Goal: Task Accomplishment & Management: Manage account settings

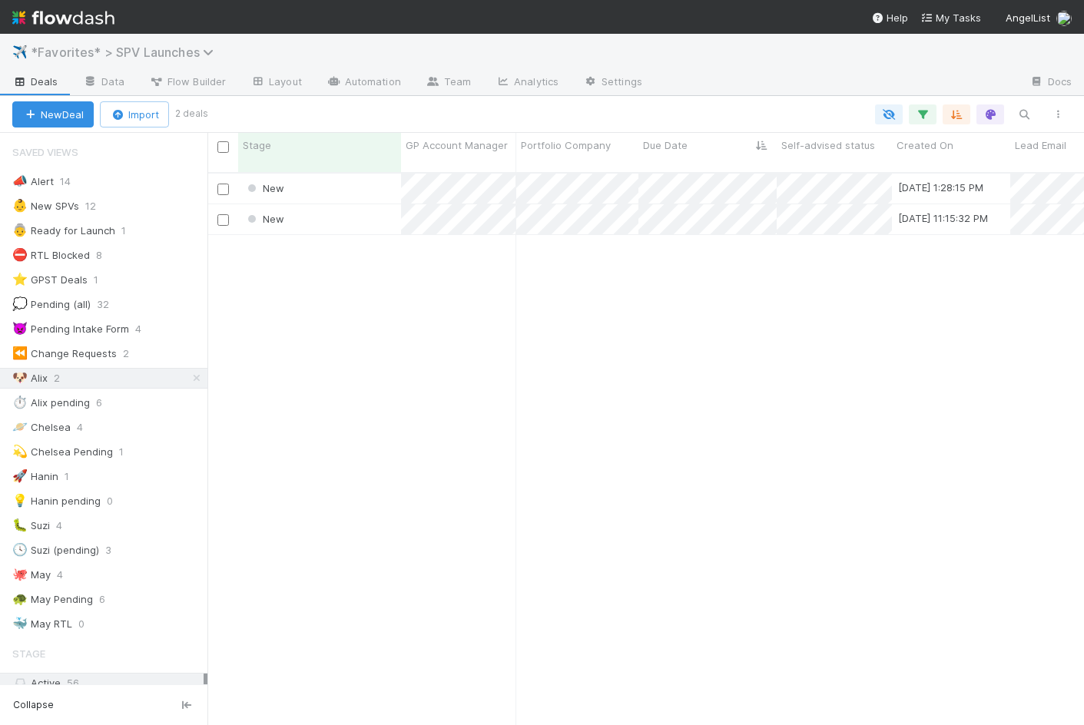
scroll to position [565, 877]
click at [98, 51] on span "*Favorites* > SPV Launches" at bounding box center [126, 52] width 191 height 15
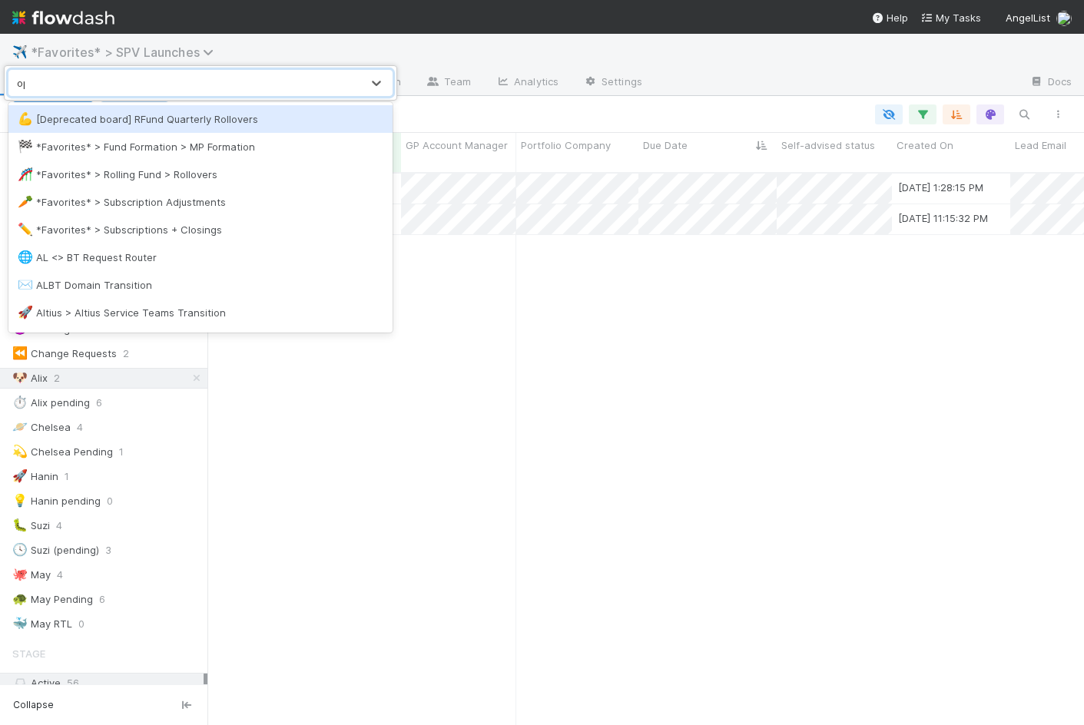
type input "opt"
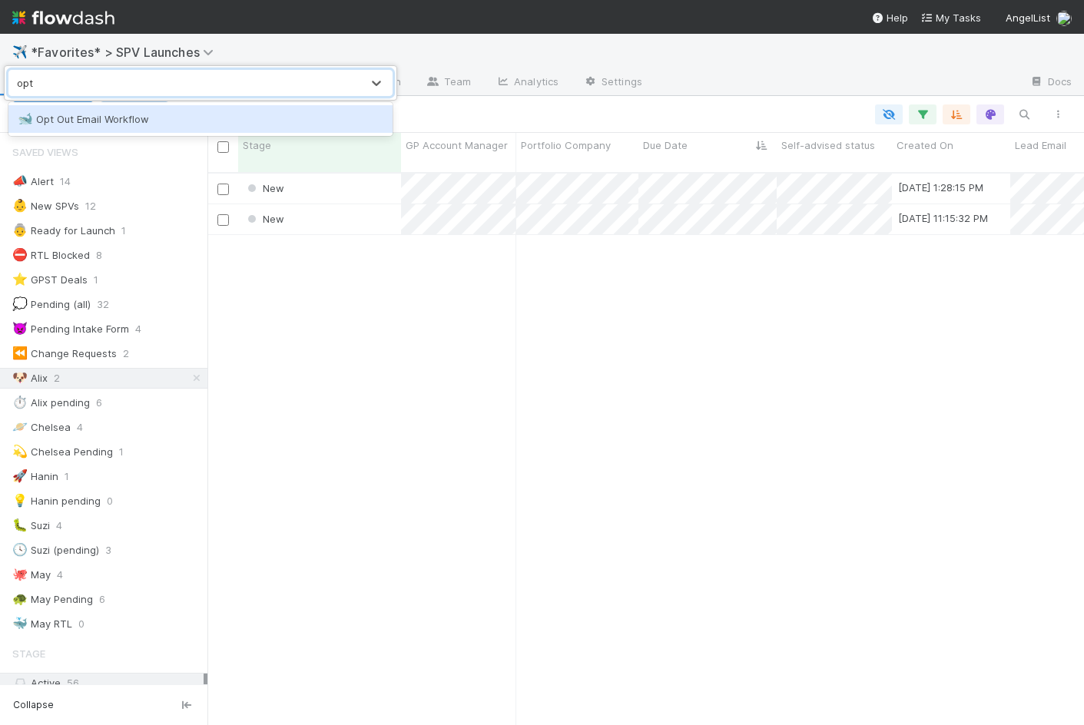
click at [88, 106] on div "🐋 Opt Out Email Workflow" at bounding box center [200, 119] width 384 height 28
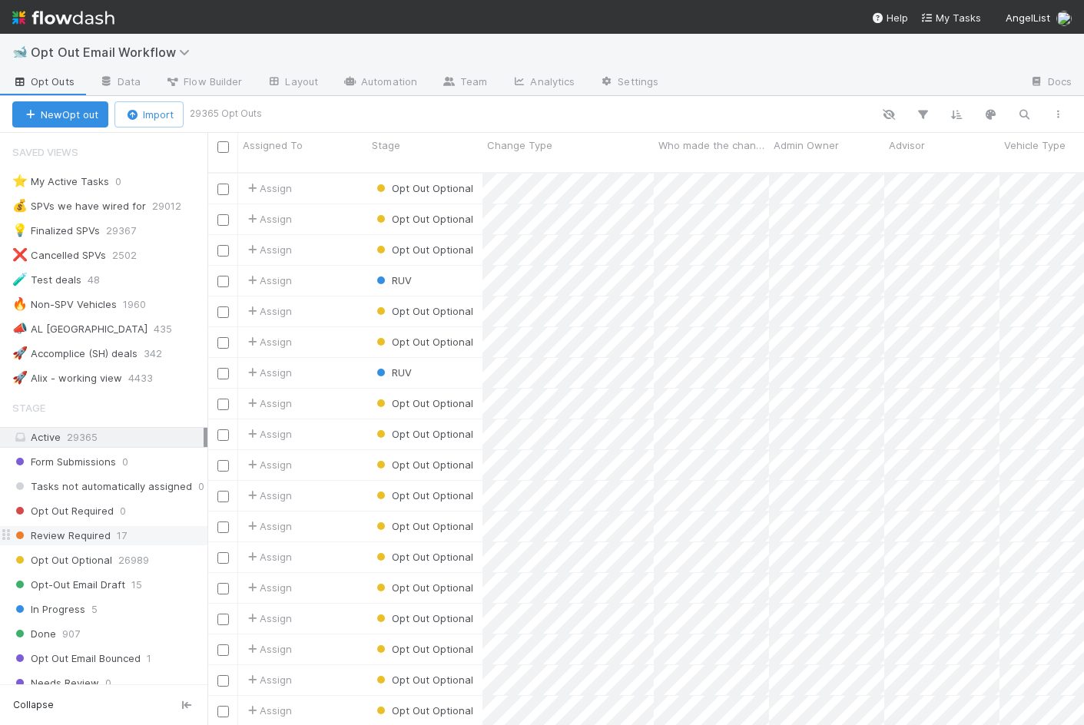
click at [159, 525] on div "Review Required 17" at bounding box center [103, 535] width 207 height 21
click at [156, 538] on div "Review Required 17" at bounding box center [109, 535] width 195 height 19
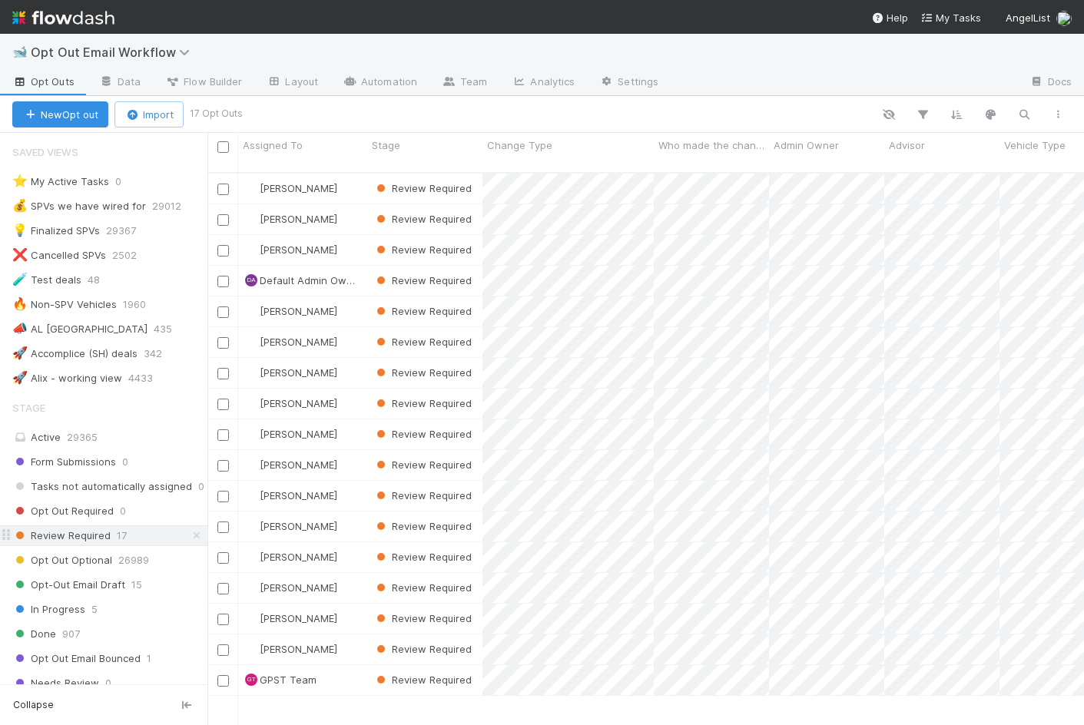
scroll to position [565, 877]
click at [98, 581] on span "Opt-Out Email Draft" at bounding box center [68, 584] width 113 height 19
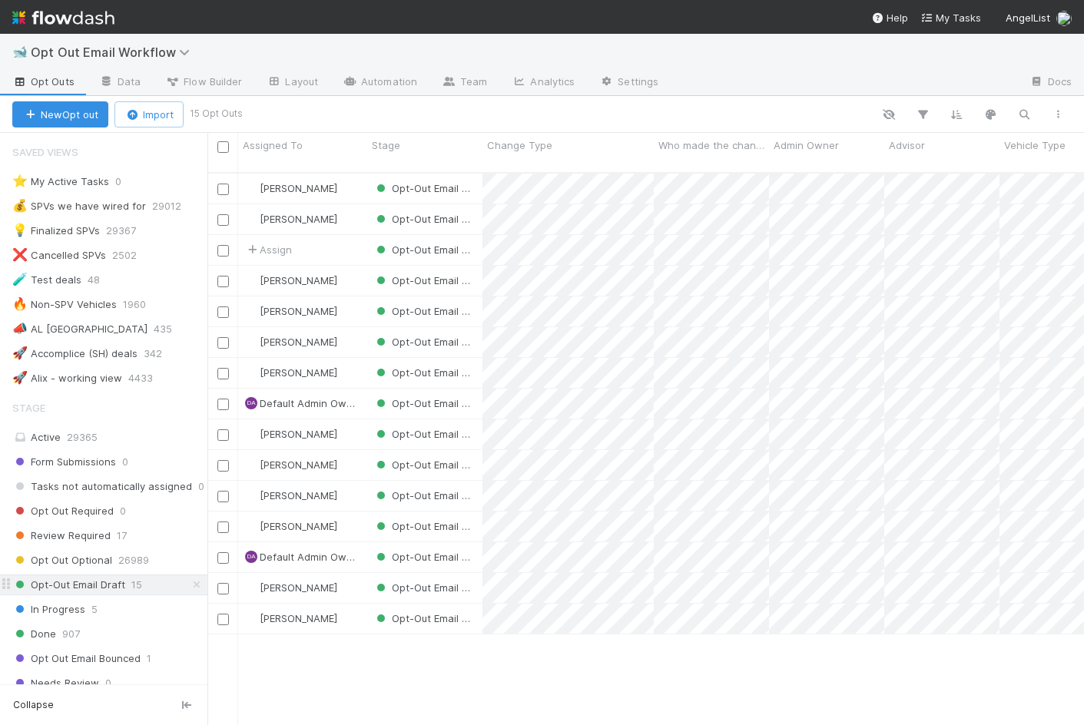
scroll to position [565, 877]
click at [124, 433] on div "Active 29365" at bounding box center [107, 437] width 191 height 19
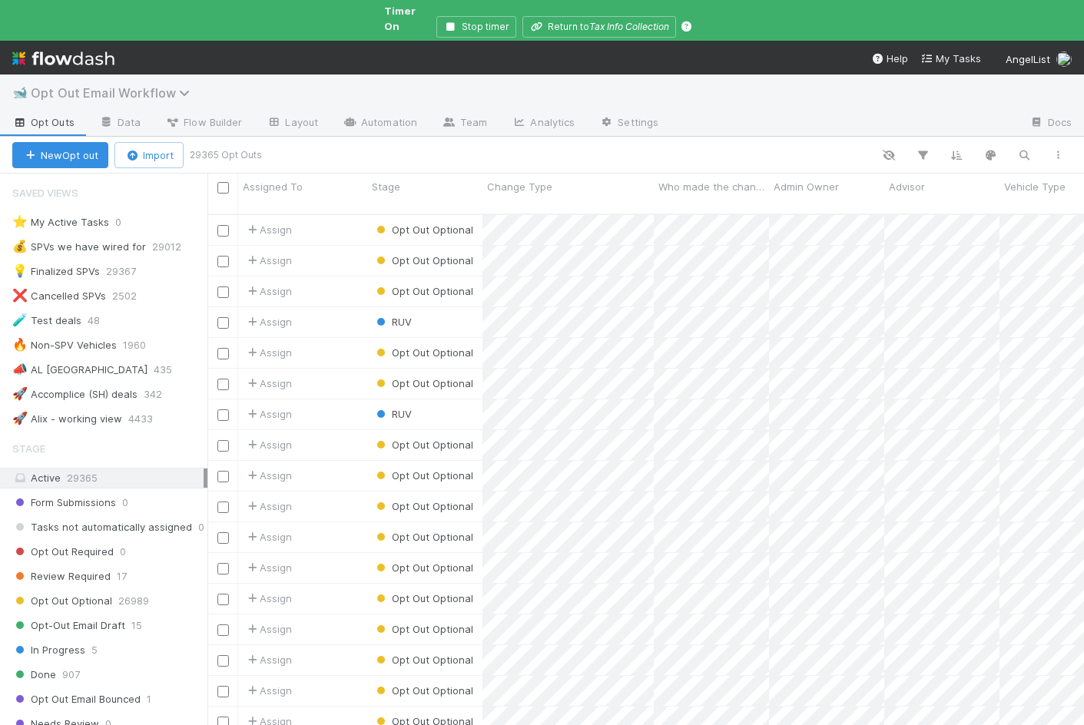
click at [60, 85] on span "Opt Out Email Workflow" at bounding box center [114, 92] width 167 height 15
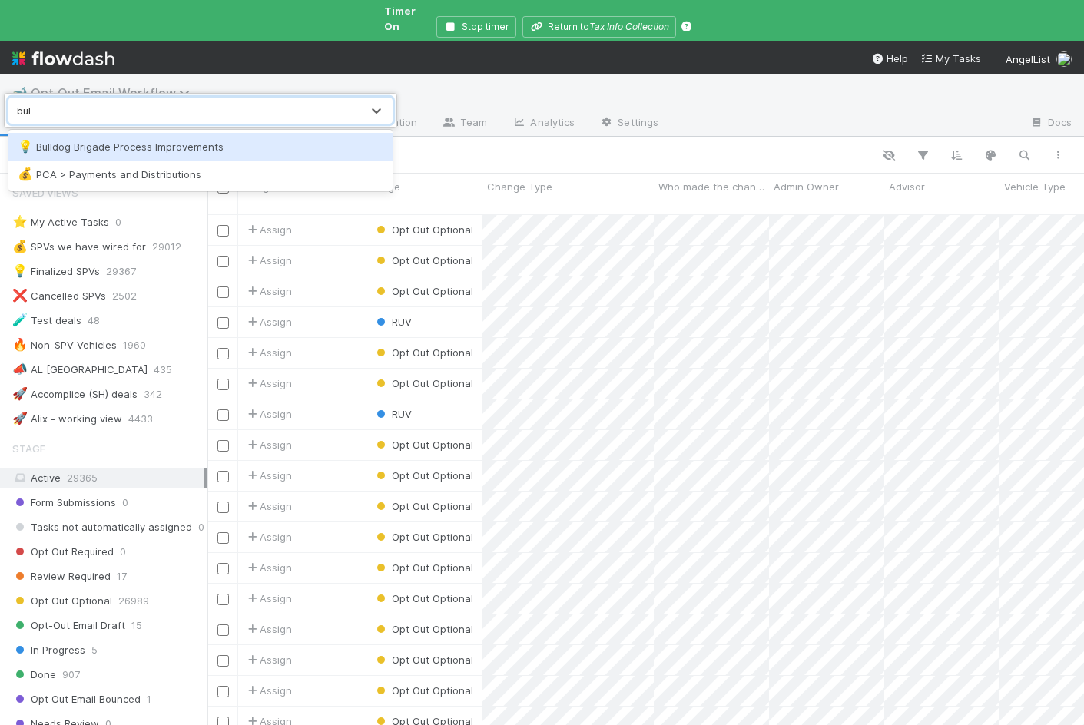
type input "bull"
click at [131, 151] on div "💡 Bulldog Brigade Process Improvements" at bounding box center [201, 146] width 366 height 15
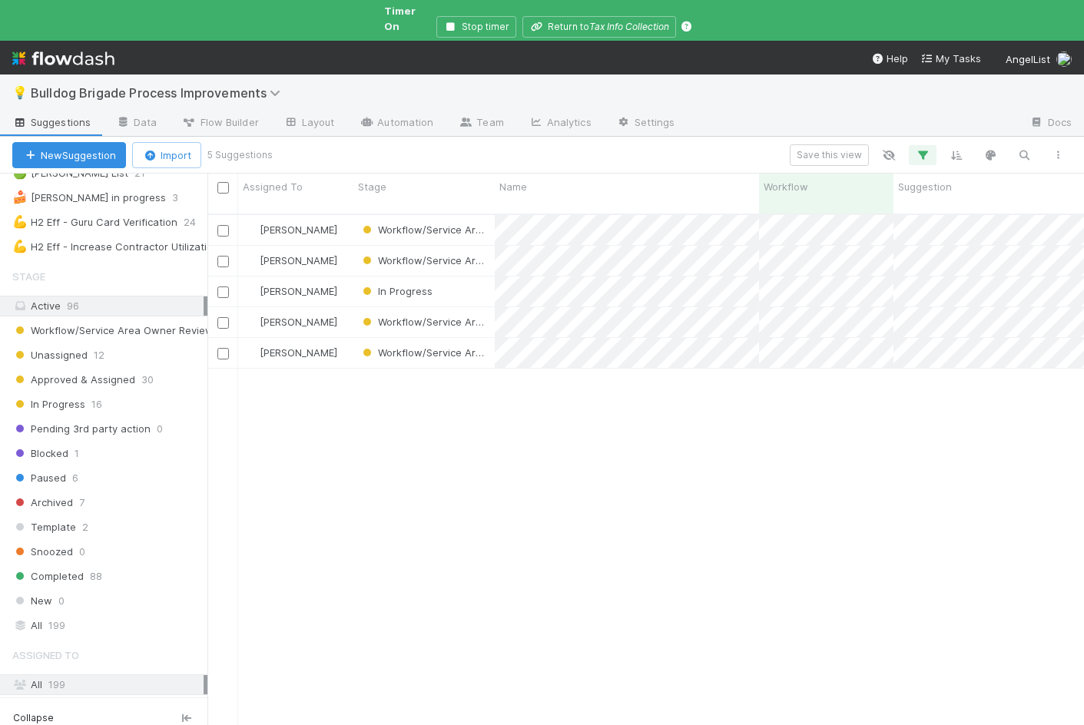
scroll to position [346, 0]
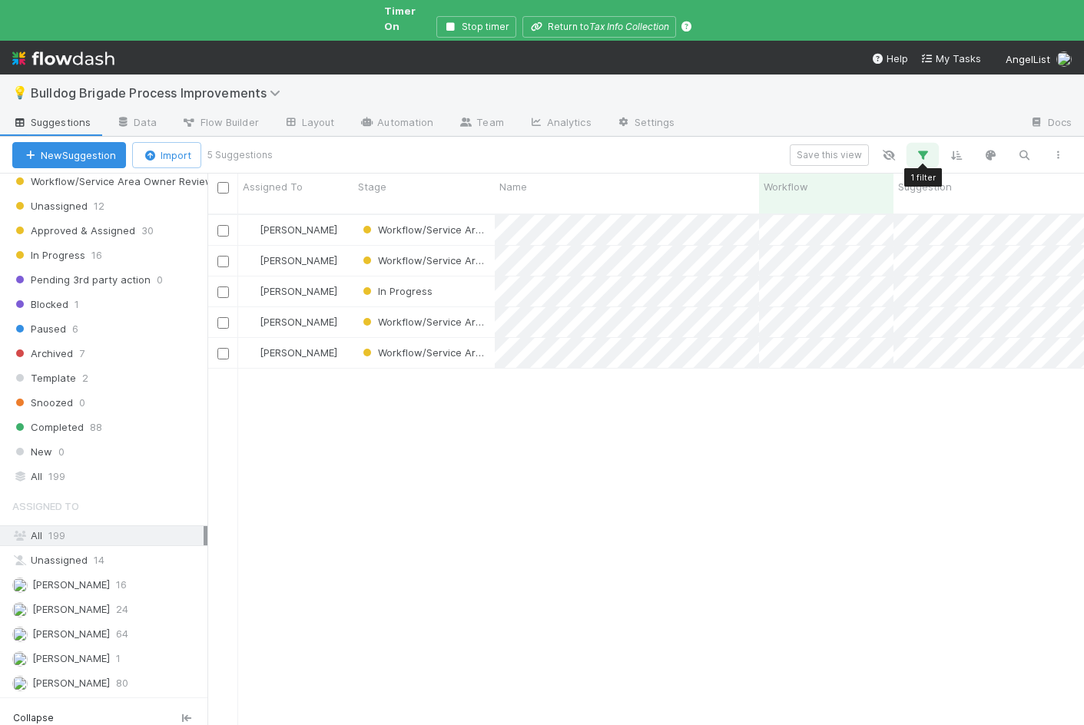
click at [923, 148] on icon "button" at bounding box center [922, 155] width 15 height 14
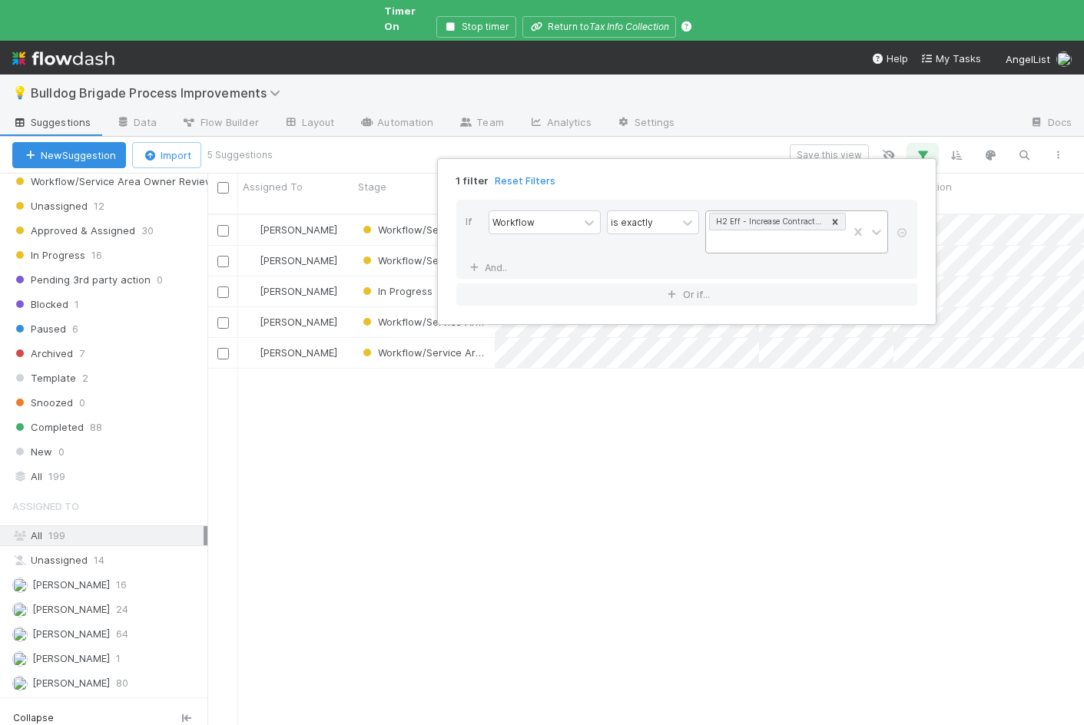
click at [840, 217] on div at bounding box center [835, 222] width 17 height 16
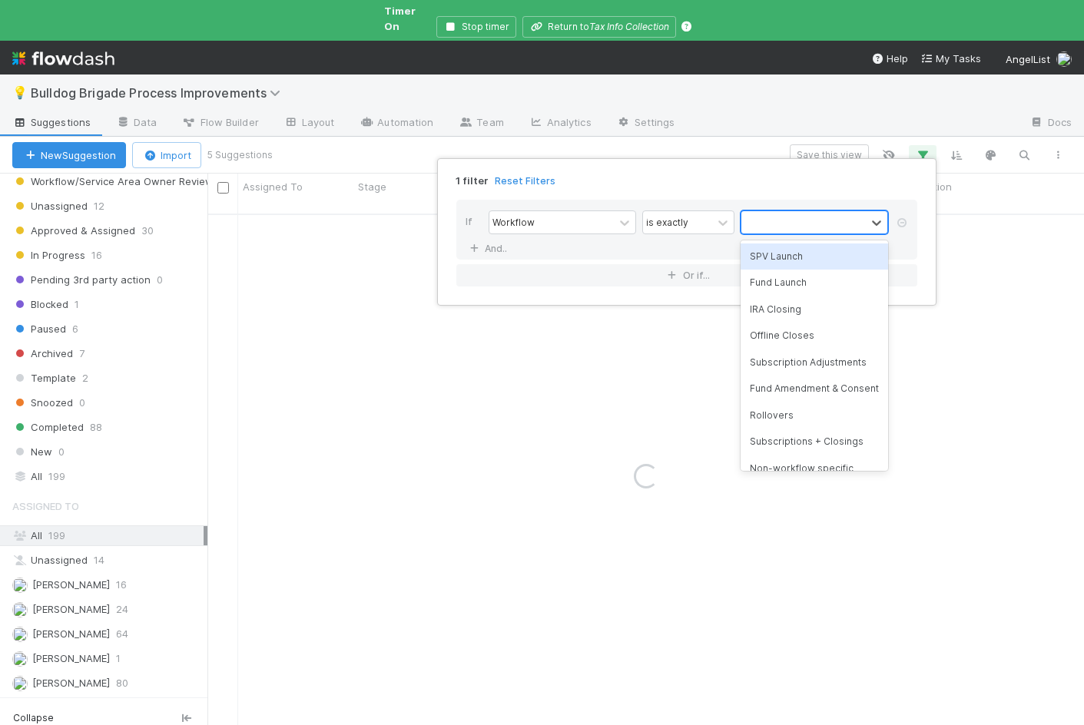
scroll to position [0, 0]
click at [406, 394] on div "1 filter Reset Filters If Workflow is exactly option H2 Eff - Increase Contract…" at bounding box center [542, 362] width 1084 height 725
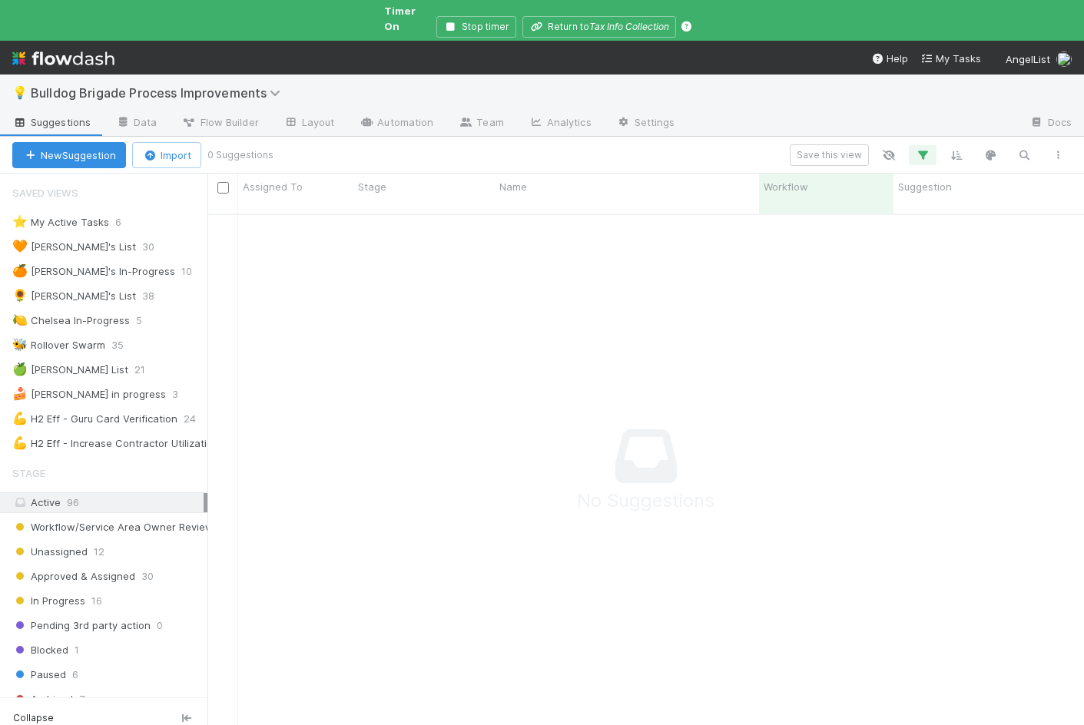
click at [706, 144] on div "Save this view" at bounding box center [672, 155] width 804 height 22
click at [930, 148] on icon "button" at bounding box center [922, 155] width 15 height 14
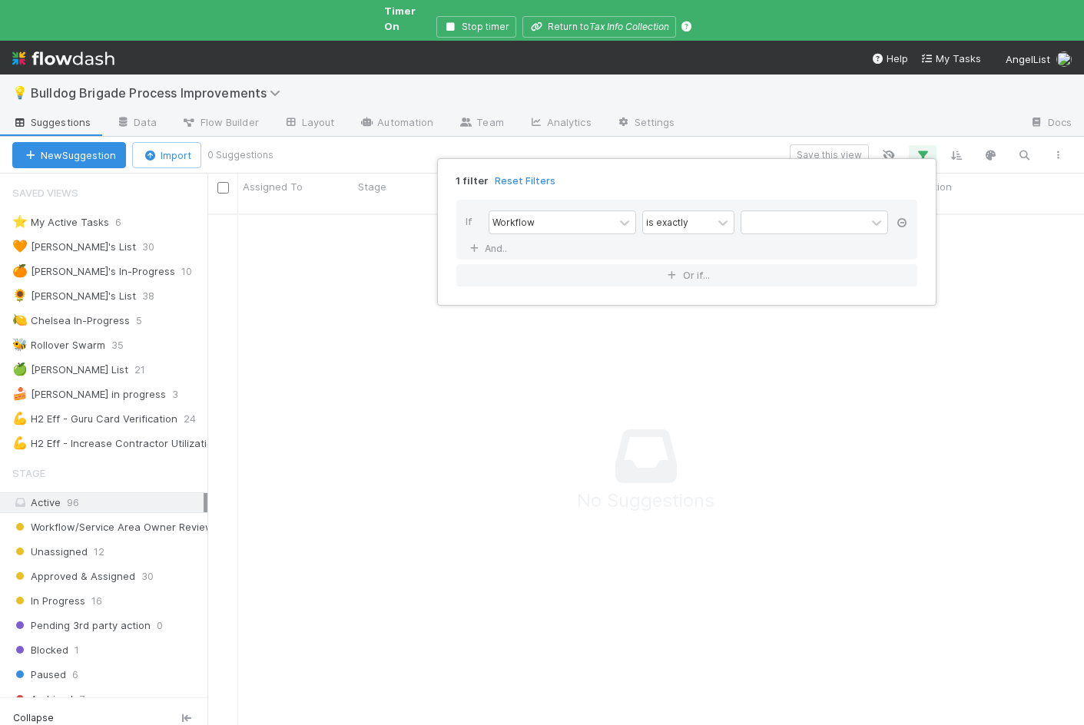
click at [903, 219] on icon at bounding box center [901, 222] width 15 height 9
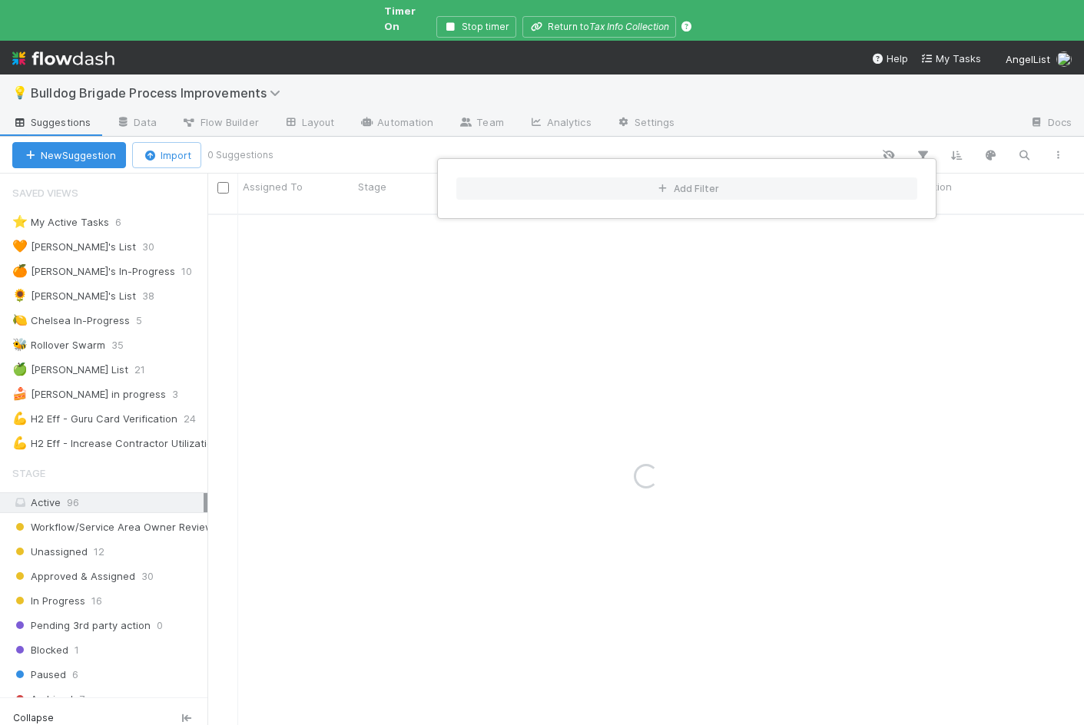
click at [747, 124] on div "Add Filter" at bounding box center [542, 362] width 1084 height 725
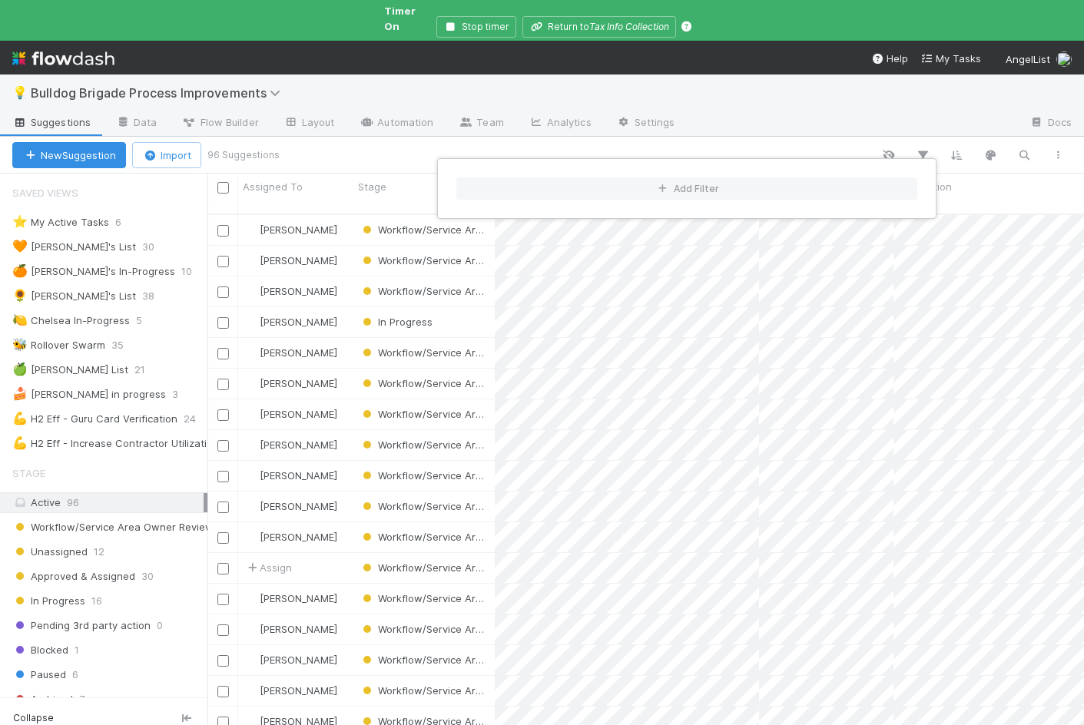
scroll to position [537, 877]
click at [726, 131] on div "Add Filter" at bounding box center [542, 362] width 1084 height 725
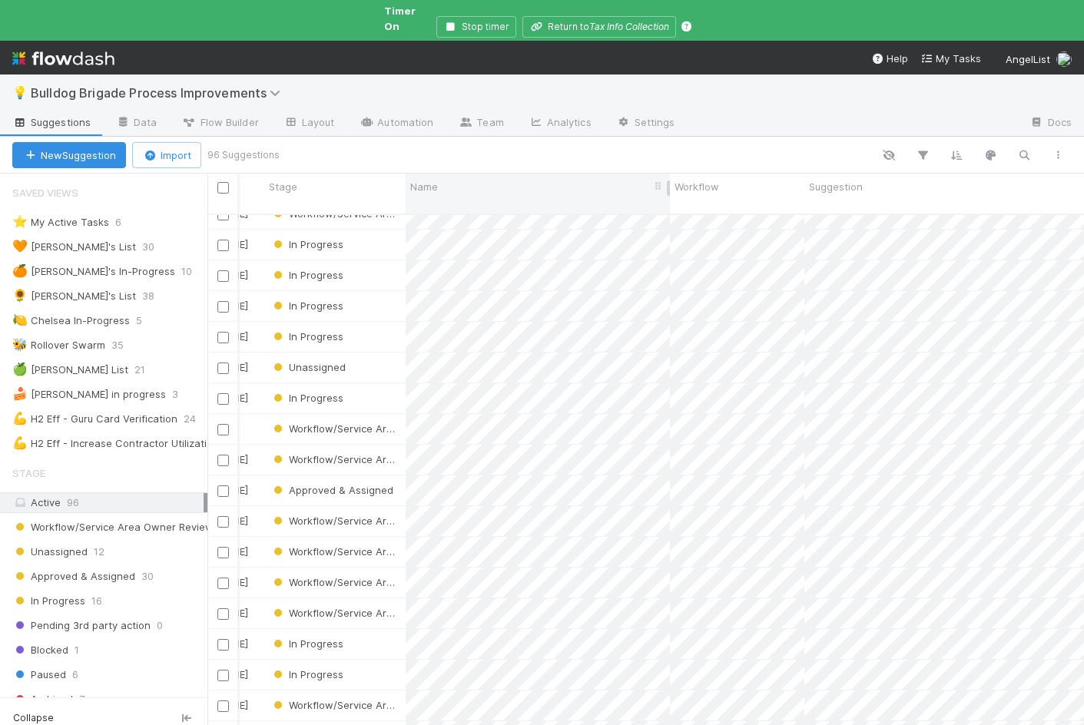
scroll to position [909, 89]
click at [377, 351] on div "Unassigned" at bounding box center [334, 366] width 141 height 30
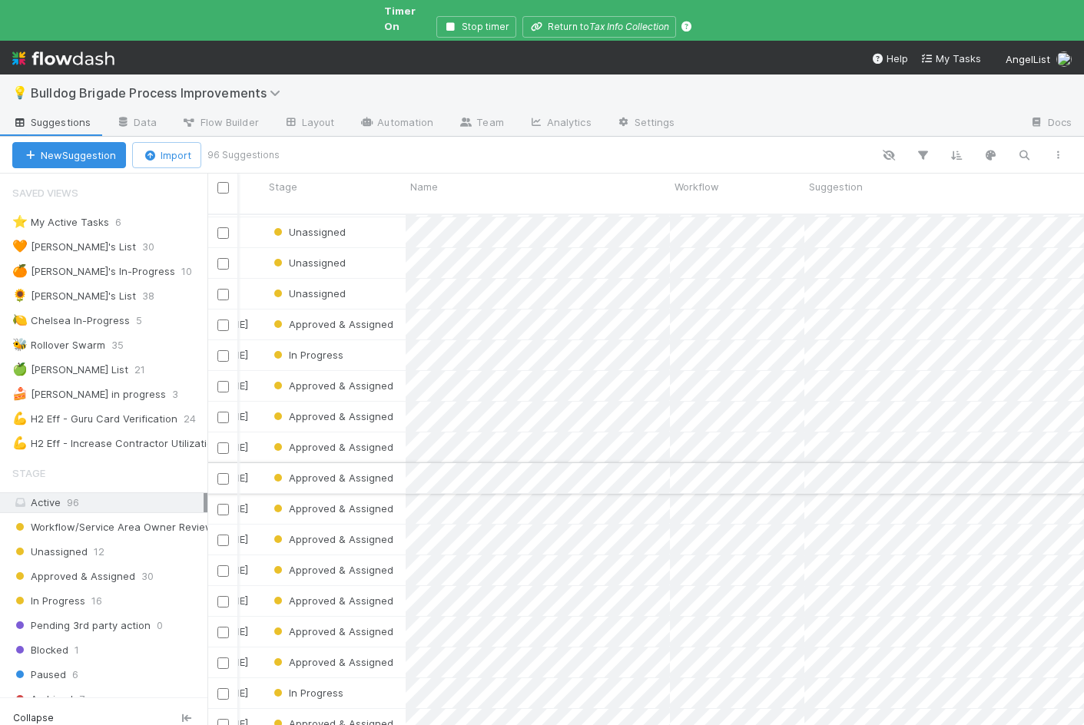
scroll to position [1894, 89]
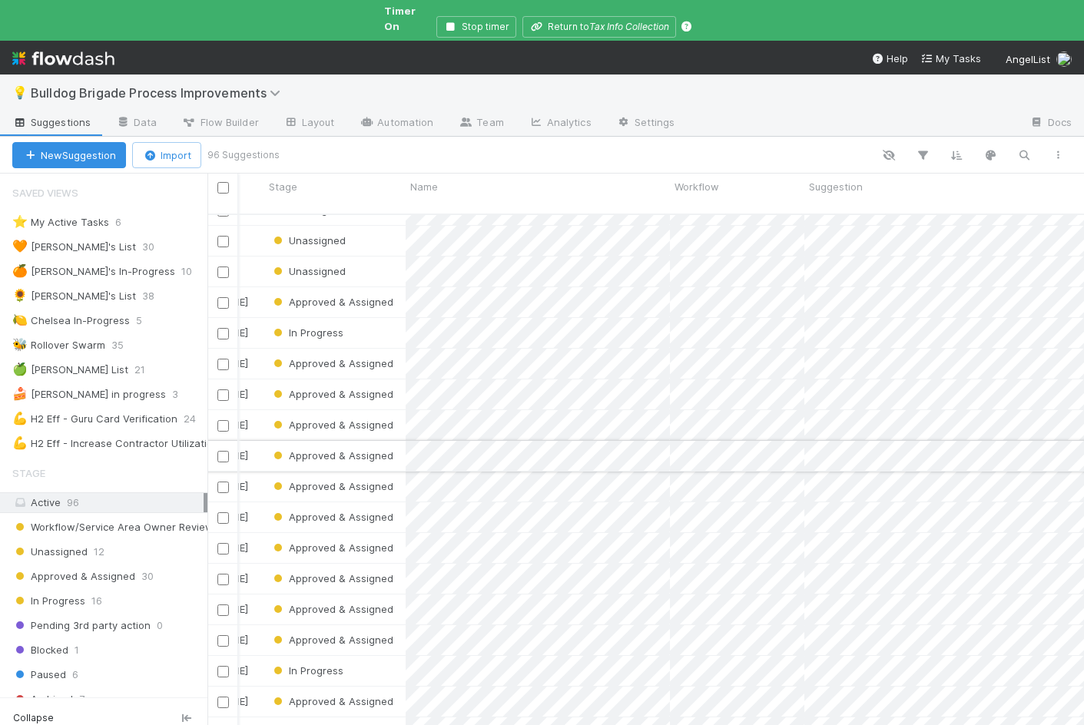
click at [398, 441] on div "Approved & Assigned" at bounding box center [334, 456] width 141 height 30
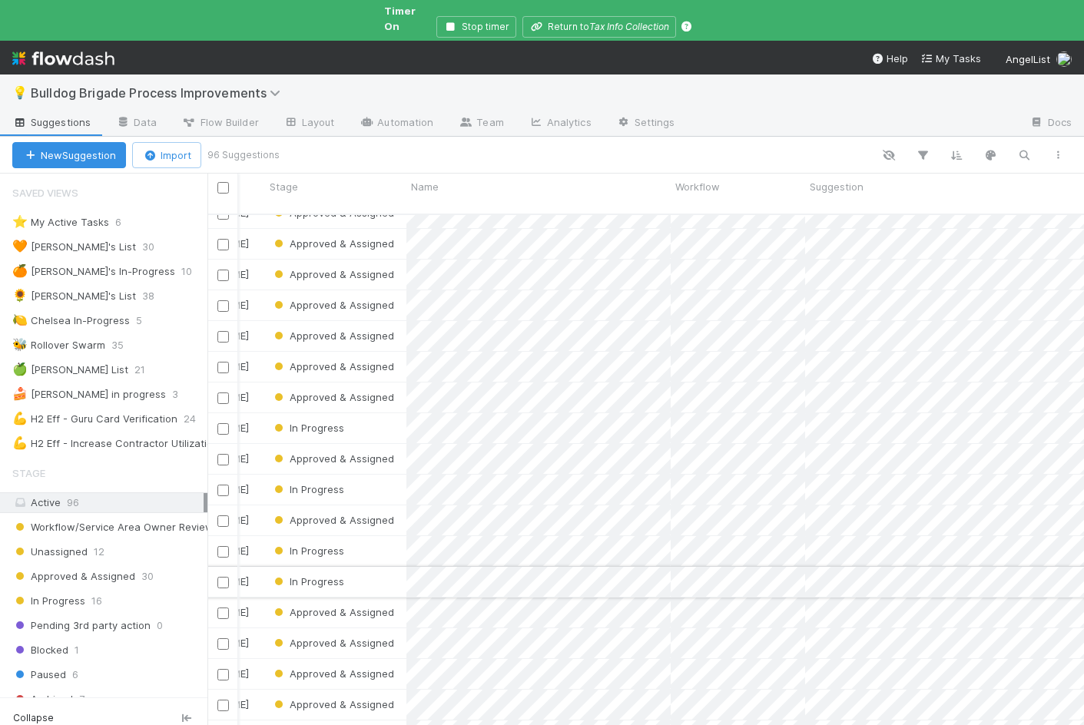
scroll to position [2167, 88]
click at [393, 537] on div "In Progress" at bounding box center [335, 552] width 141 height 30
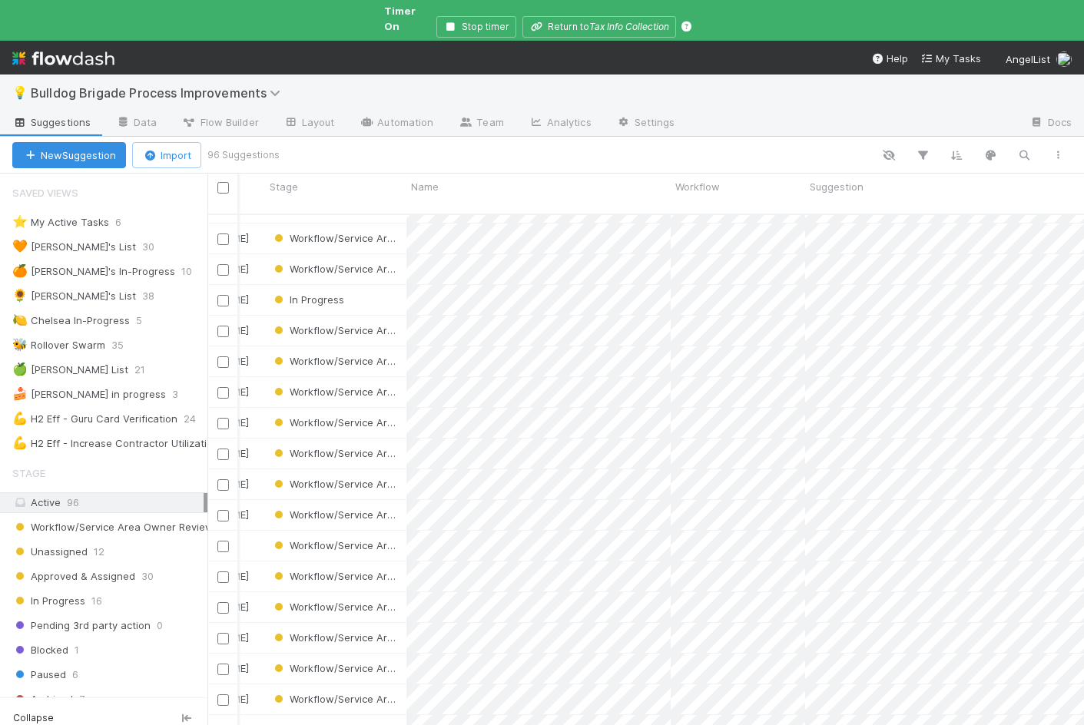
scroll to position [0, 88]
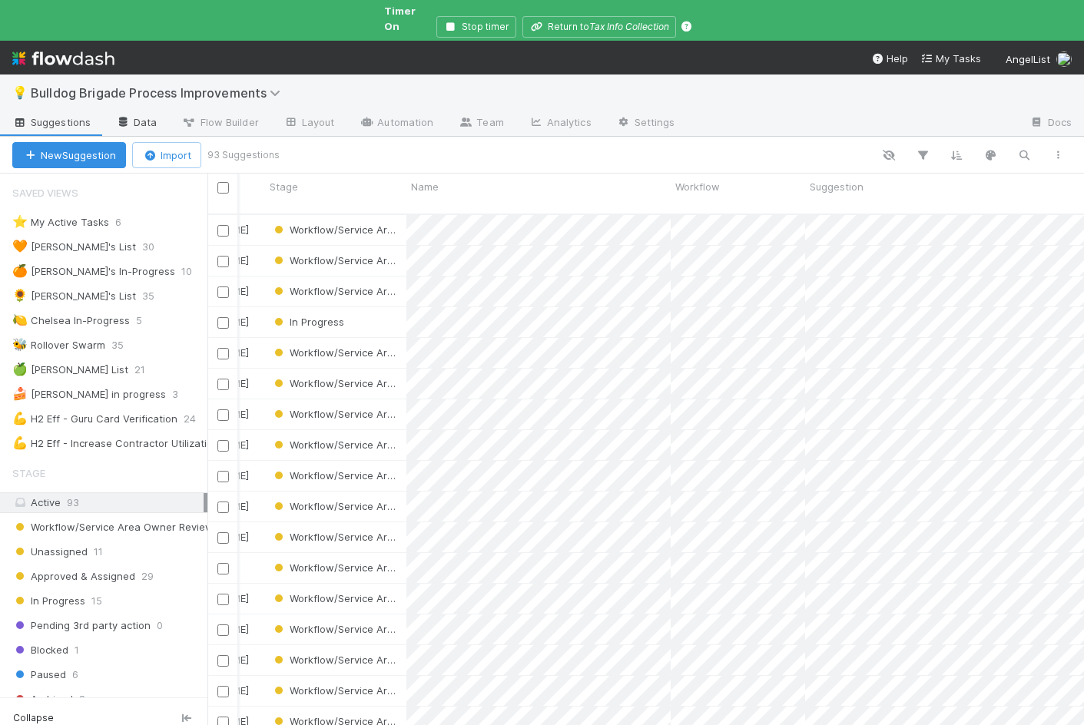
click at [138, 114] on link "Data" at bounding box center [136, 123] width 66 height 25
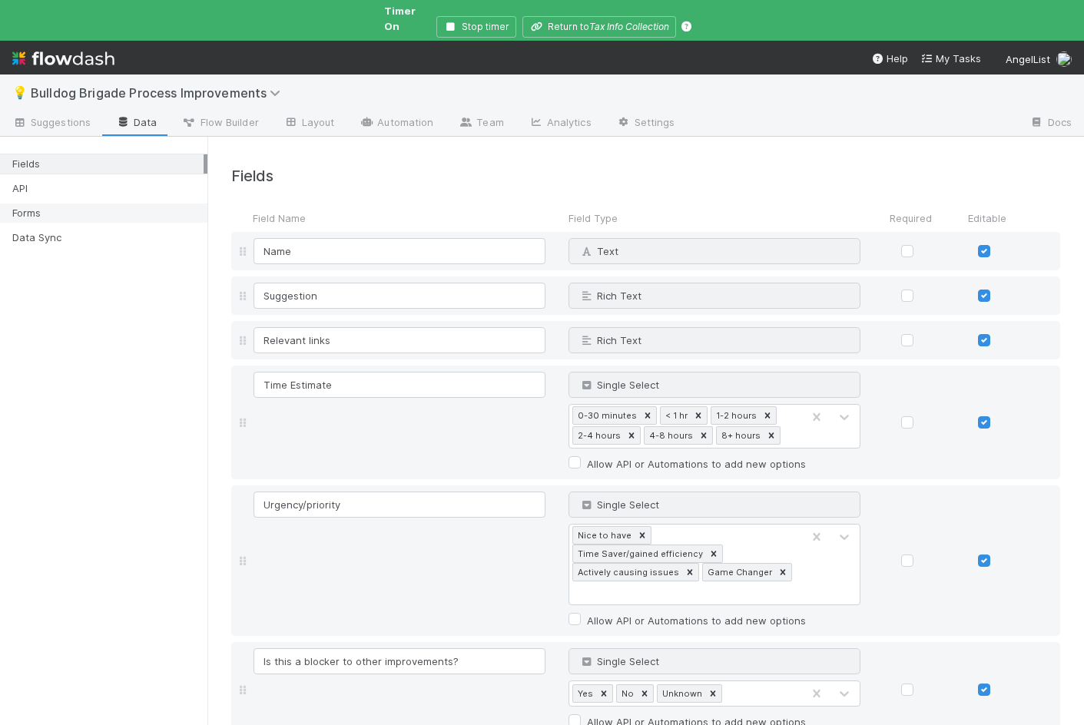
click at [105, 204] on div "Forms" at bounding box center [107, 213] width 191 height 19
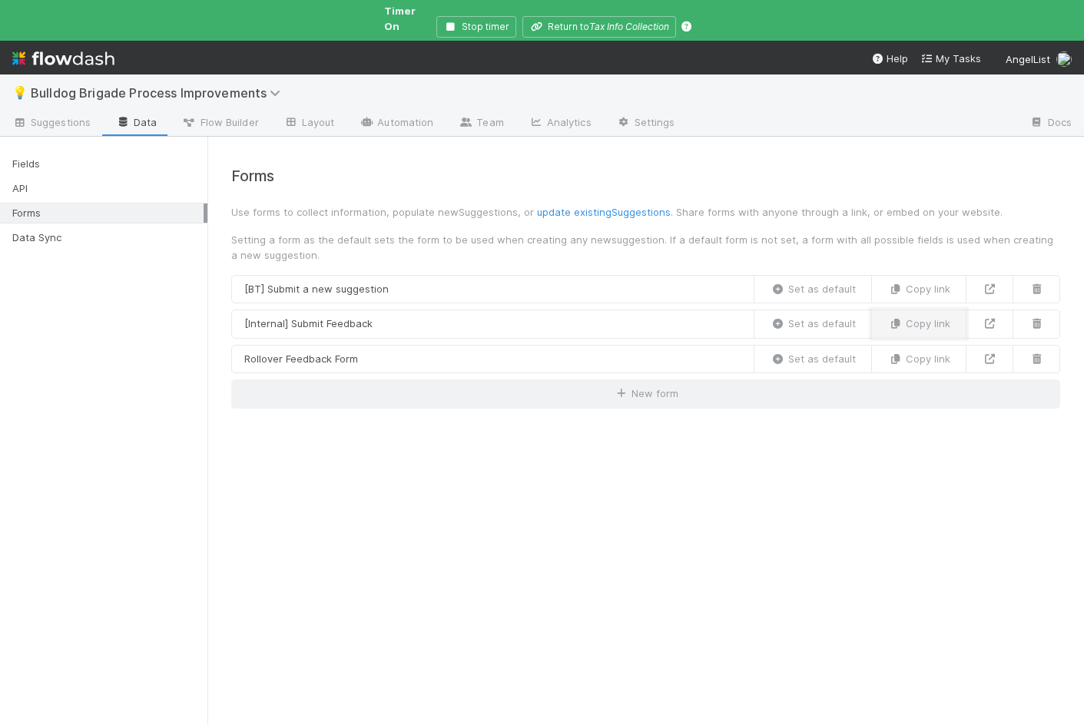
click at [942, 311] on button "Copy link" at bounding box center [918, 324] width 95 height 29
click at [977, 312] on link at bounding box center [990, 324] width 48 height 29
click at [48, 85] on span "Bulldog Brigade Process Improvements" at bounding box center [159, 92] width 257 height 15
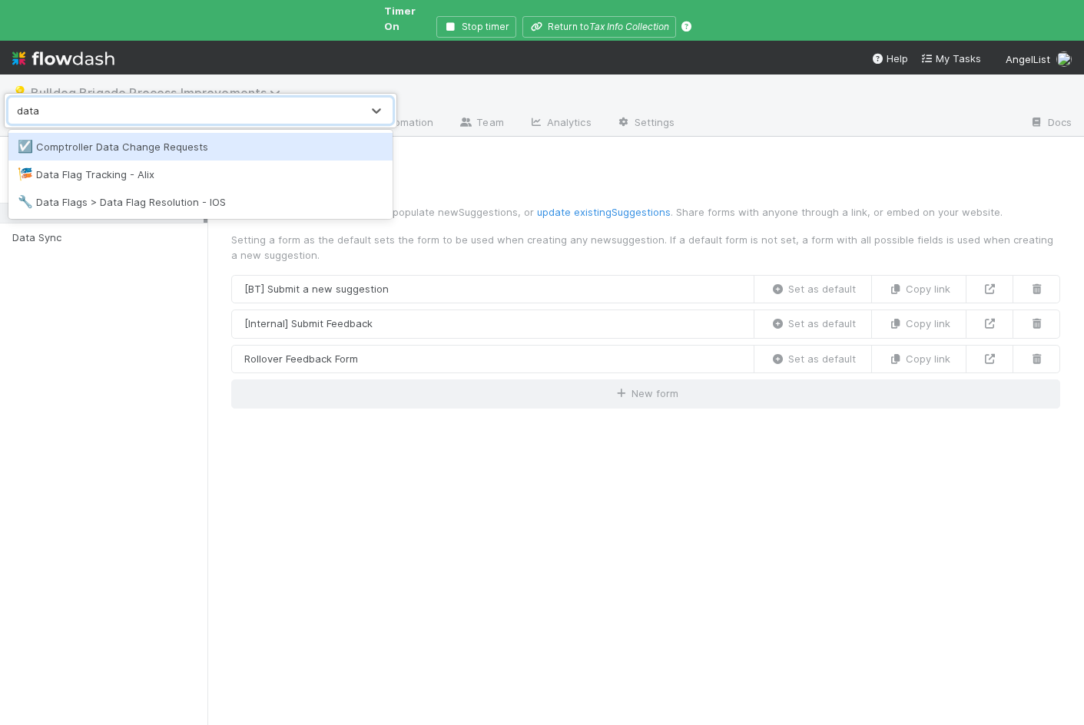
type input "data fl"
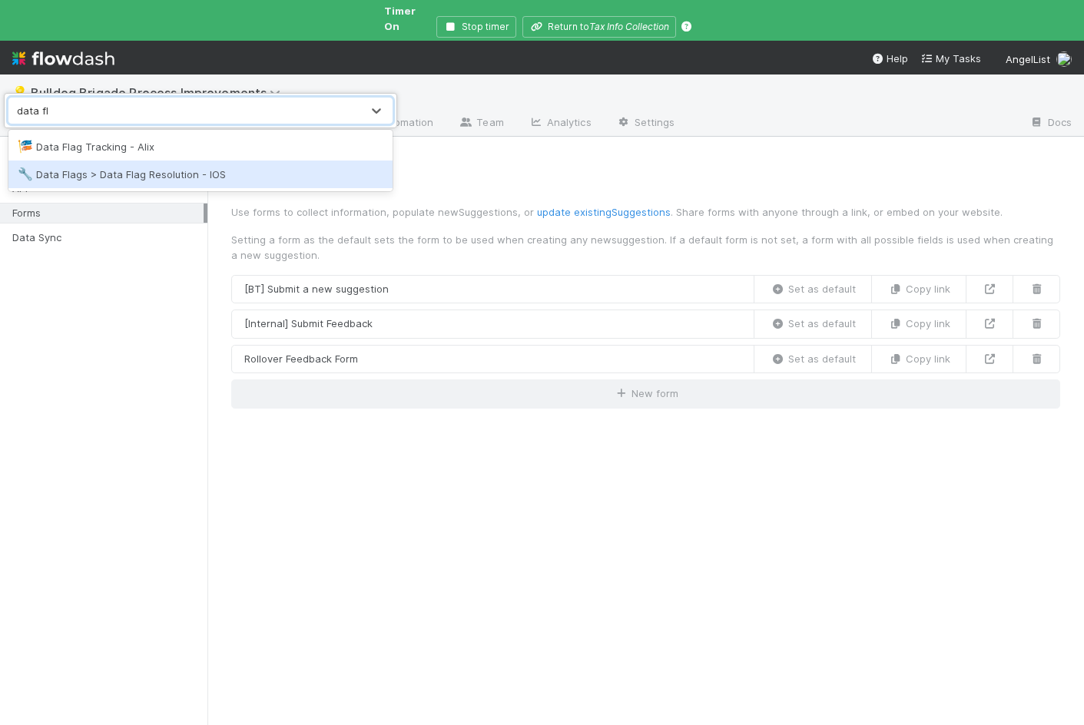
click at [81, 176] on div "🔧 Data Flags > Data Flag Resolution - IOS" at bounding box center [201, 174] width 366 height 15
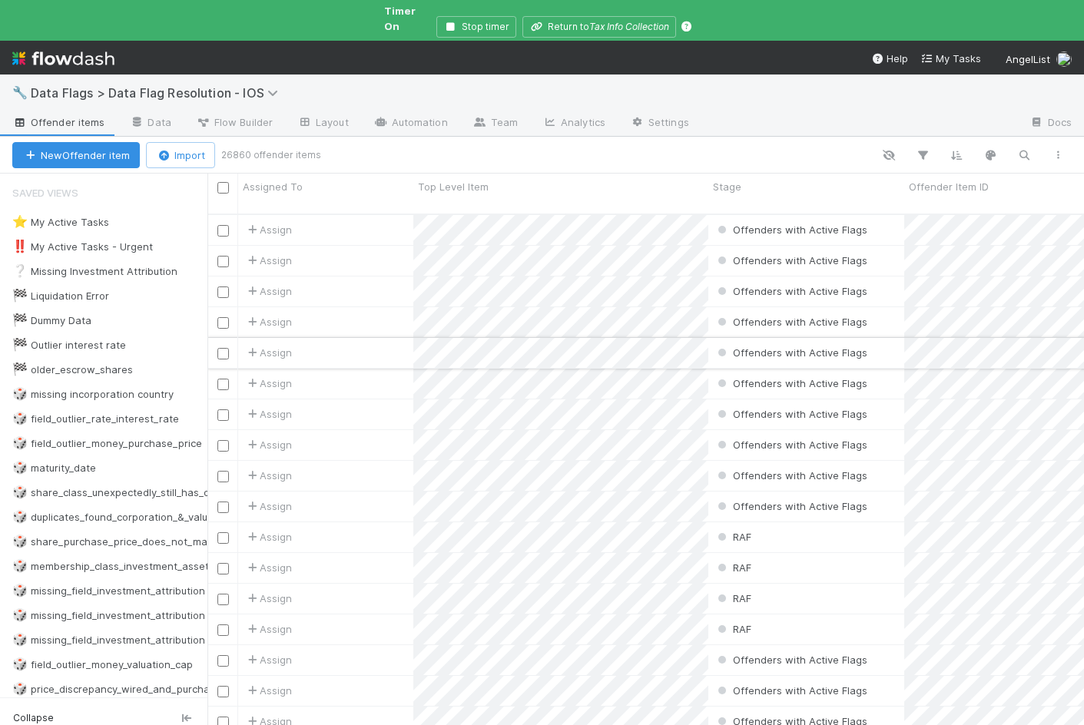
scroll to position [537, 877]
click at [1023, 137] on div "New Offender item Import 26860 offender items" at bounding box center [542, 155] width 1084 height 37
click at [1025, 148] on icon "button" at bounding box center [1023, 155] width 15 height 14
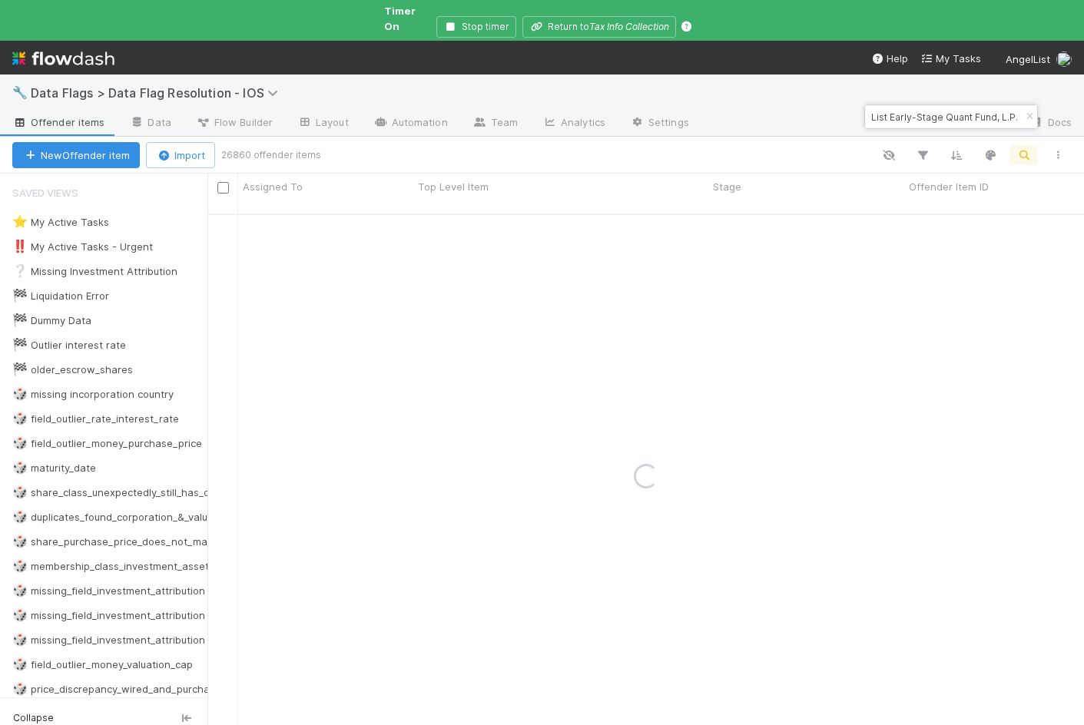
scroll to position [0, 0]
drag, startPoint x: 876, startPoint y: 118, endPoint x: 830, endPoint y: 118, distance: 46.1
click at [830, 118] on body "🔧 Data Flags > Data Flag Resolution - IOS Offender items Data Flow Builder Layo…" at bounding box center [542, 362] width 1084 height 725
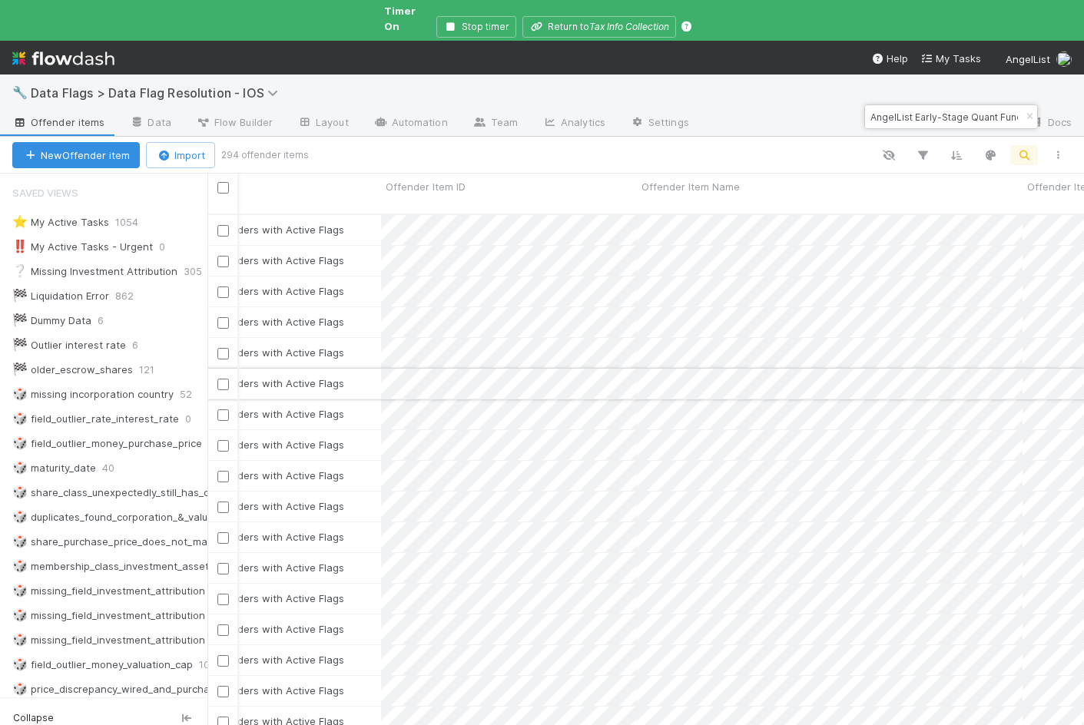
scroll to position [0, 376]
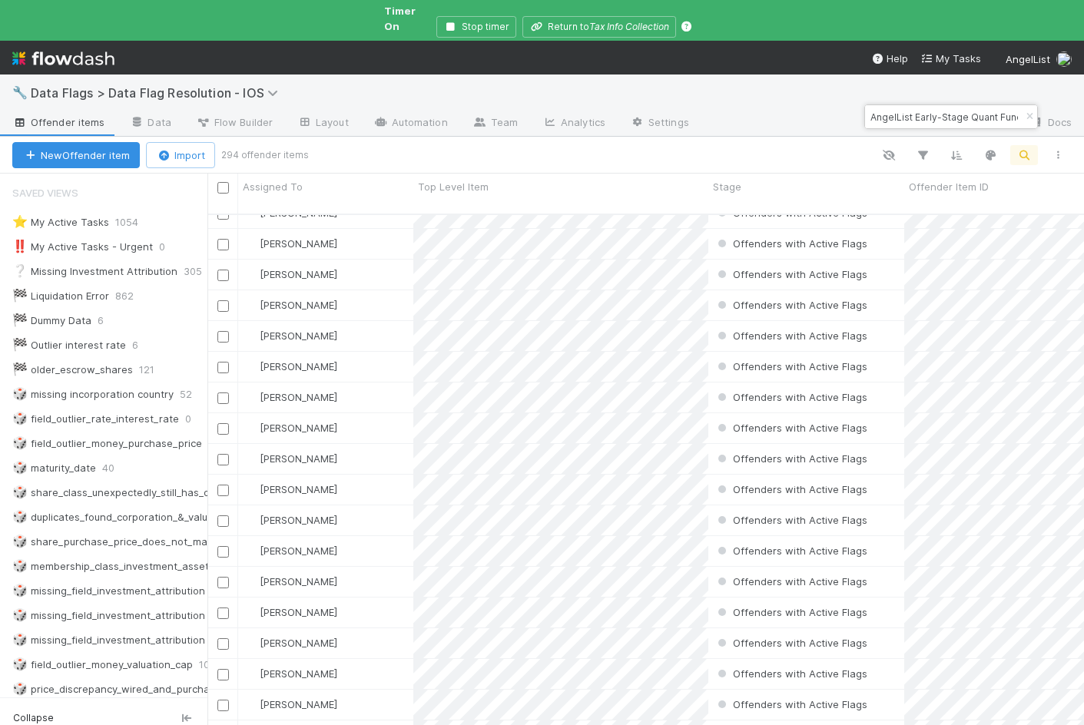
type input "AngelList Early-Stage Quant Fund, L.P."
click at [90, 85] on span "Data Flags > Data Flag Resolution - IOS" at bounding box center [158, 92] width 255 height 15
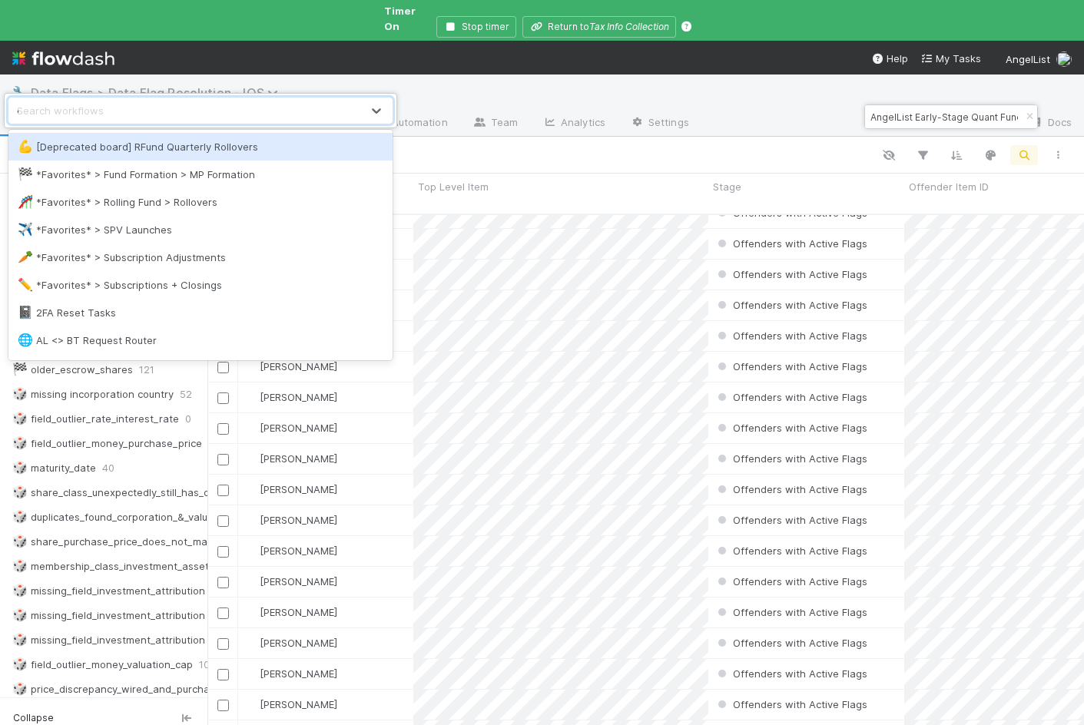
type input "opt"
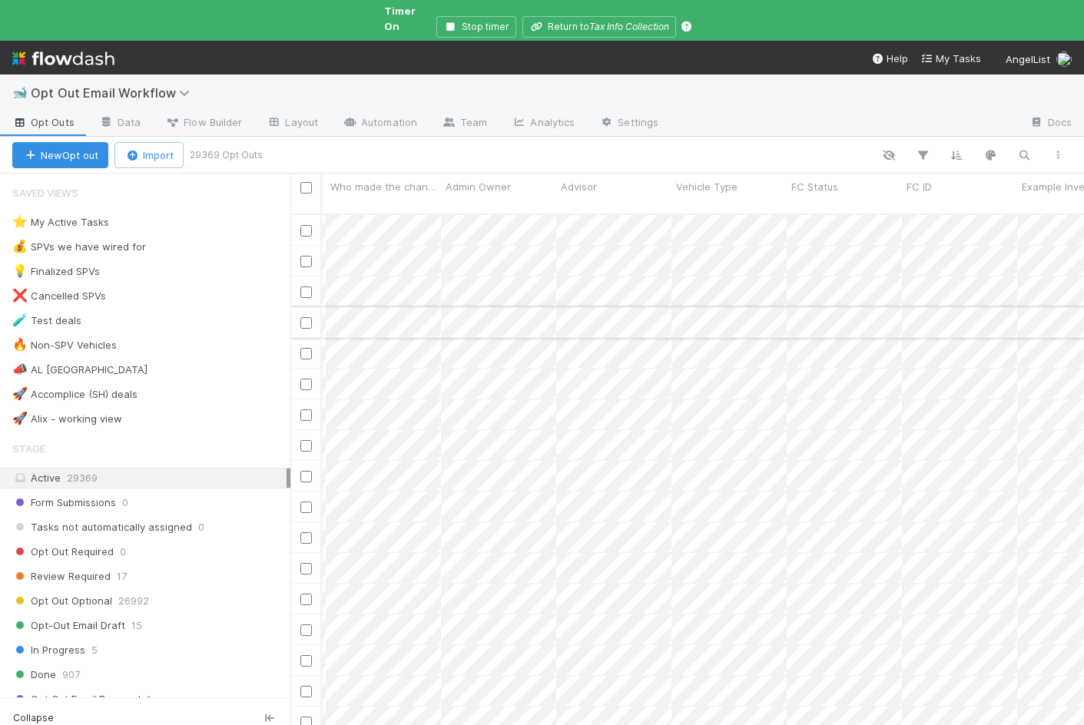
scroll to position [0, 424]
click at [389, 111] on link "Automation" at bounding box center [379, 123] width 99 height 25
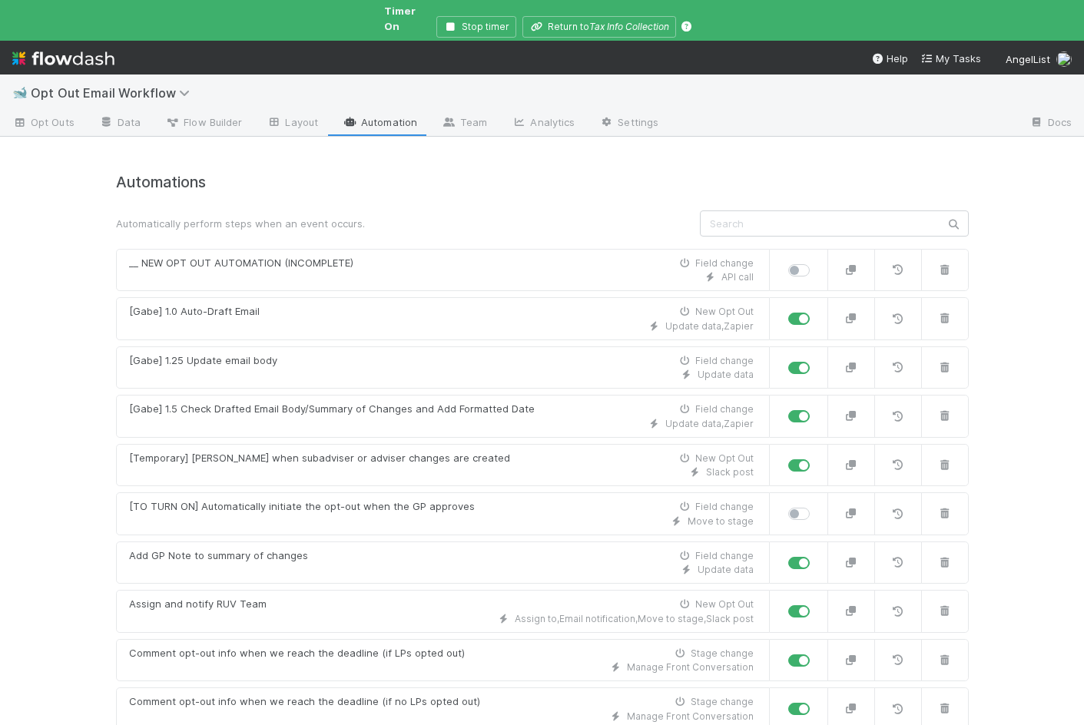
click at [468, 15] on div at bounding box center [542, 13] width 246 height 6
click at [496, 18] on button "Stop timer" at bounding box center [476, 27] width 80 height 22
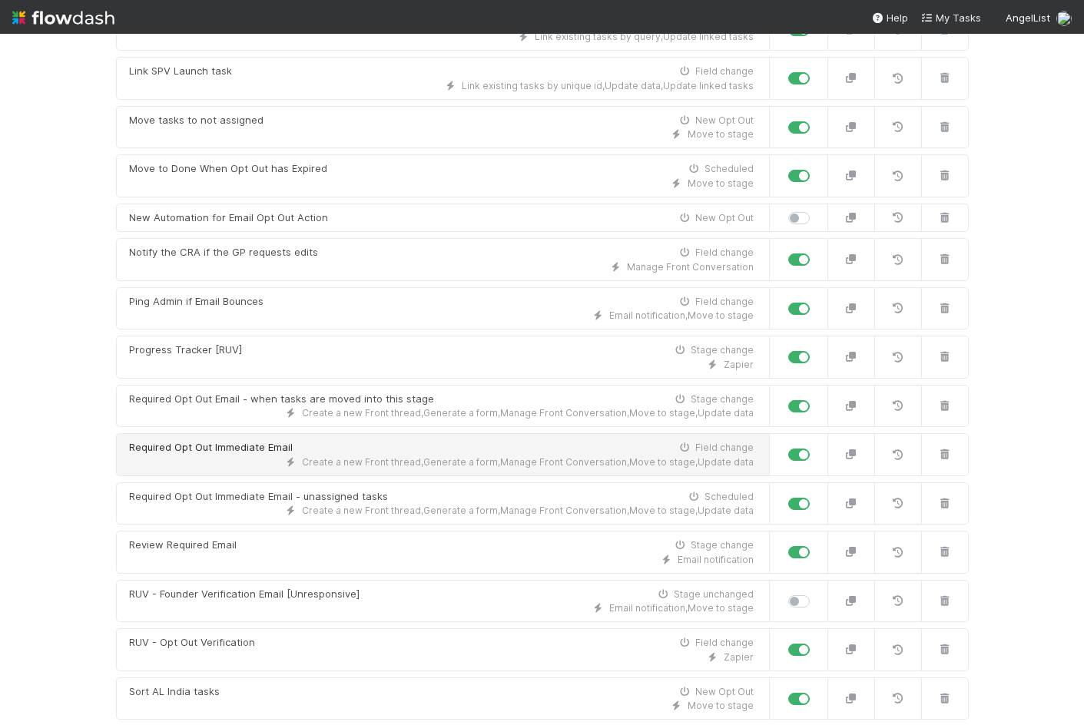
scroll to position [834, 0]
click at [334, 445] on div "Required Opt Out Immediate Email Field change" at bounding box center [441, 446] width 625 height 15
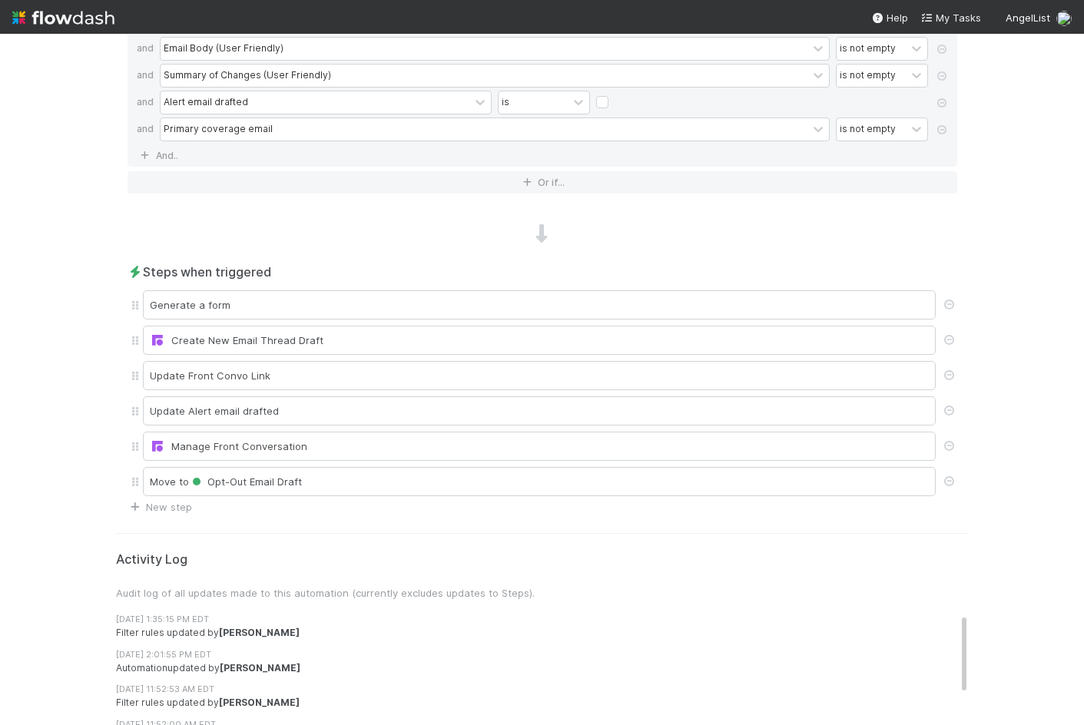
scroll to position [720, 0]
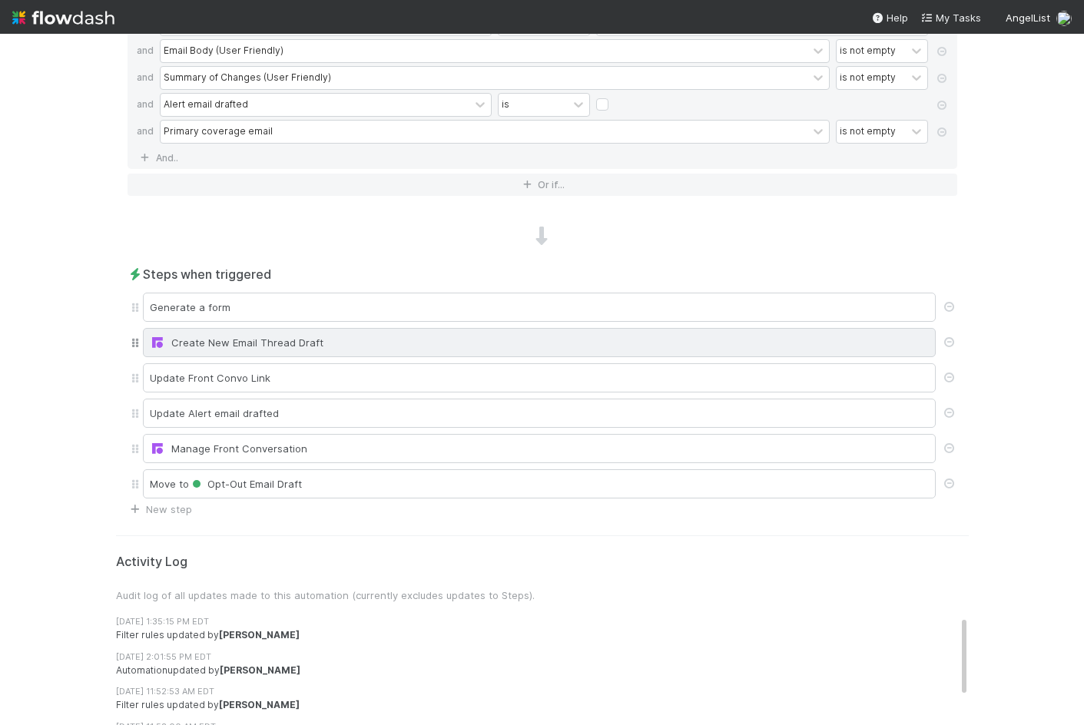
click at [346, 349] on div "Create New Email Thread Draft" at bounding box center [539, 342] width 779 height 15
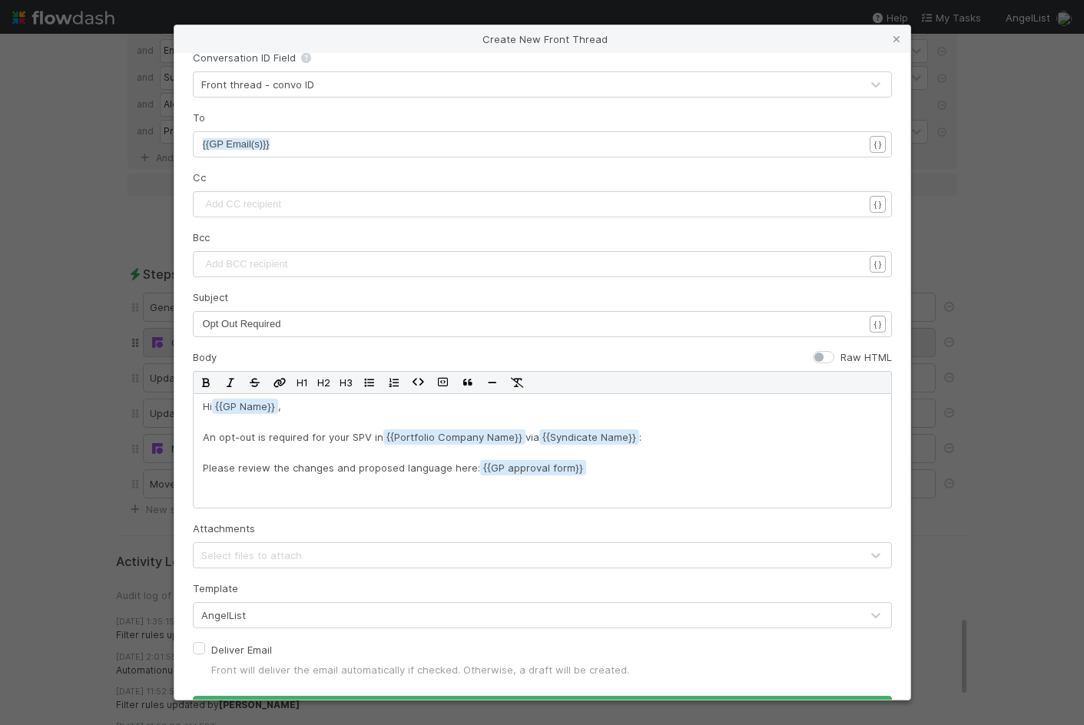
scroll to position [85, 0]
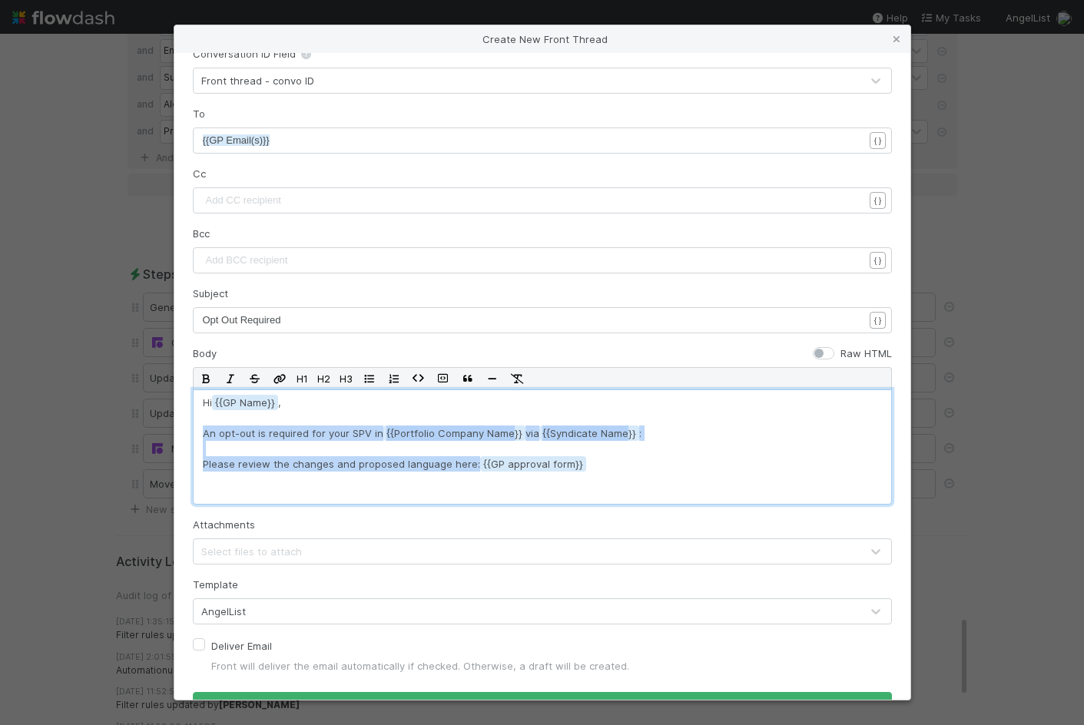
drag, startPoint x: 204, startPoint y: 431, endPoint x: 608, endPoint y: 468, distance: 406.5
click at [608, 468] on p "Hi {{GP Name , An opt-out is required for your SPV in {{Portfolio Company Name …" at bounding box center [542, 447] width 679 height 104
copy p "An opt-out is required for your SPV in {{Portfolio Company Name via {{Syndicate…"
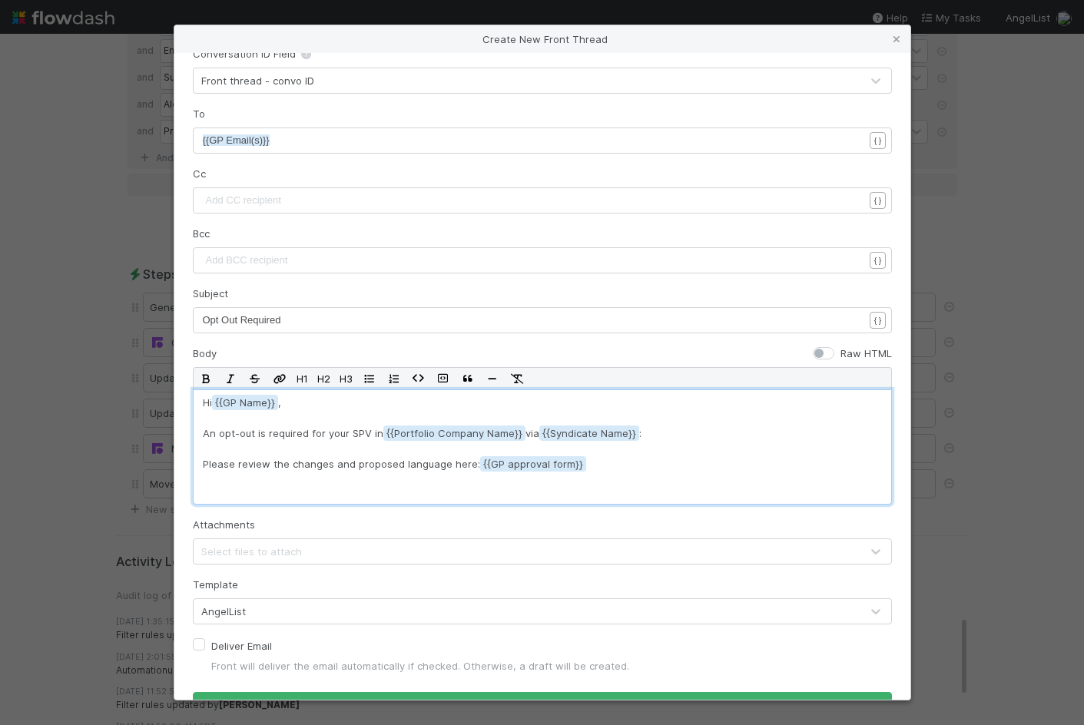
click at [67, 106] on div "Create New Front Thread Channel GPs (lead@angellist.com) Conversation ID Field …" at bounding box center [542, 362] width 1084 height 725
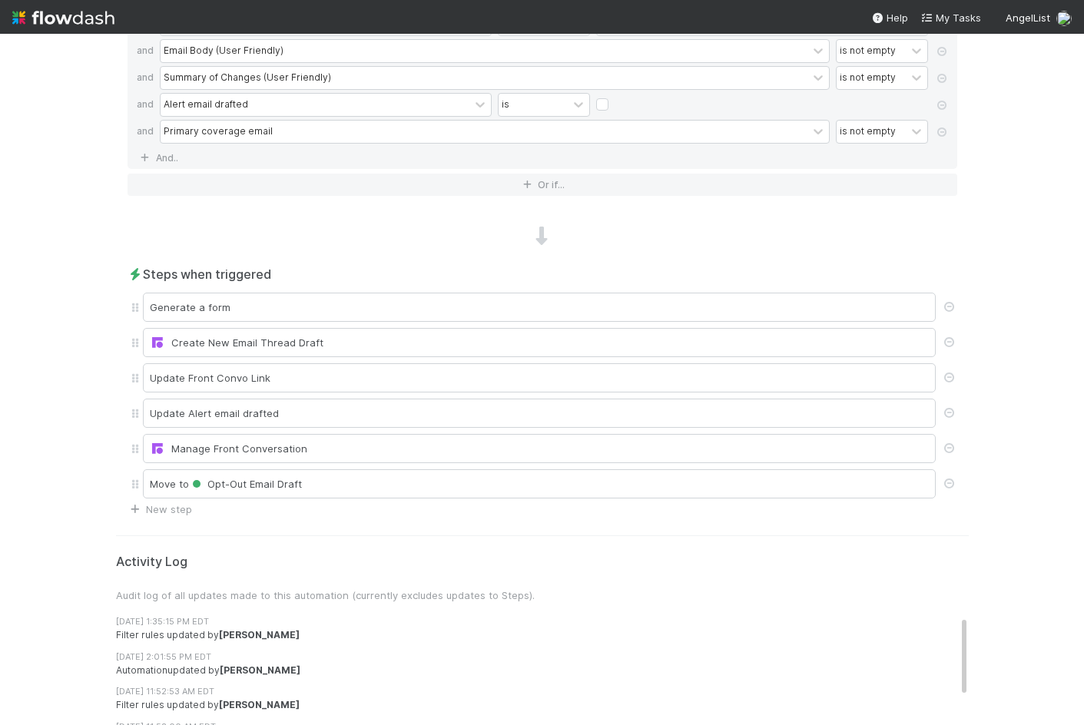
scroll to position [0, 0]
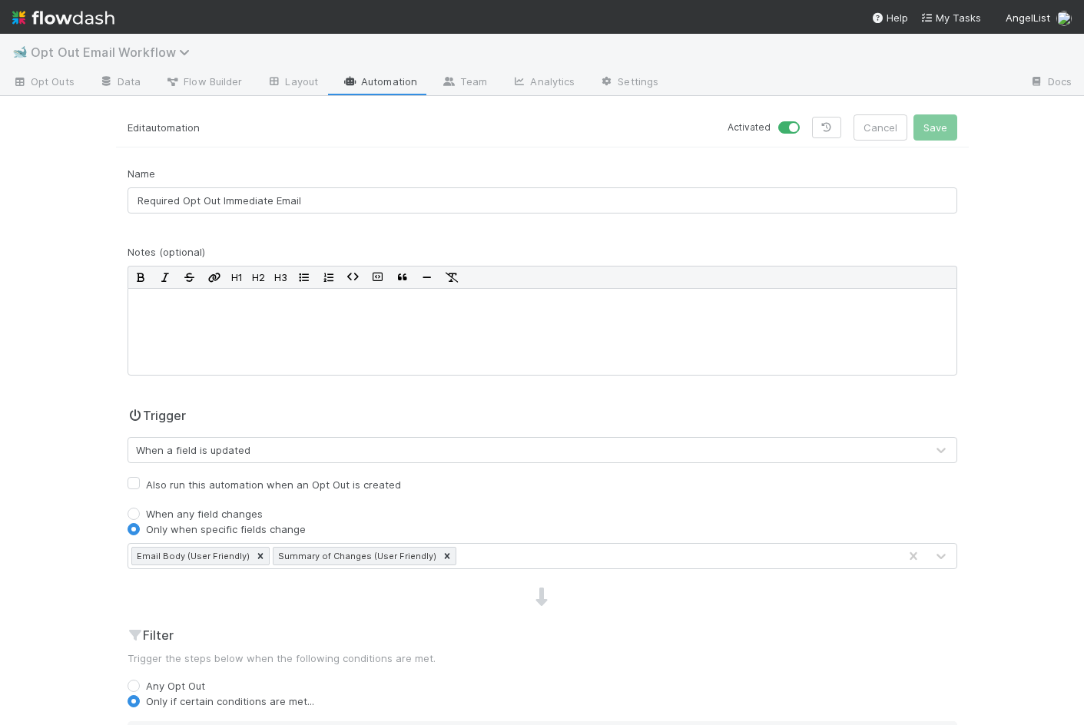
click at [55, 49] on span "Opt Out Email Workflow" at bounding box center [114, 52] width 167 height 15
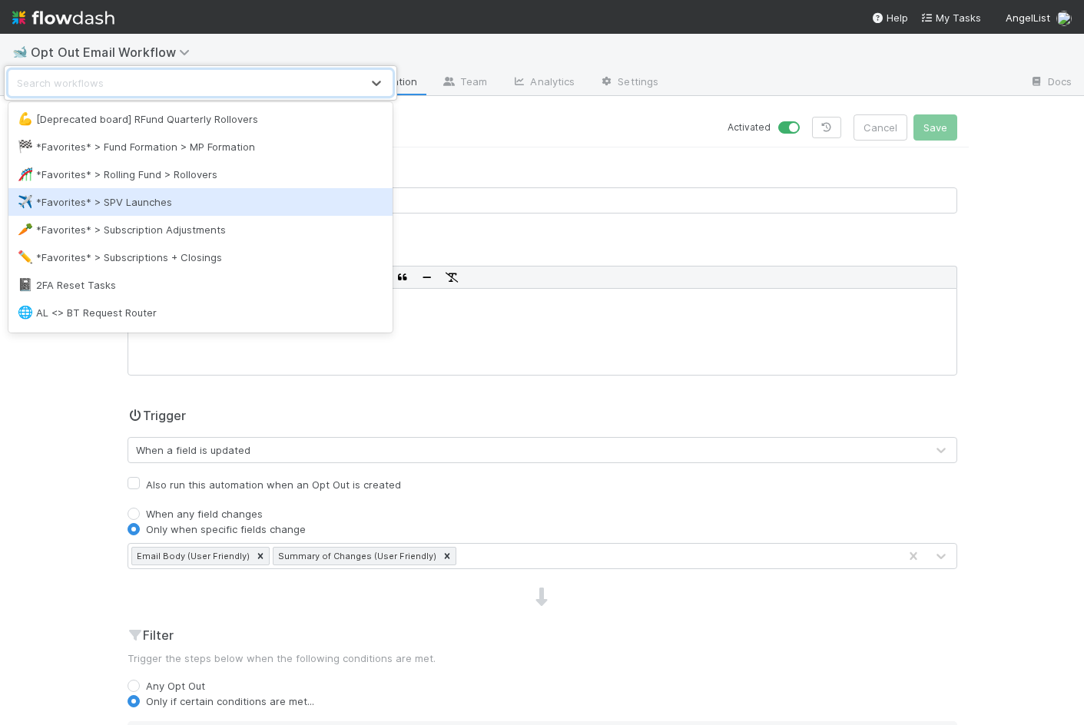
click at [77, 209] on div "✈️ *Favorites* > SPV Launches" at bounding box center [201, 201] width 366 height 15
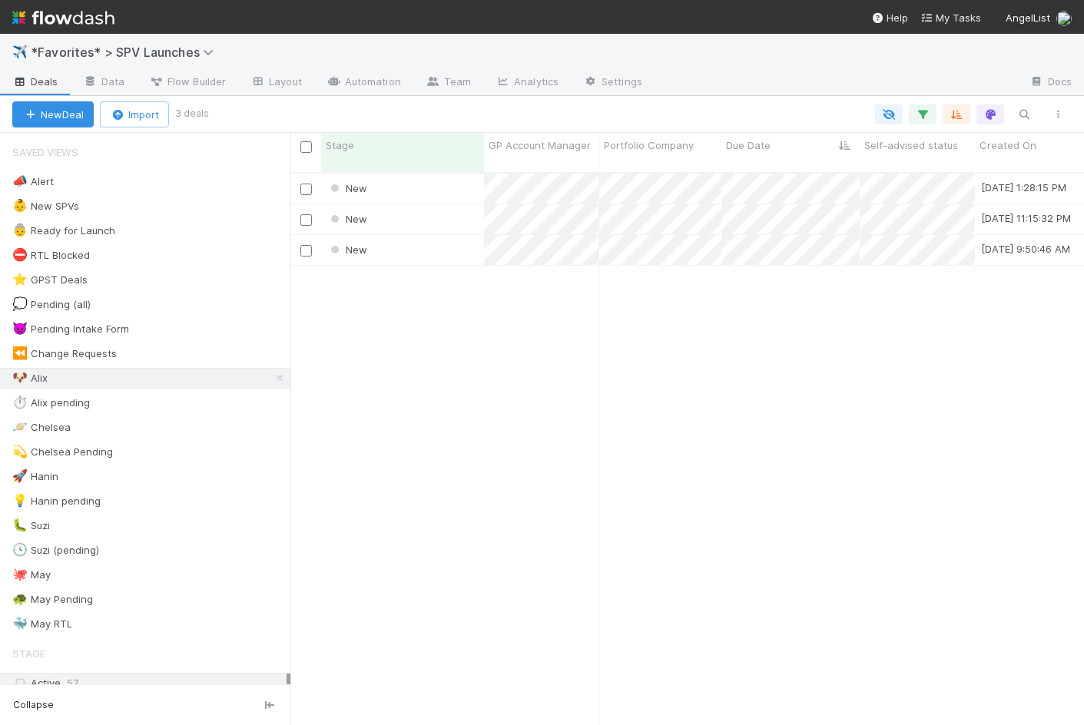
scroll to position [565, 794]
click at [426, 180] on div "New" at bounding box center [402, 189] width 163 height 30
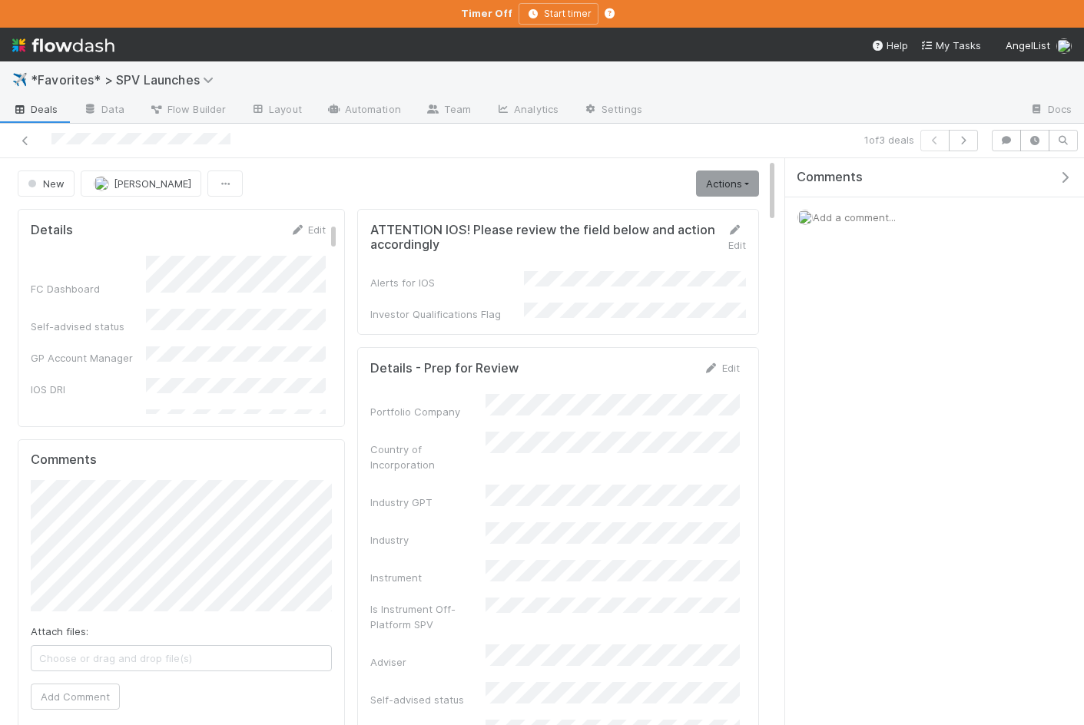
click at [1057, 178] on icon "button" at bounding box center [1064, 177] width 15 height 12
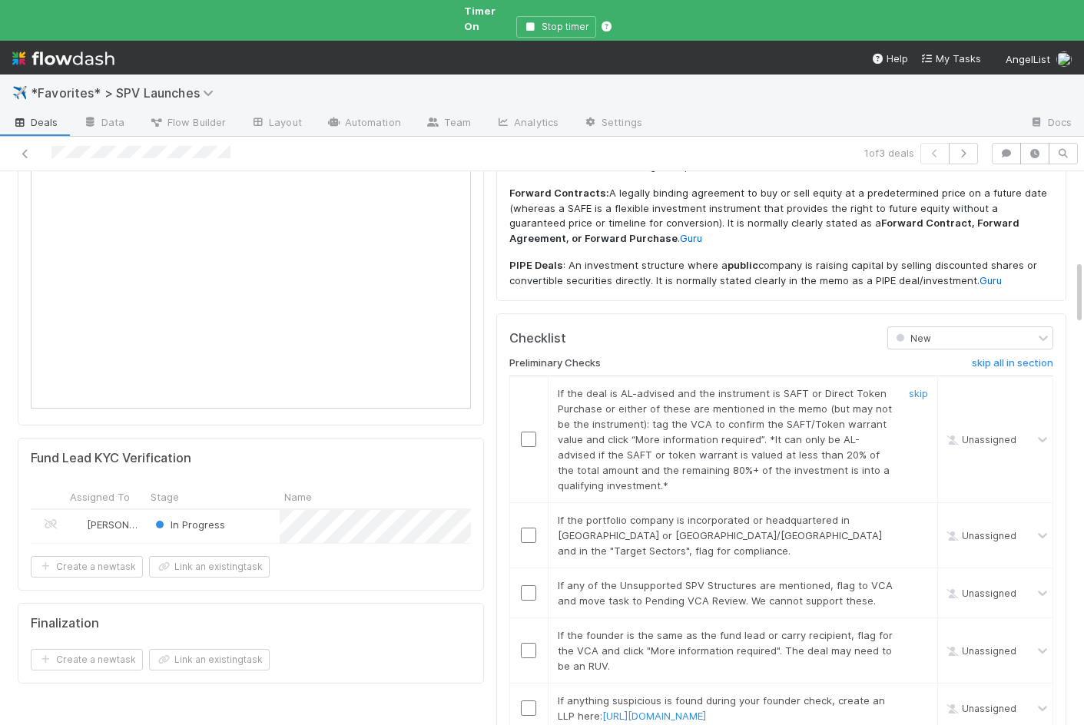
scroll to position [855, 0]
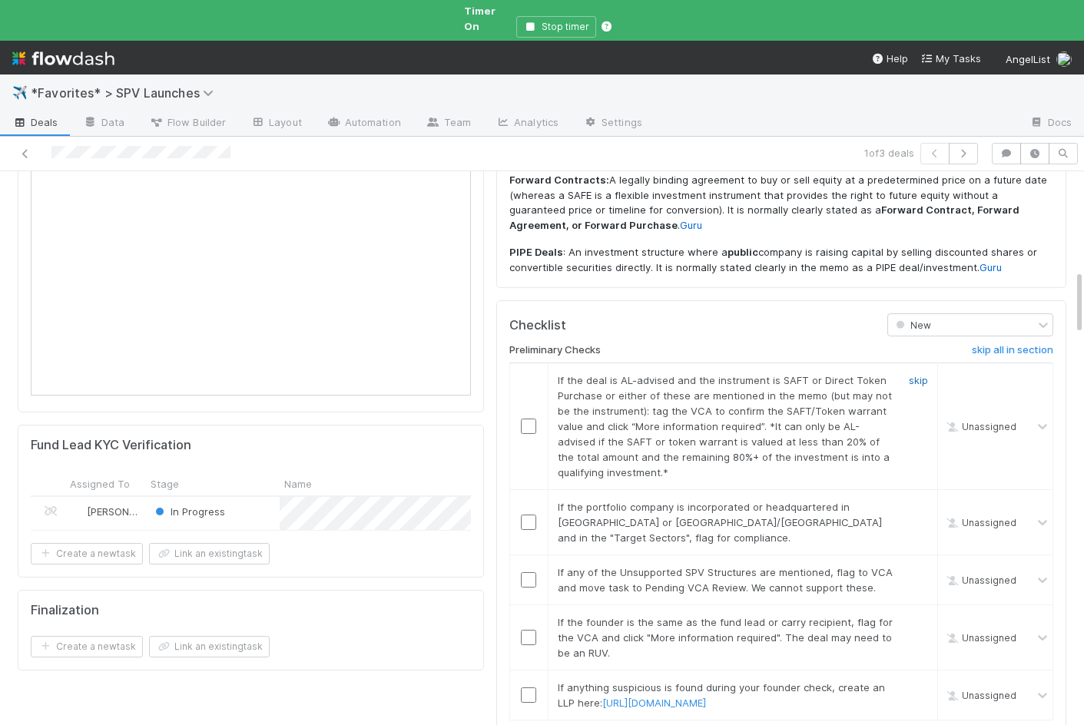
click at [917, 374] on link "skip" at bounding box center [918, 380] width 19 height 12
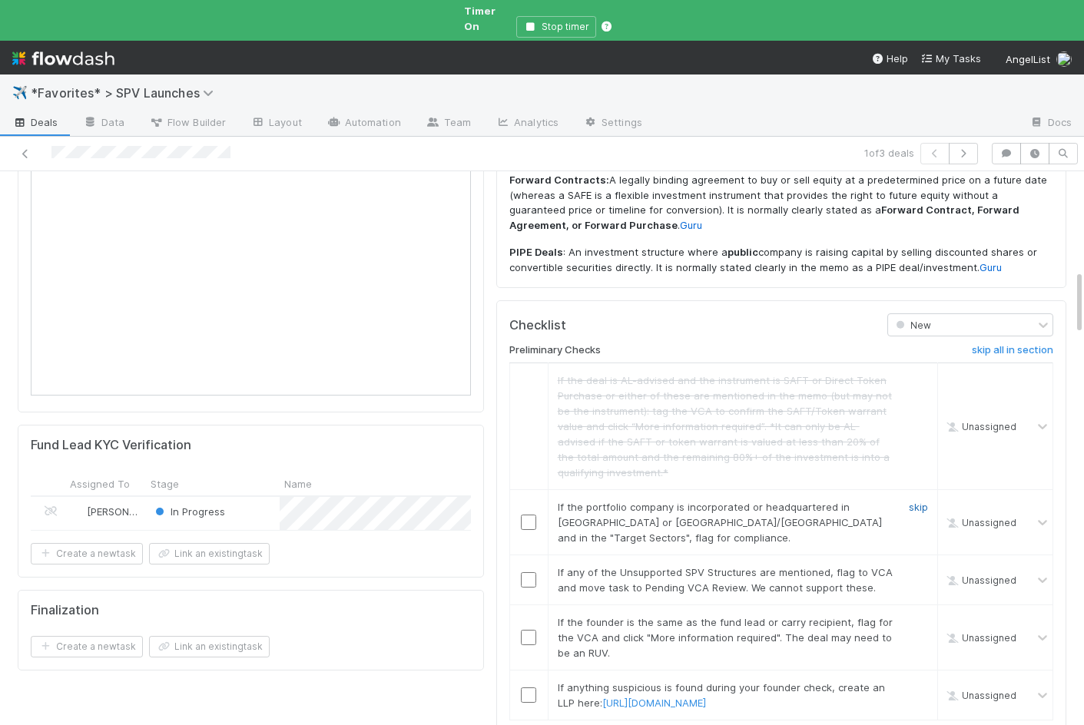
click at [917, 501] on link "skip" at bounding box center [918, 507] width 19 height 12
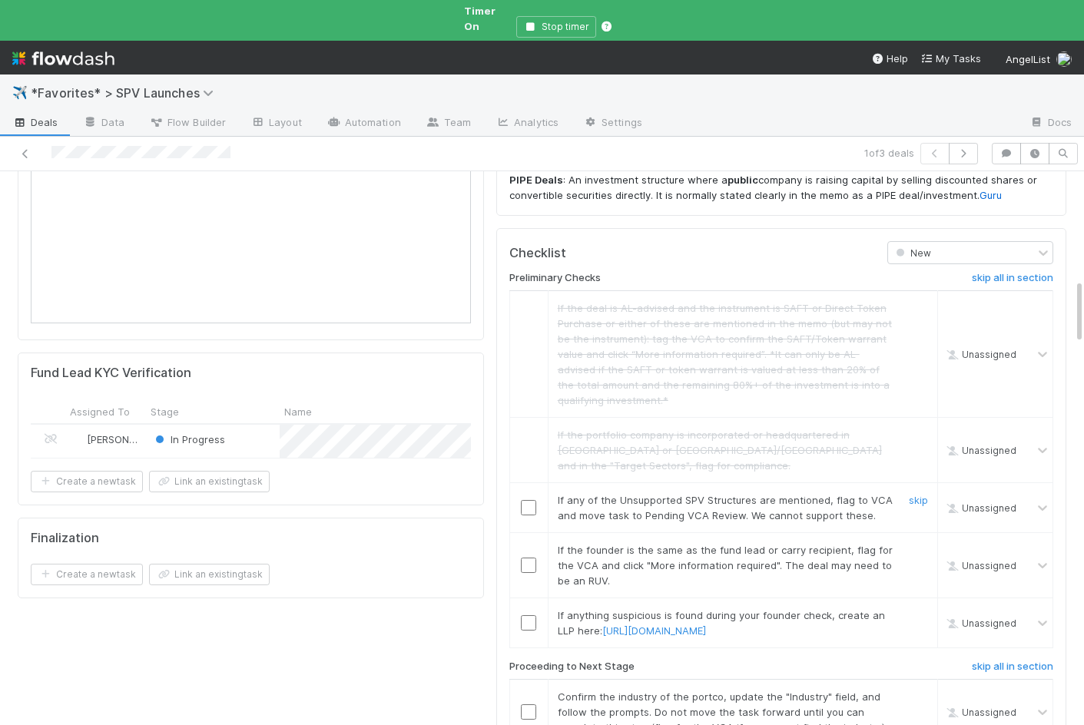
scroll to position [935, 0]
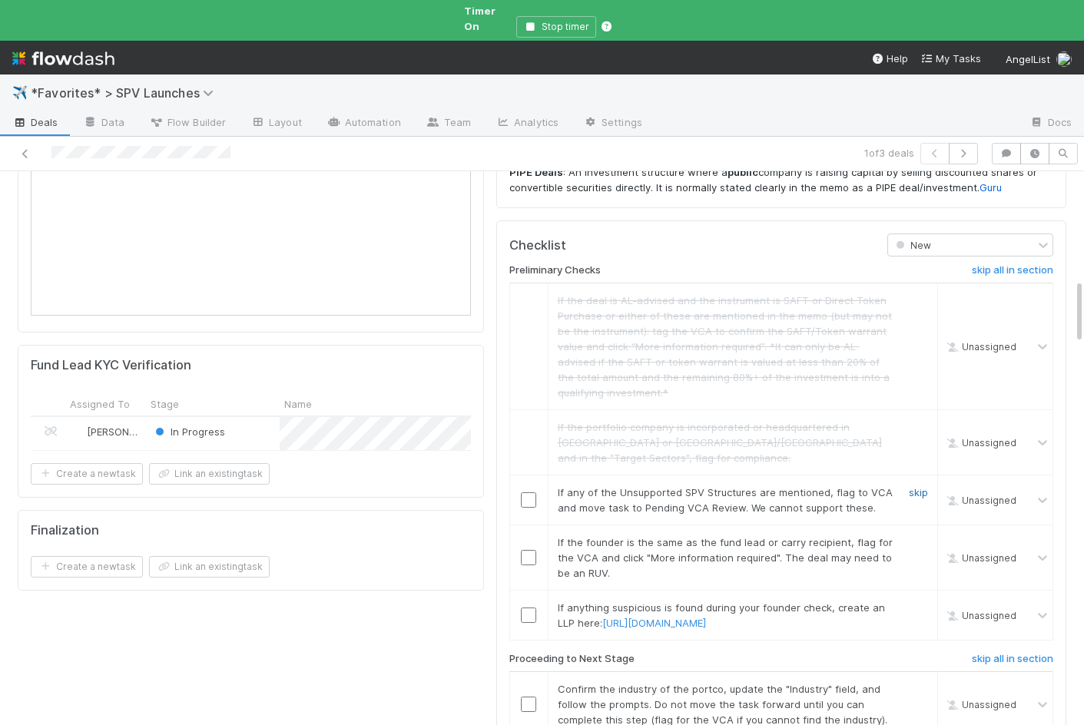
click at [915, 486] on link "skip" at bounding box center [918, 492] width 19 height 12
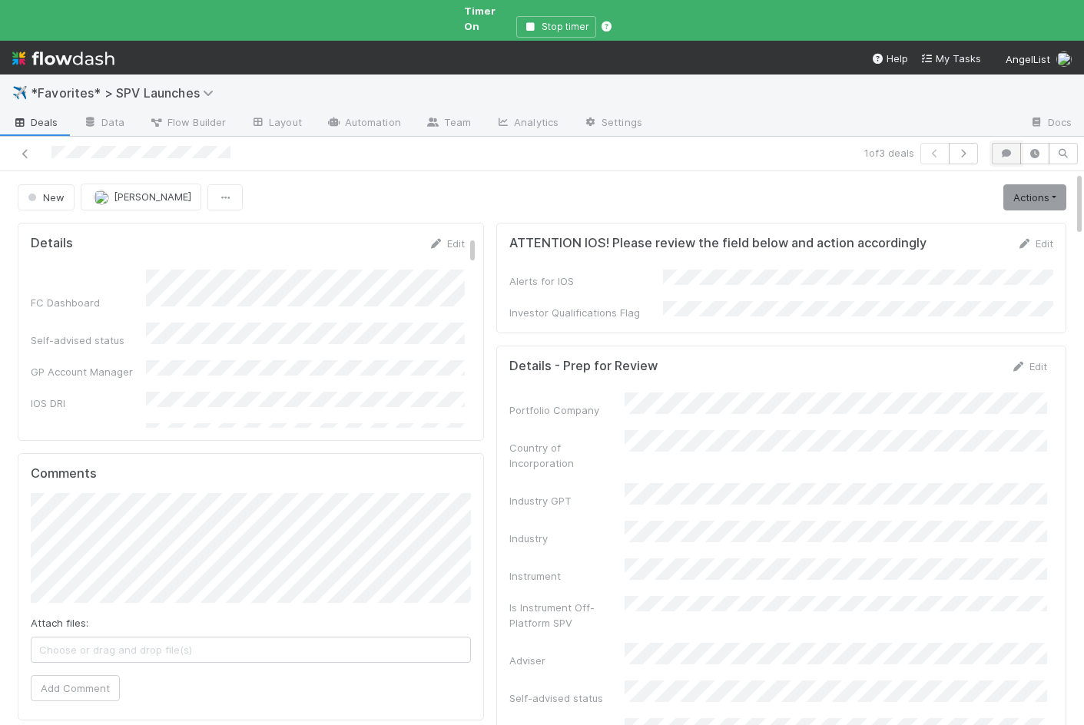
click at [1009, 143] on button "button" at bounding box center [1006, 154] width 29 height 22
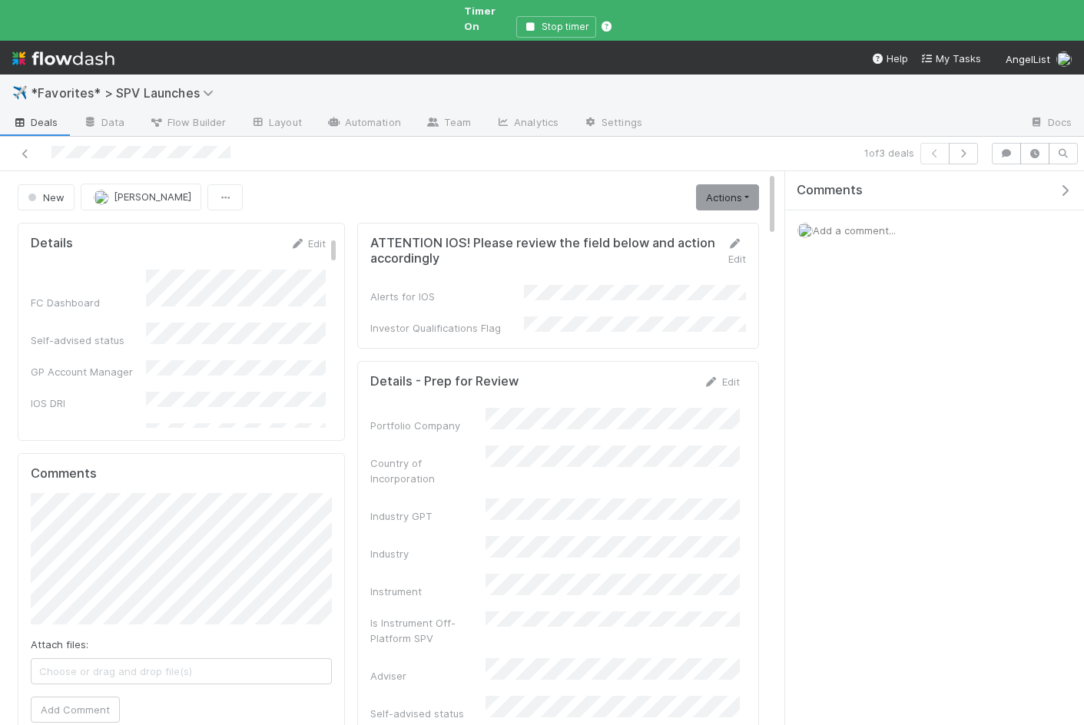
click at [883, 210] on div "Add a comment..." at bounding box center [934, 230] width 299 height 40
click at [870, 224] on span "Add a comment..." at bounding box center [854, 230] width 83 height 12
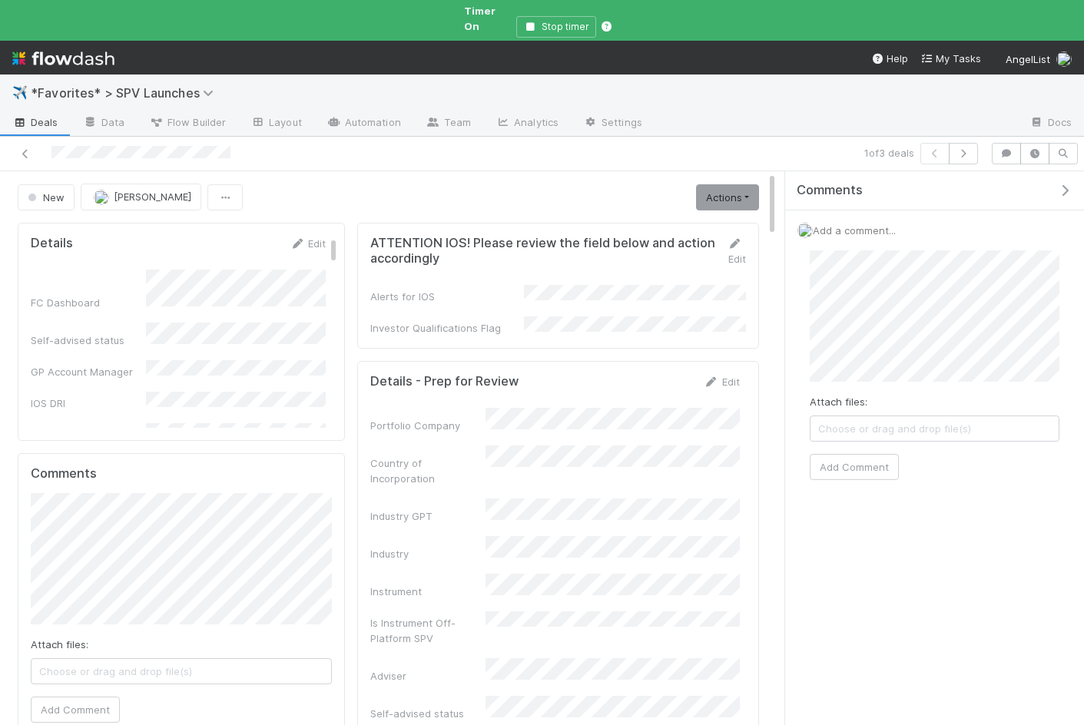
click at [805, 307] on div "Attach files: Choose or drag and drop file(s) Add Comment" at bounding box center [934, 365] width 274 height 254
click at [887, 459] on button "Add Comment" at bounding box center [854, 467] width 89 height 26
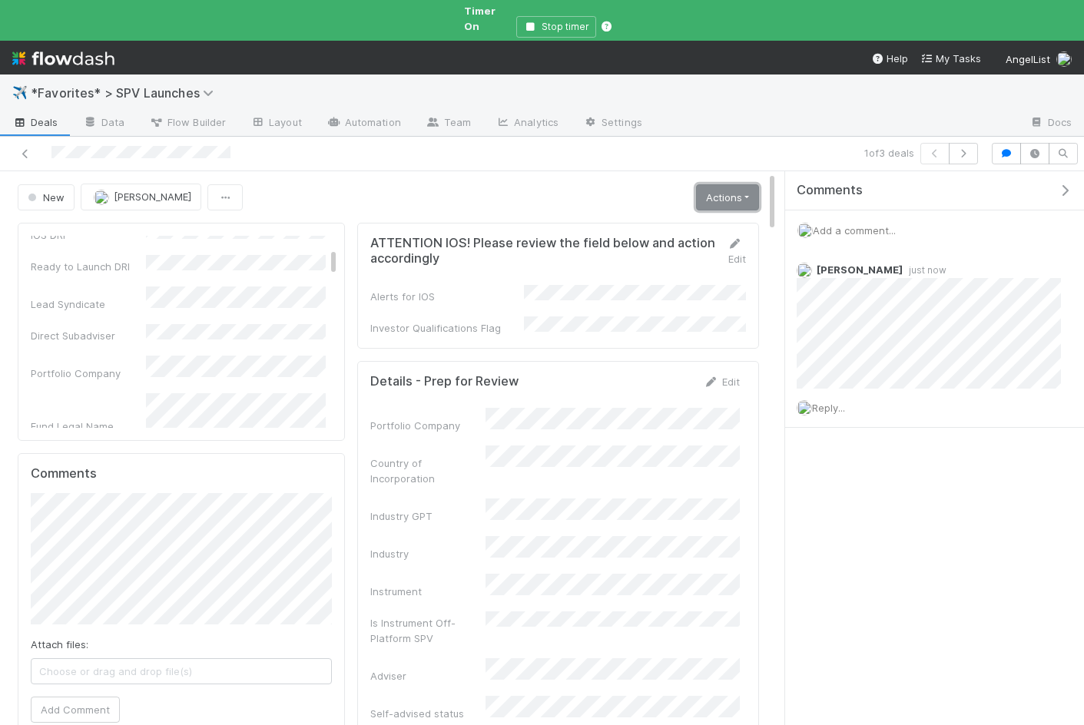
click at [724, 186] on link "Actions" at bounding box center [727, 197] width 63 height 26
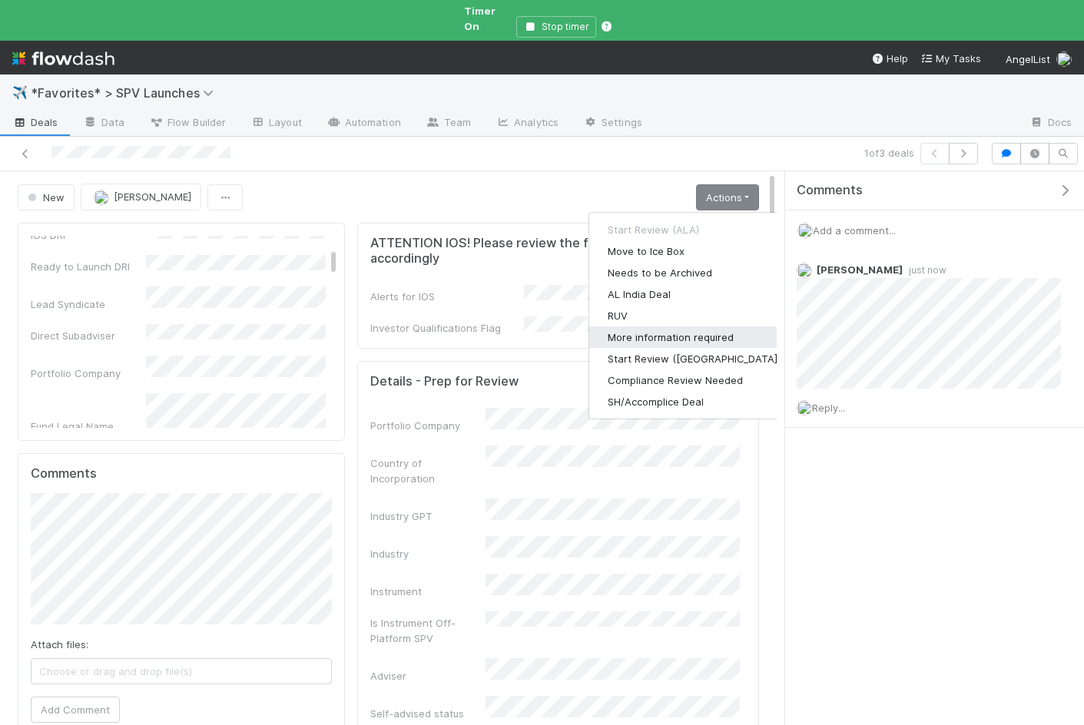
click at [665, 326] on button "More information required" at bounding box center [694, 337] width 210 height 22
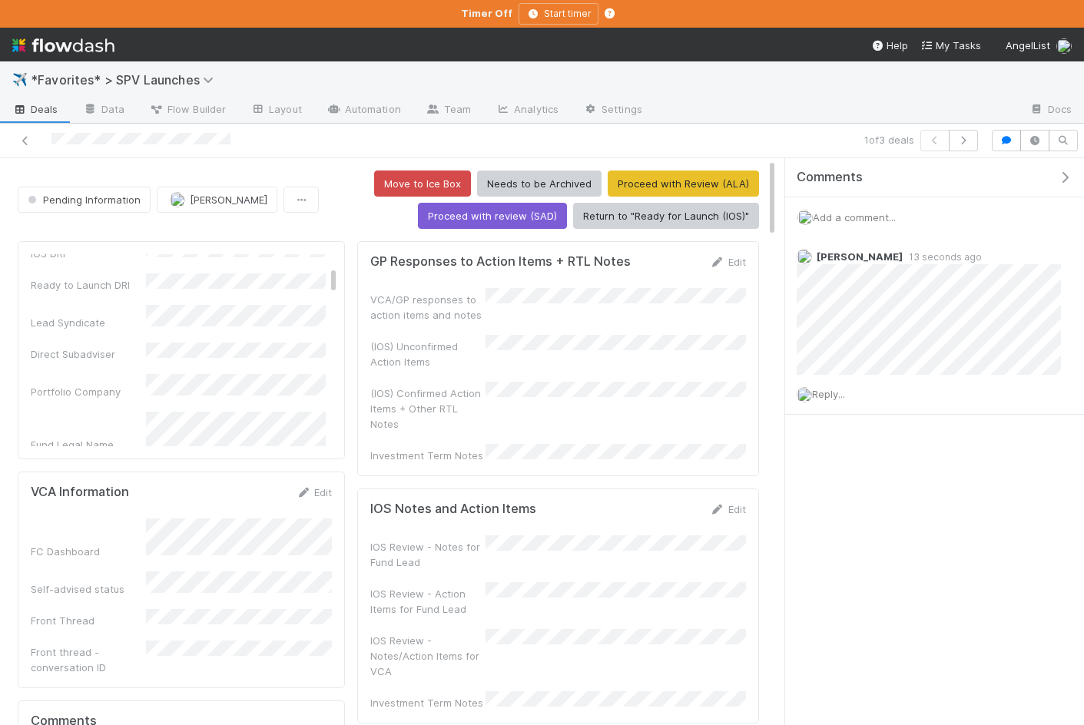
click at [43, 115] on span "Deals" at bounding box center [35, 108] width 46 height 15
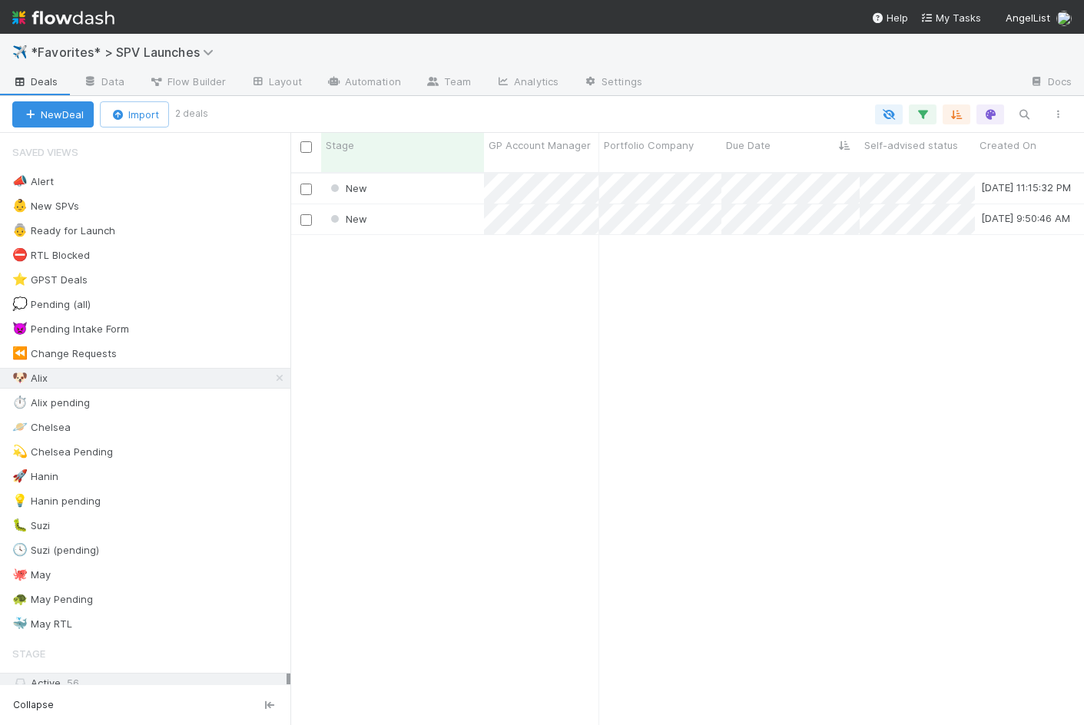
scroll to position [0, 1]
click at [85, 42] on div "✈️ *Favorites* > SPV Launches" at bounding box center [542, 52] width 1084 height 37
click at [65, 49] on span "*Favorites* > SPV Launches" at bounding box center [126, 52] width 191 height 15
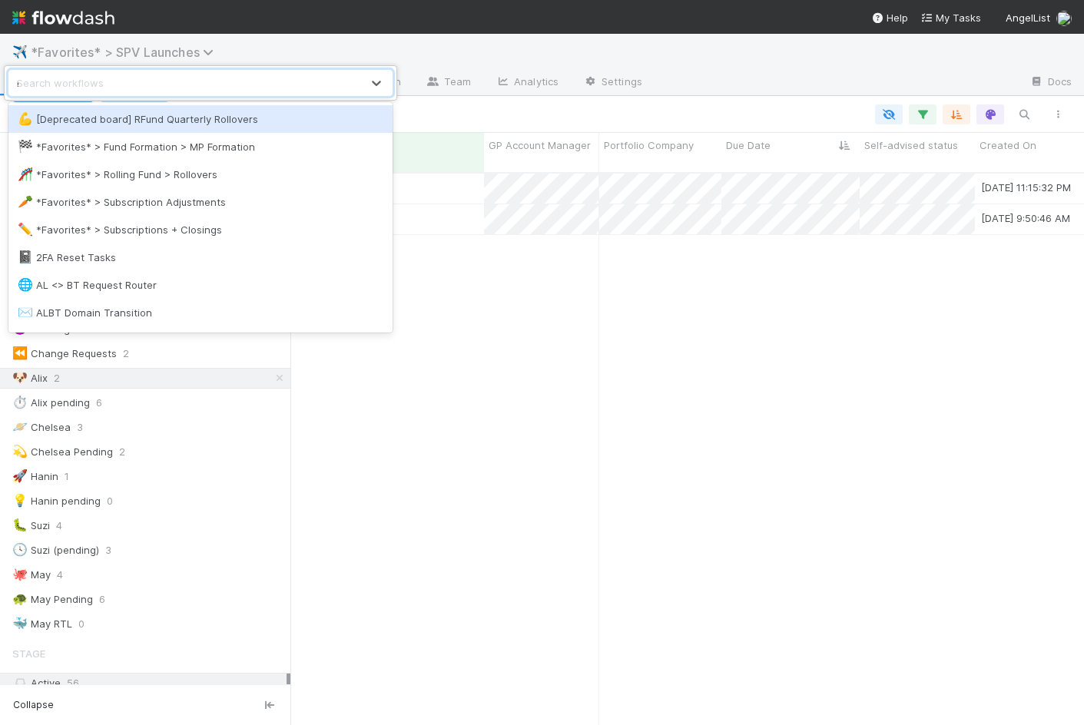
type input "ro"
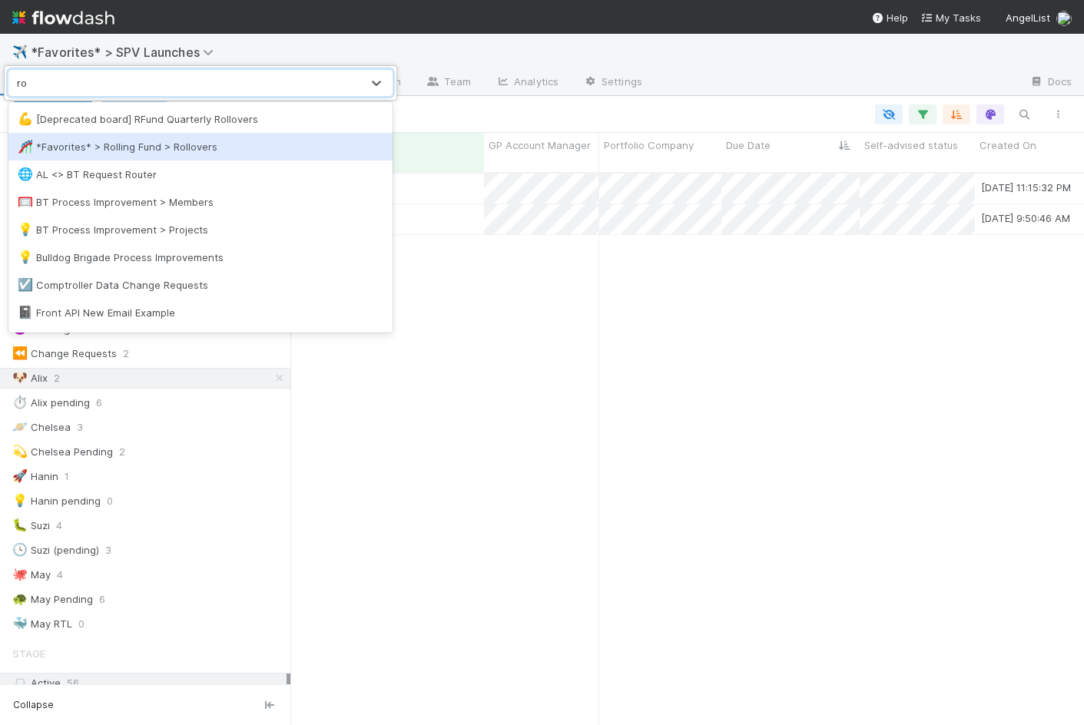
click at [90, 145] on div "🎢 *Favorites* > Rolling Fund > Rollovers" at bounding box center [201, 146] width 366 height 15
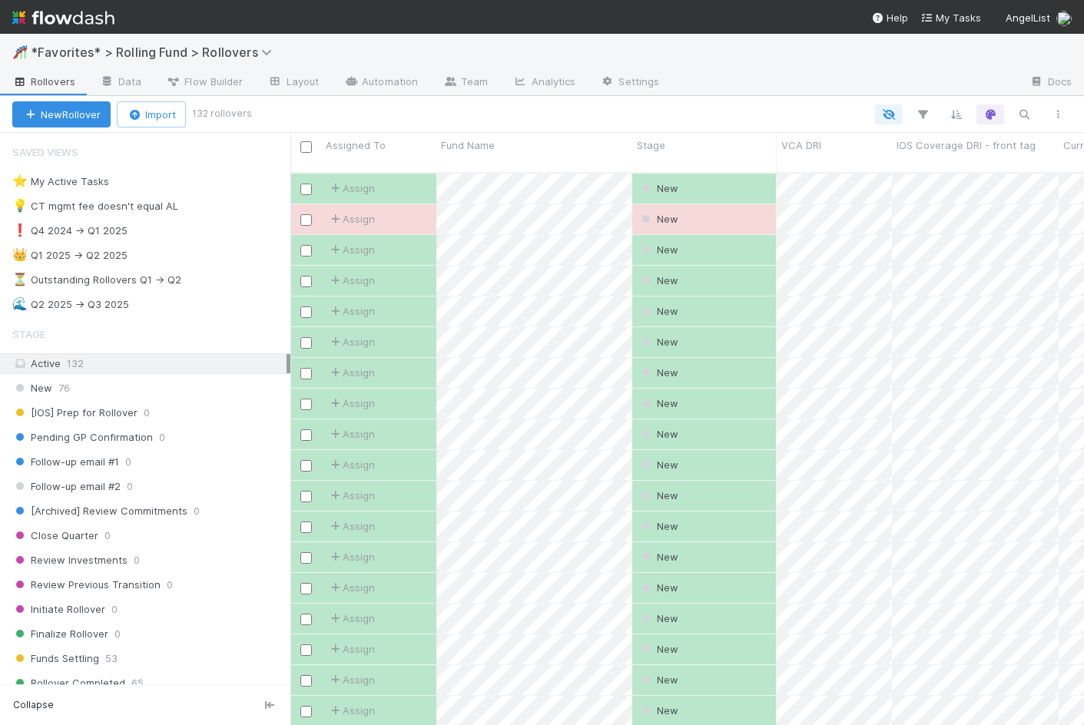
scroll to position [0, 1]
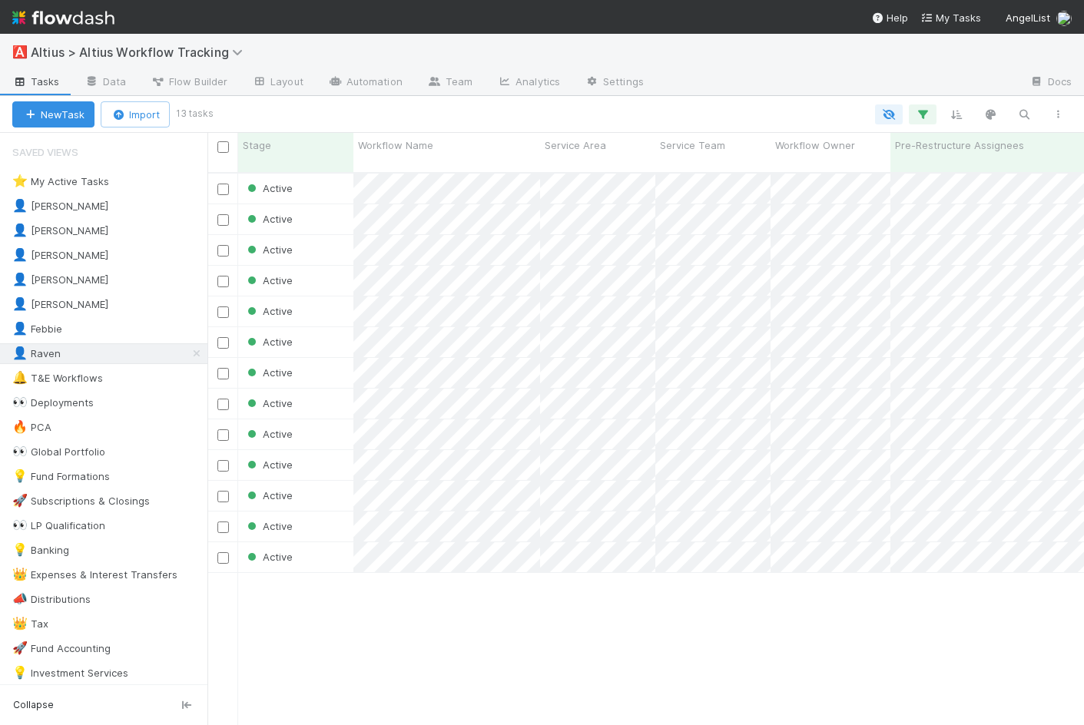
scroll to position [0, 1]
click at [52, 80] on span "Tasks" at bounding box center [36, 81] width 48 height 15
click at [54, 105] on button "New Task" at bounding box center [53, 114] width 82 height 26
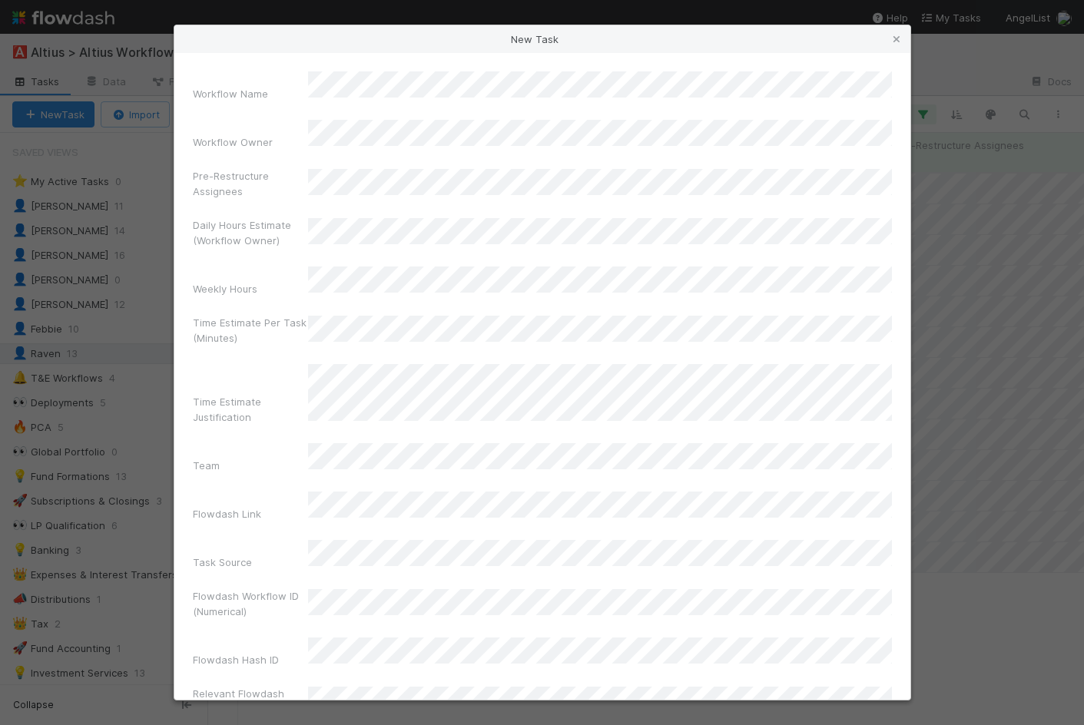
click at [54, 105] on div "New Task Workflow Name Workflow Owner Pre-Restructure Assignees Daily Hours Est…" at bounding box center [542, 362] width 1084 height 725
click at [59, 144] on div "New Task Workflow Name Workflow Owner Pre-Restructure Assignees Daily Hours Est…" at bounding box center [542, 362] width 1084 height 725
click at [889, 35] on icon at bounding box center [896, 40] width 15 height 10
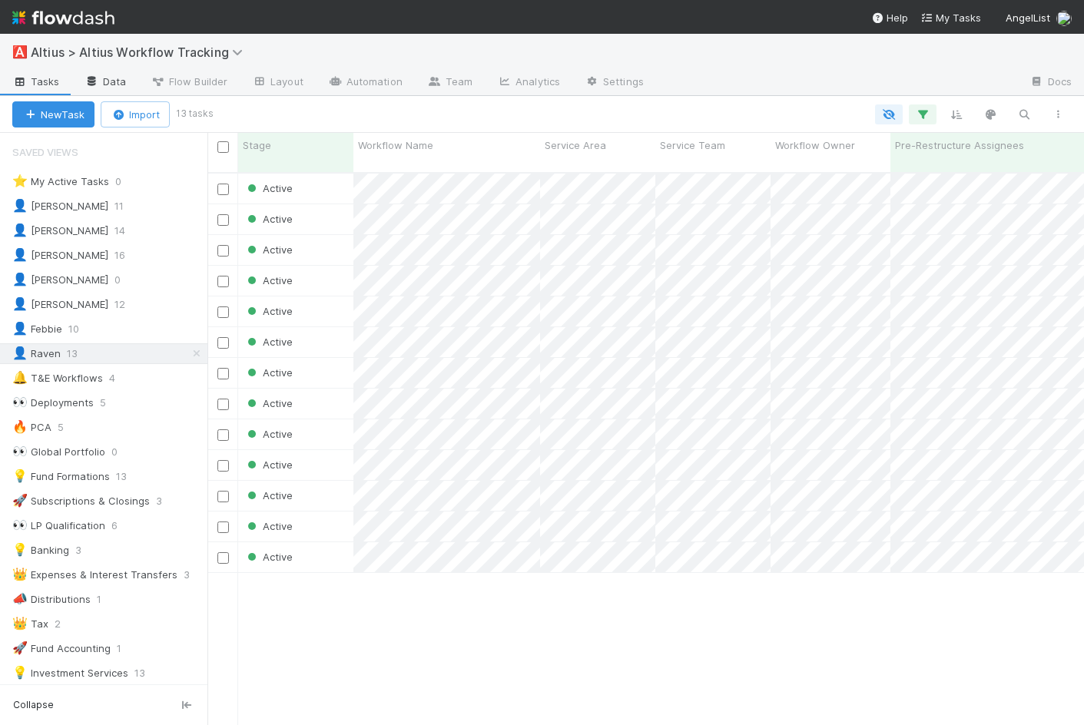
click at [112, 81] on link "Data" at bounding box center [105, 83] width 66 height 25
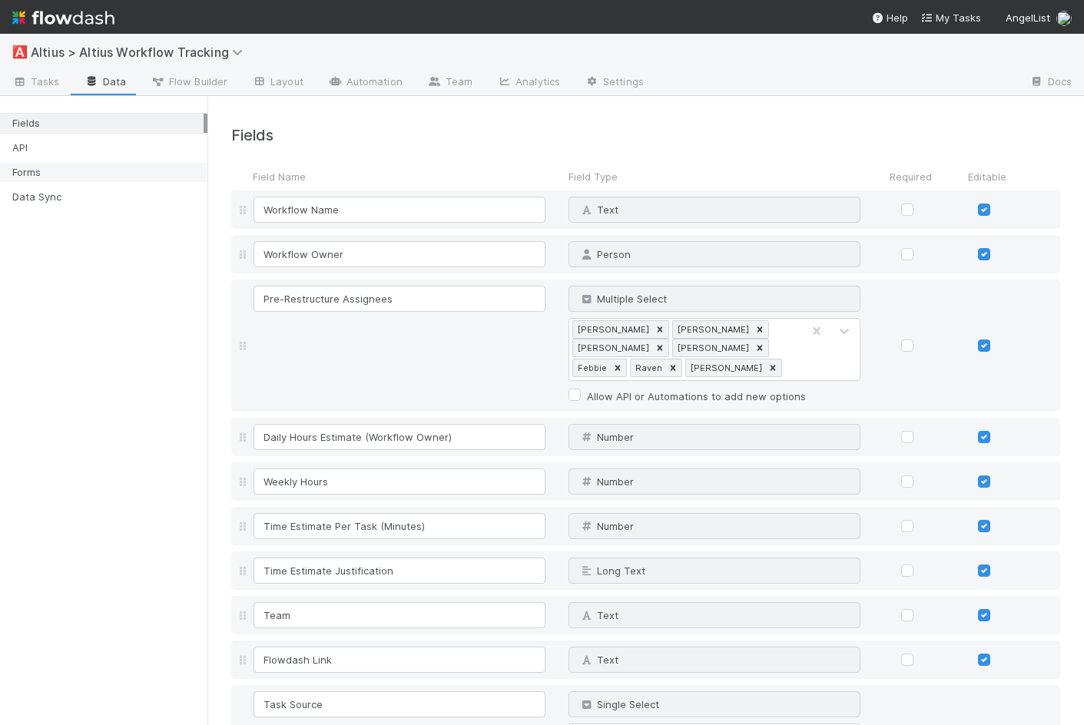
click at [71, 175] on div "Forms" at bounding box center [107, 172] width 191 height 19
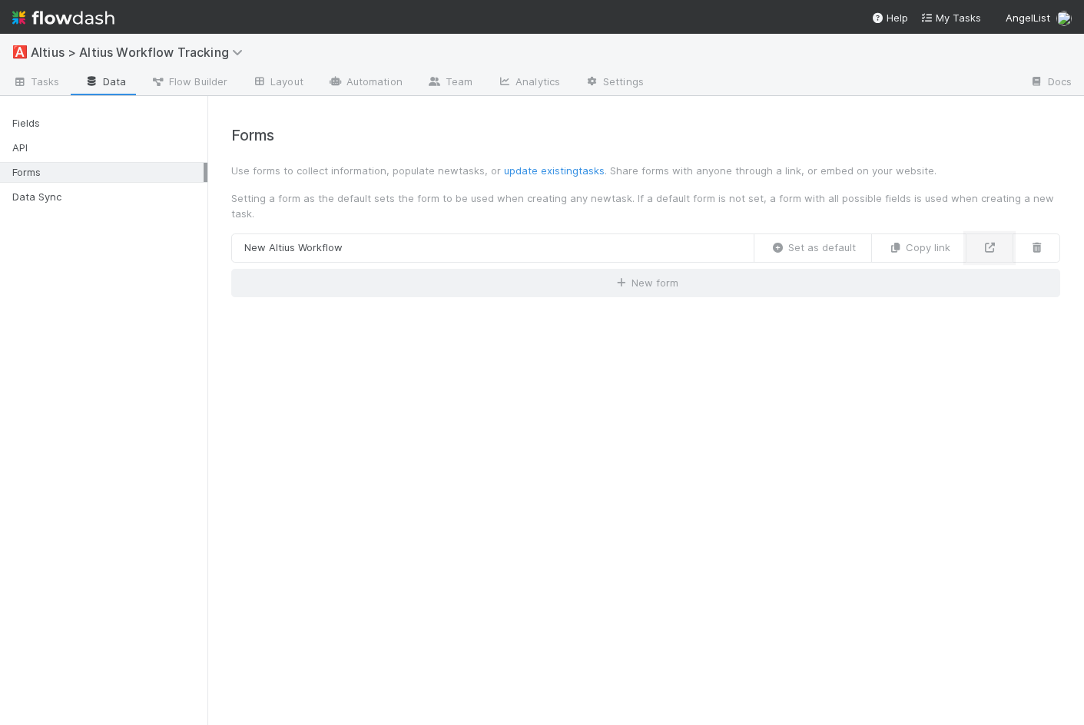
click at [986, 243] on icon at bounding box center [989, 248] width 15 height 10
click at [65, 93] on link "Tasks" at bounding box center [36, 83] width 72 height 25
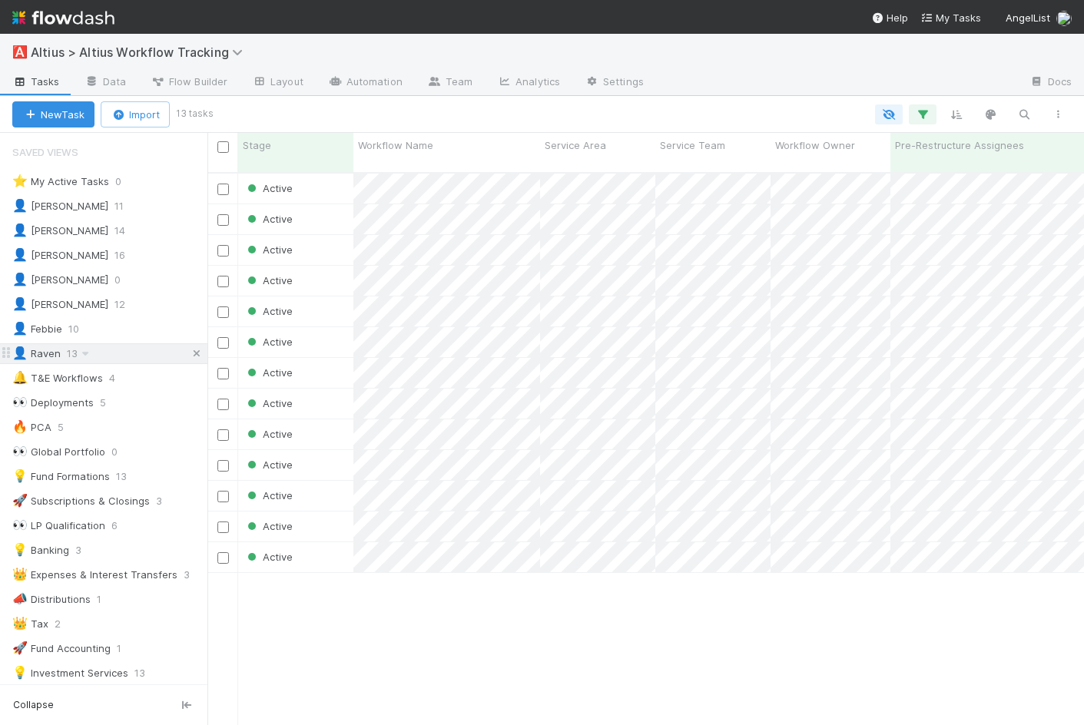
click at [193, 353] on icon at bounding box center [196, 354] width 15 height 10
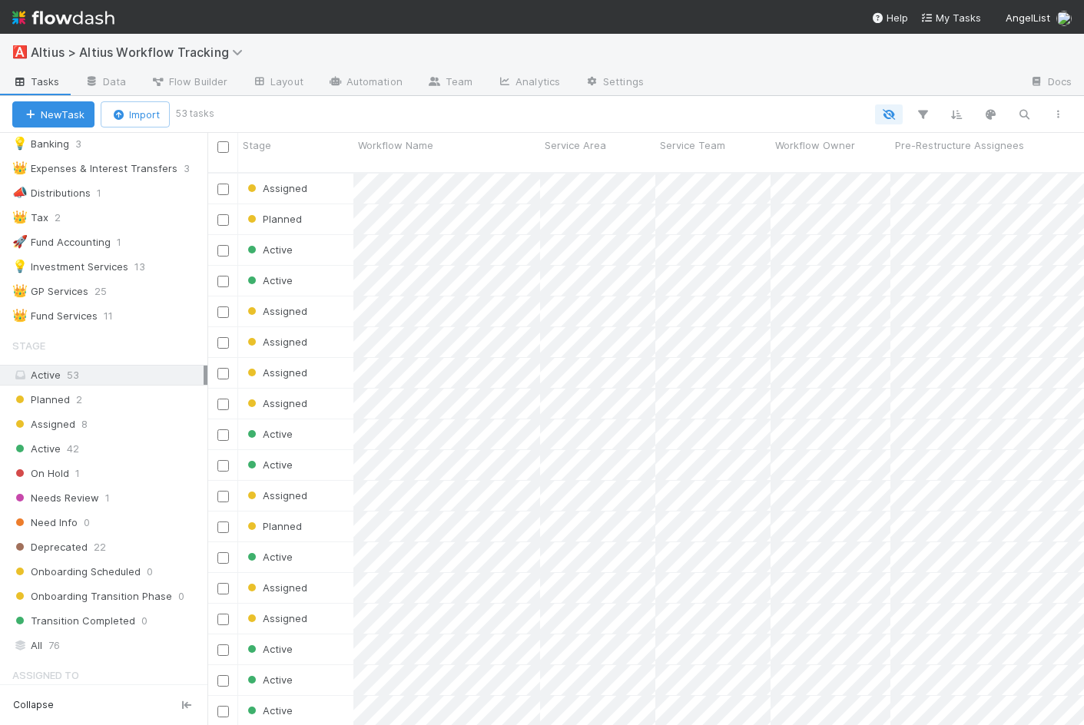
scroll to position [565, 877]
click at [134, 446] on div "Active 42" at bounding box center [109, 448] width 195 height 19
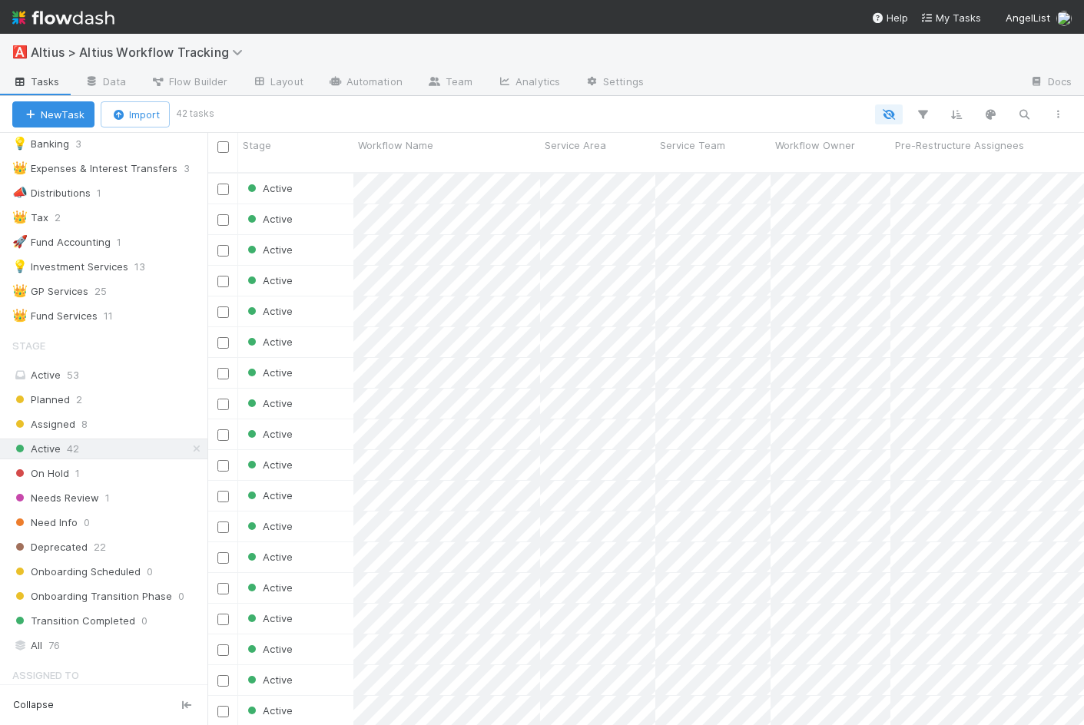
scroll to position [565, 877]
click at [336, 182] on div "Active" at bounding box center [295, 189] width 115 height 30
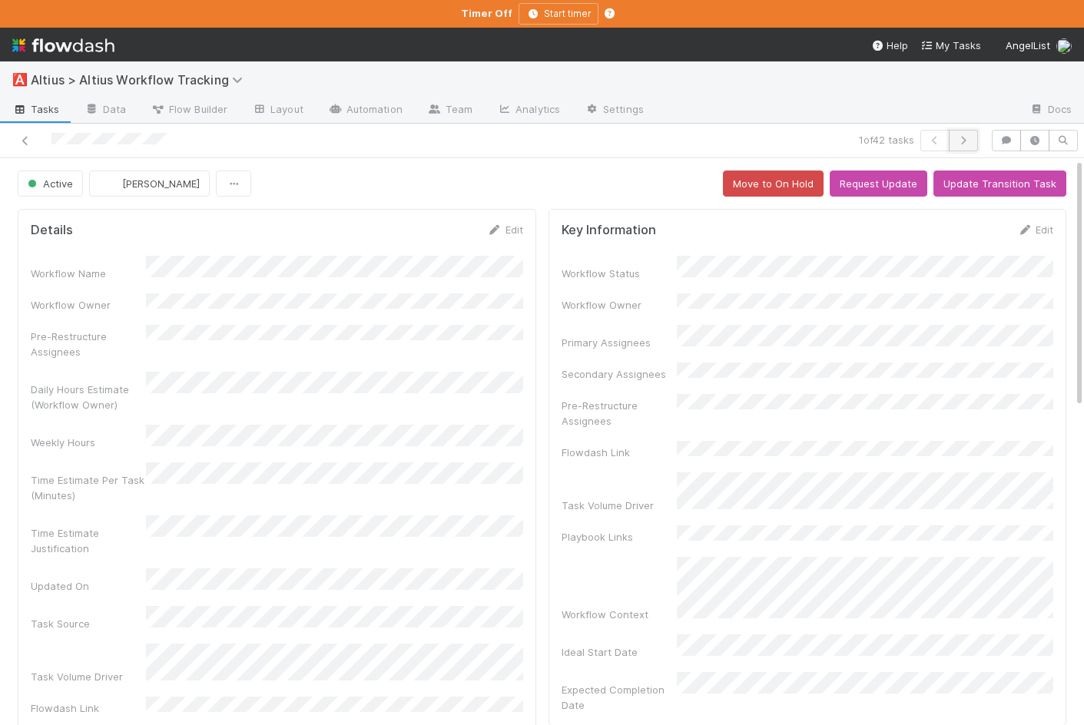
click at [973, 140] on button "button" at bounding box center [963, 141] width 29 height 22
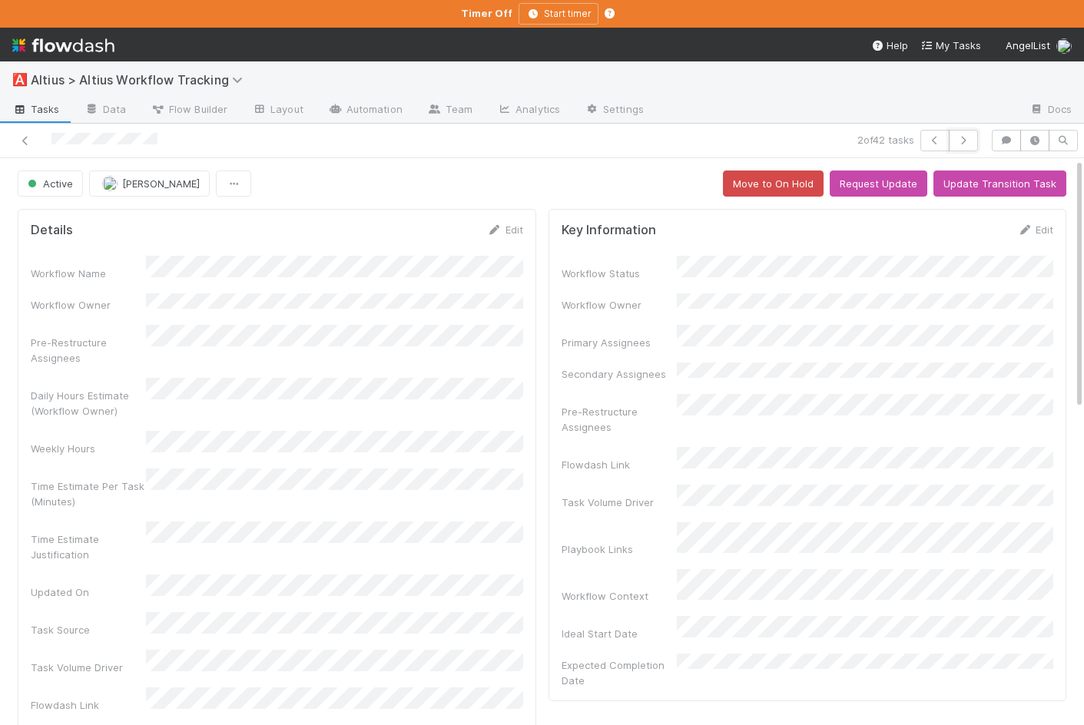
click at [973, 140] on button "button" at bounding box center [963, 141] width 29 height 22
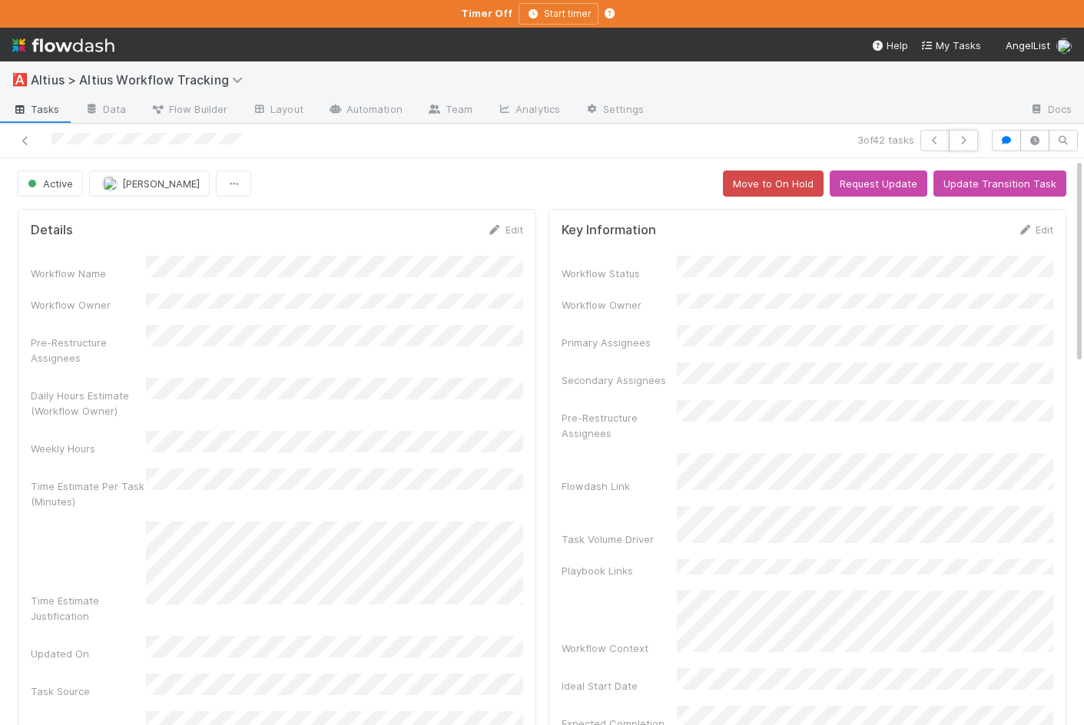
click at [973, 140] on button "button" at bounding box center [963, 141] width 29 height 22
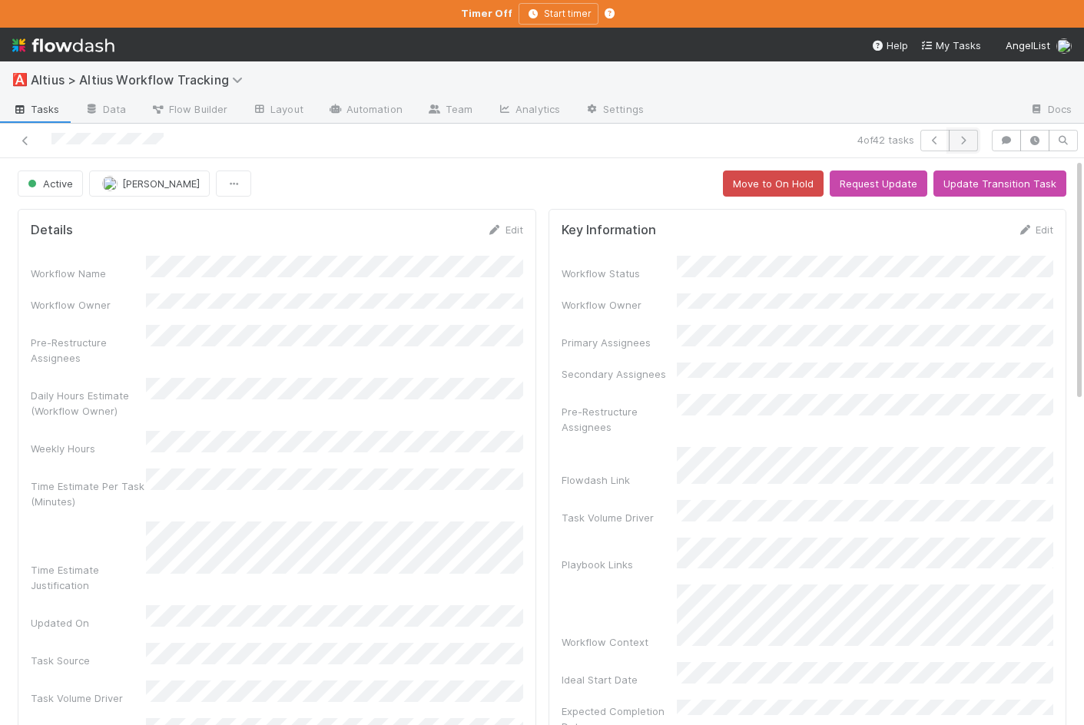
click at [968, 142] on icon "button" at bounding box center [963, 140] width 15 height 9
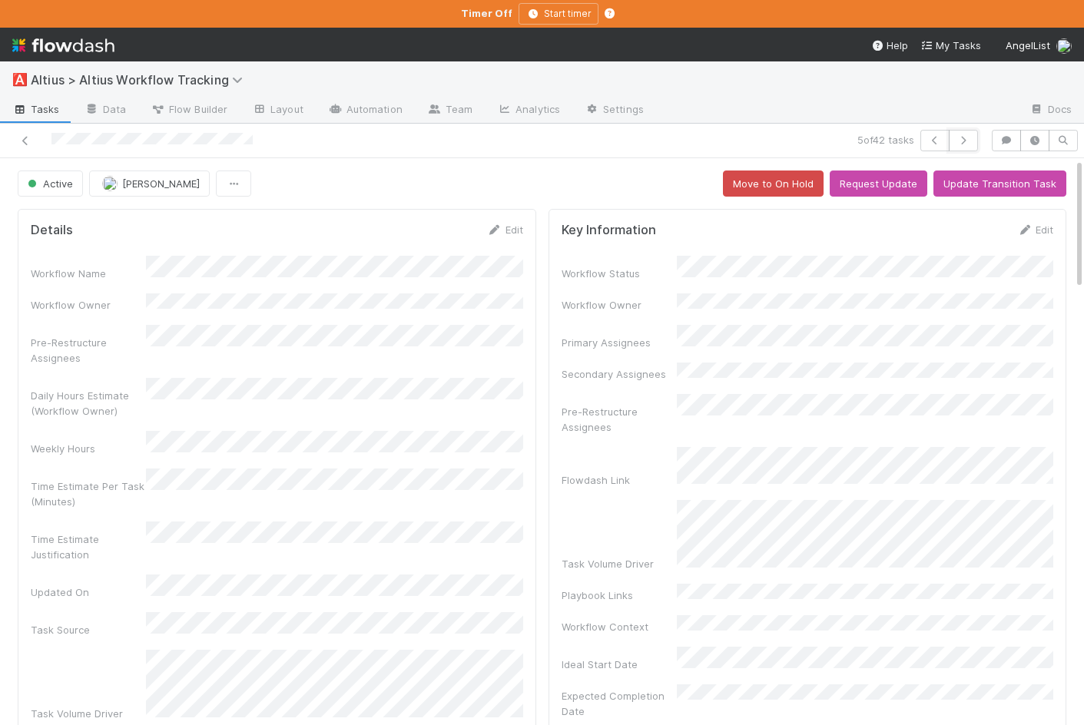
click at [968, 142] on icon "button" at bounding box center [963, 140] width 15 height 9
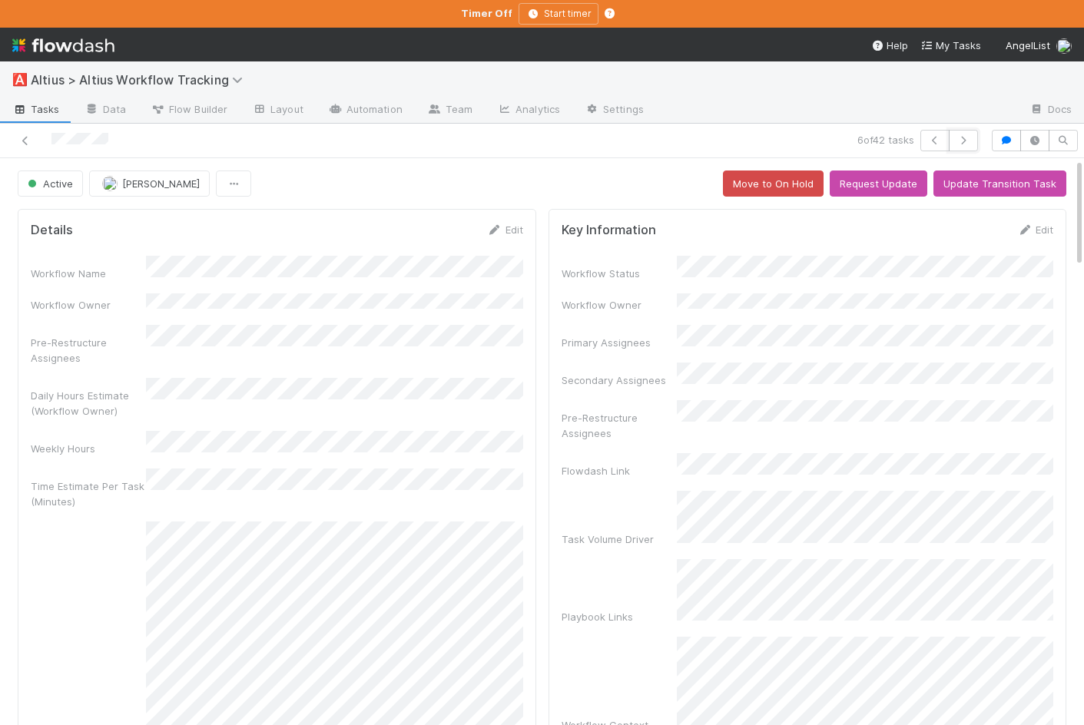
click at [968, 142] on icon "button" at bounding box center [963, 140] width 15 height 9
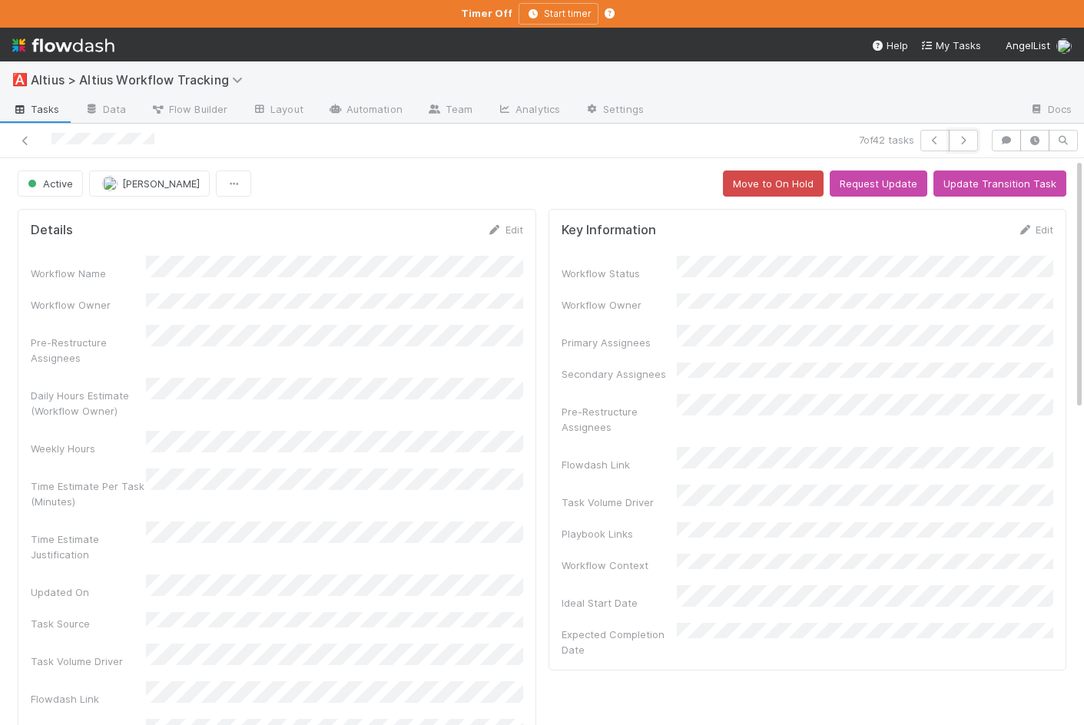
click at [968, 142] on icon "button" at bounding box center [963, 140] width 15 height 9
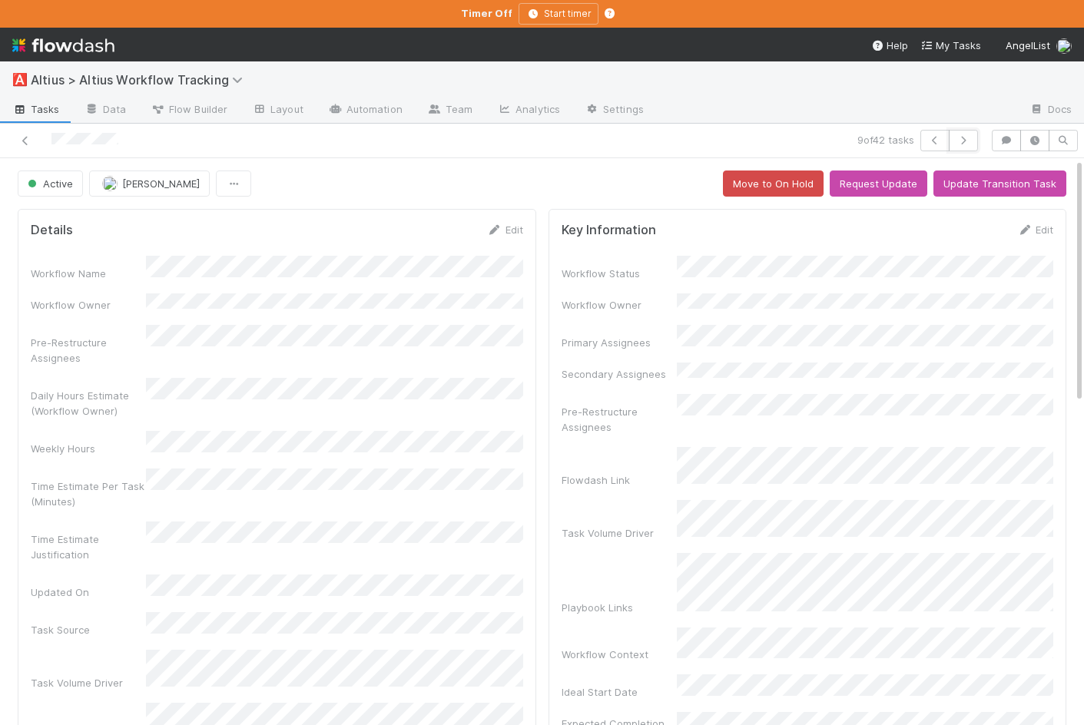
click at [968, 142] on icon "button" at bounding box center [963, 140] width 15 height 9
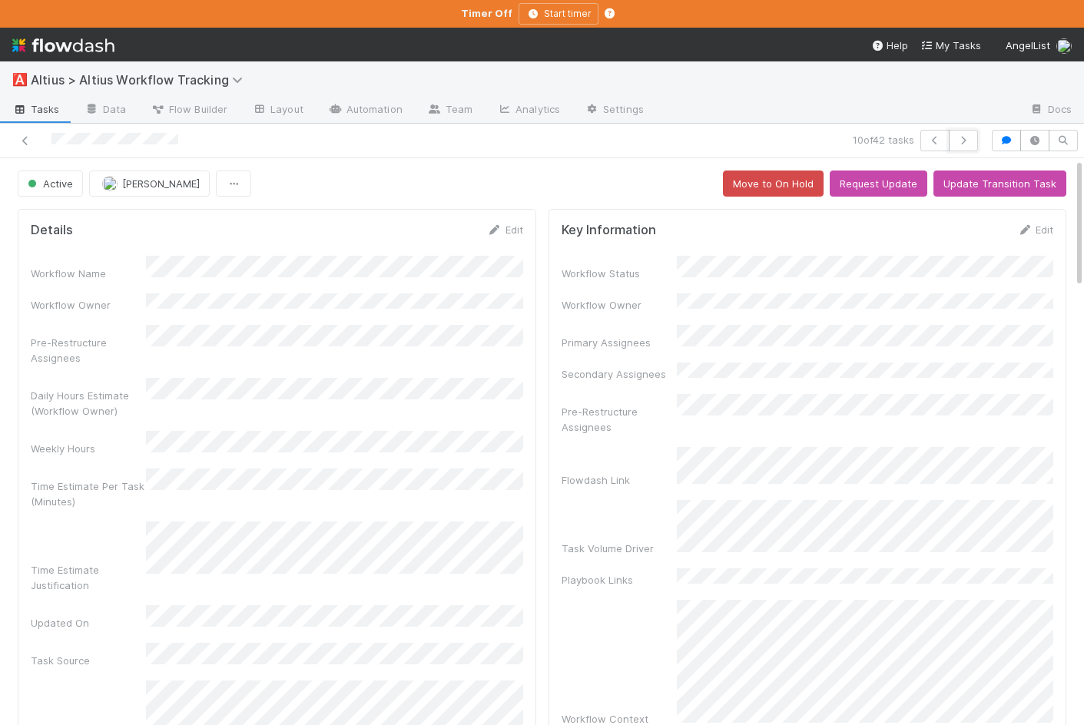
click at [968, 142] on icon "button" at bounding box center [963, 140] width 15 height 9
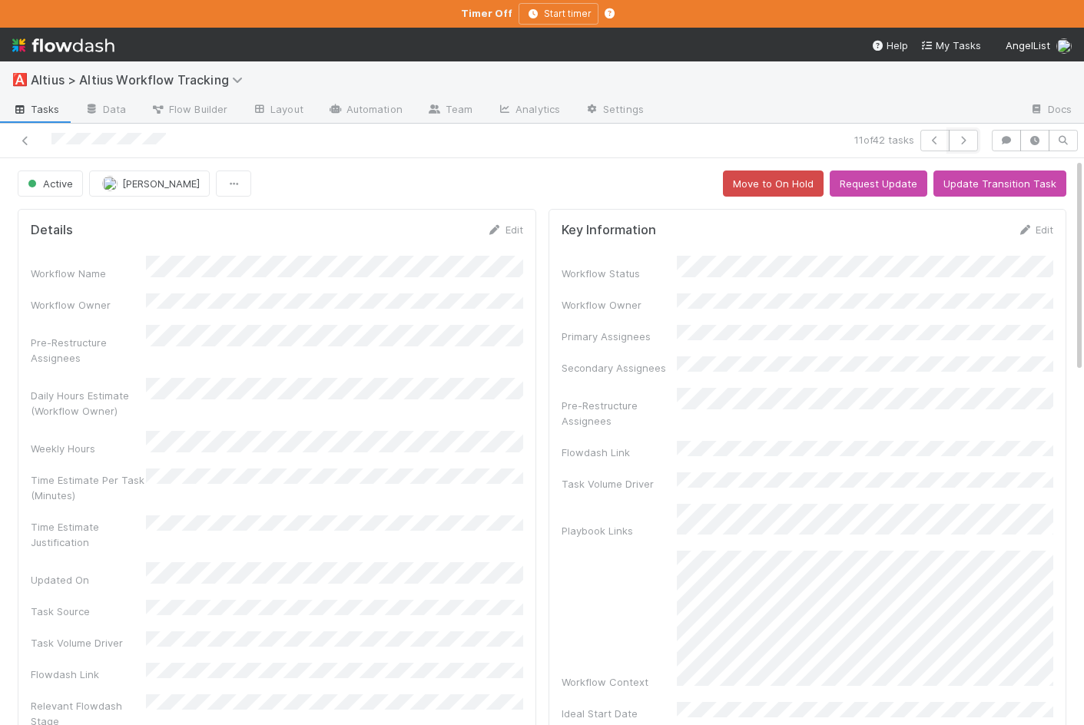
click at [968, 142] on icon "button" at bounding box center [963, 140] width 15 height 9
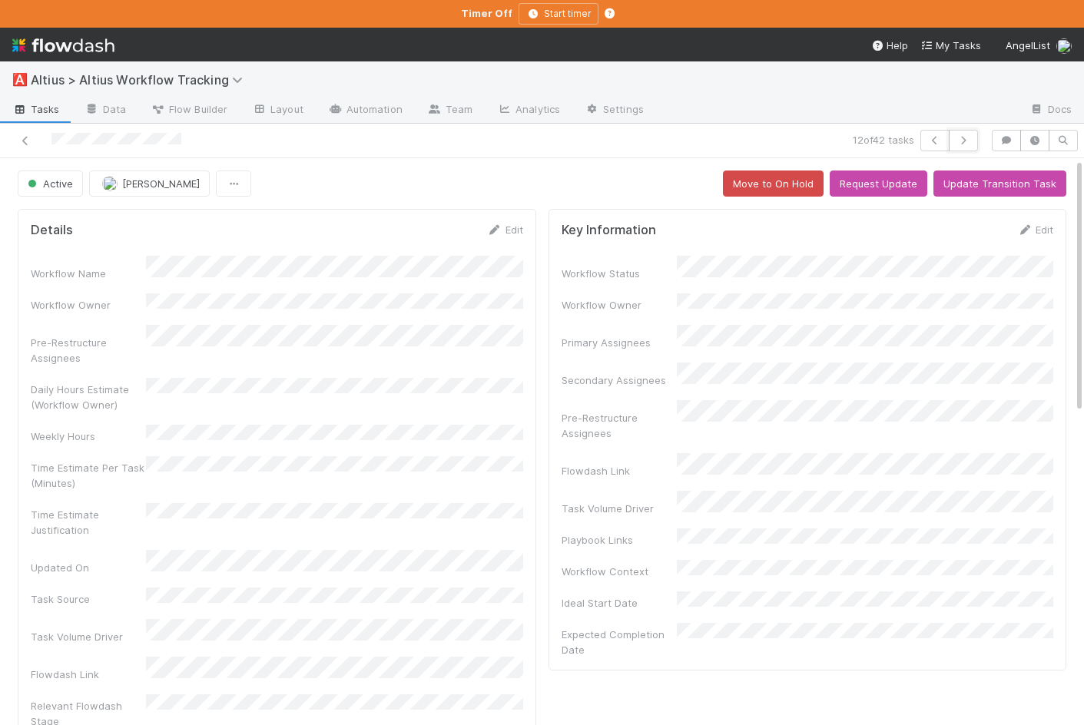
click at [968, 142] on icon "button" at bounding box center [963, 140] width 15 height 9
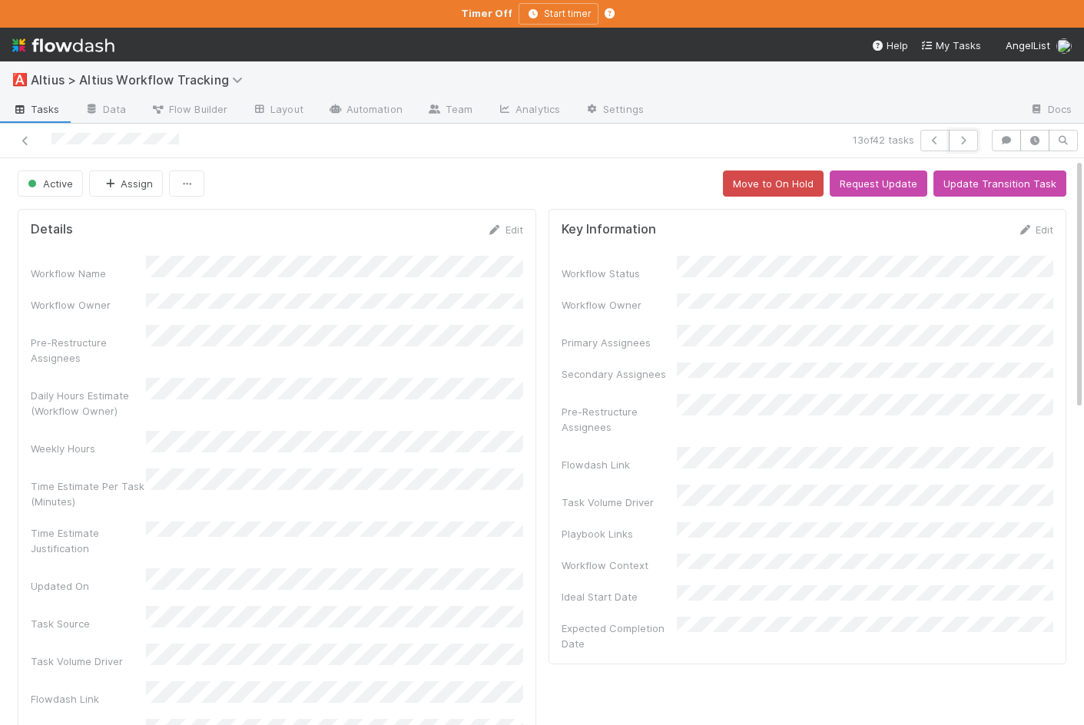
click at [968, 142] on icon "button" at bounding box center [963, 140] width 15 height 9
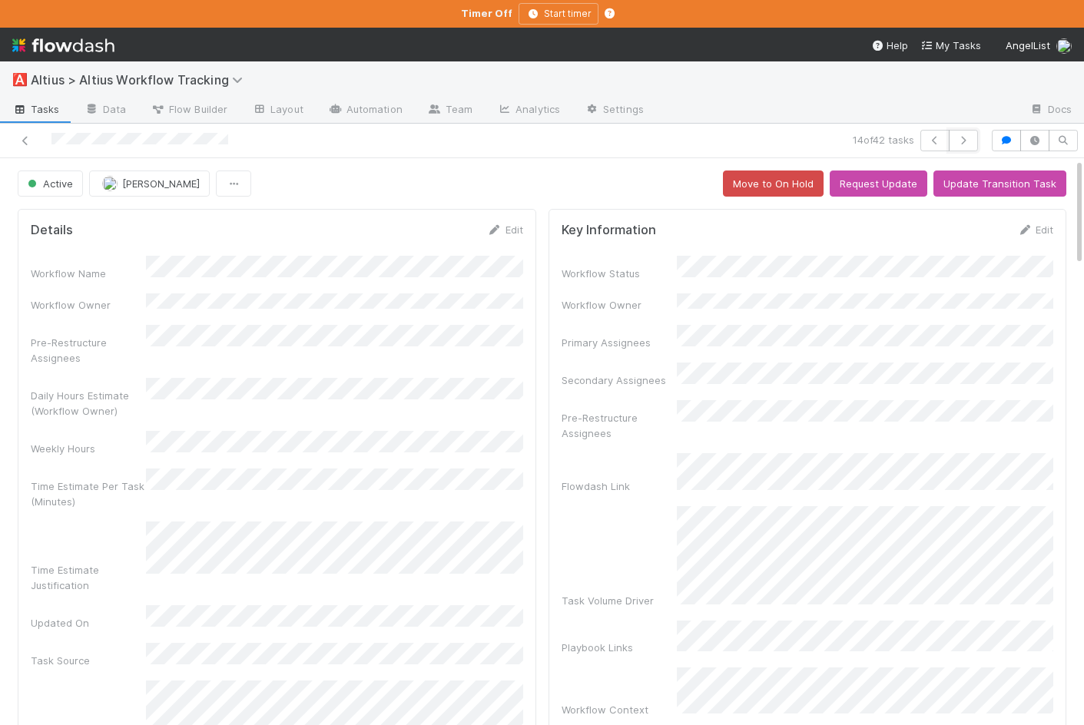
click at [968, 142] on icon "button" at bounding box center [963, 140] width 15 height 9
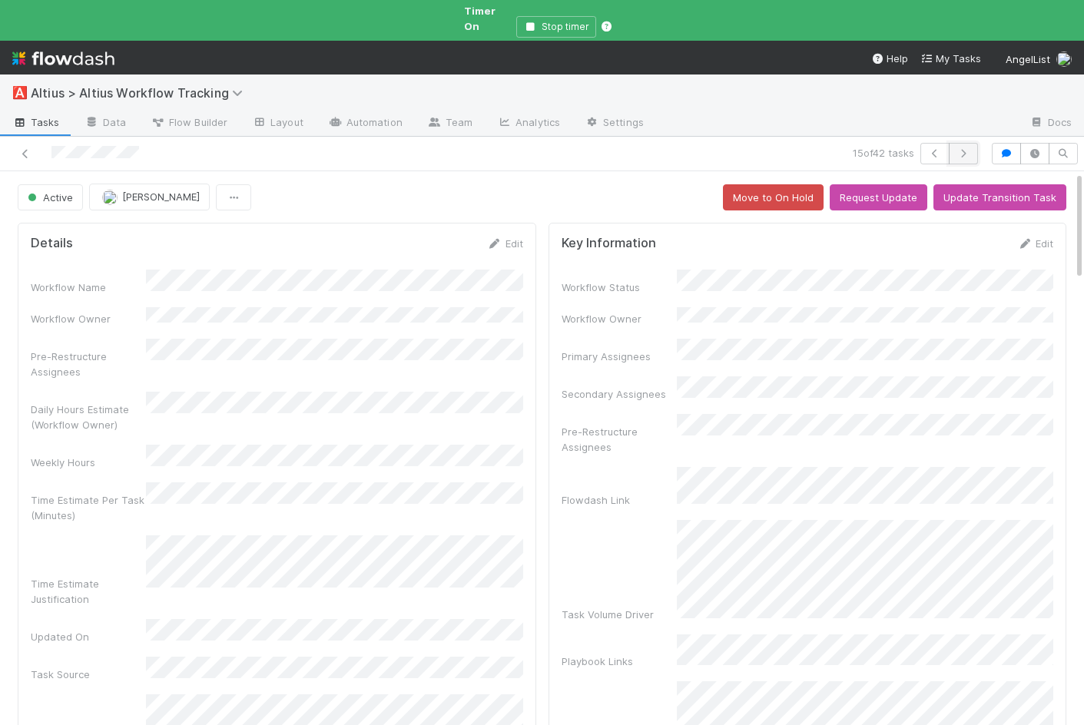
click at [971, 143] on button "button" at bounding box center [963, 154] width 29 height 22
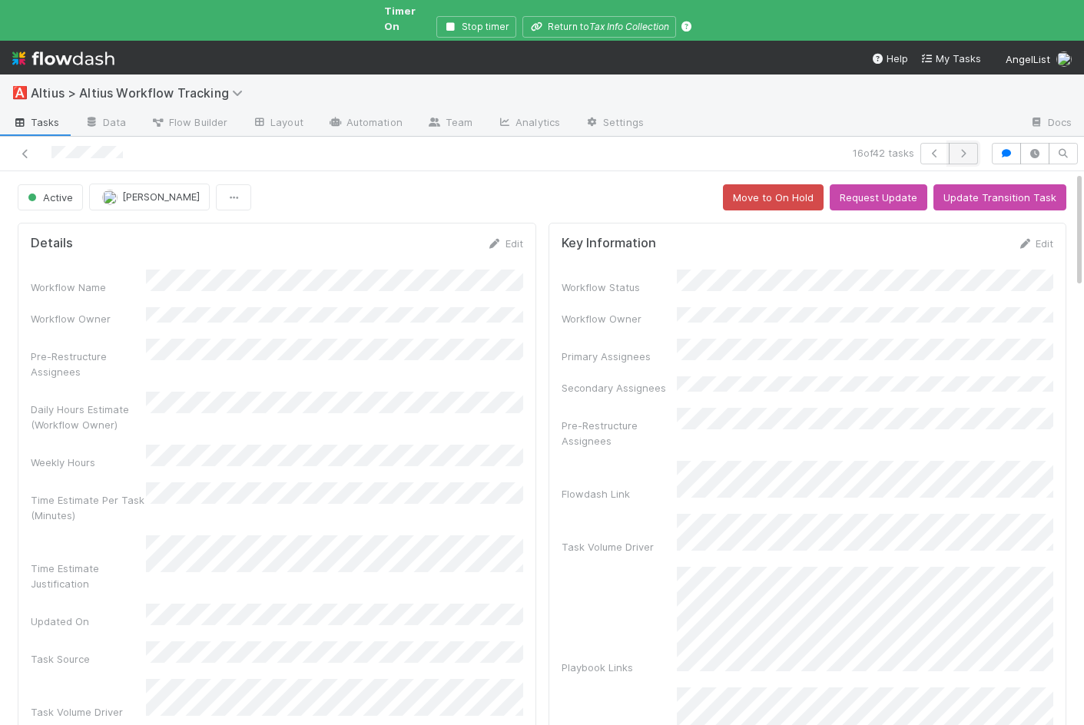
click at [963, 149] on icon "button" at bounding box center [963, 153] width 15 height 9
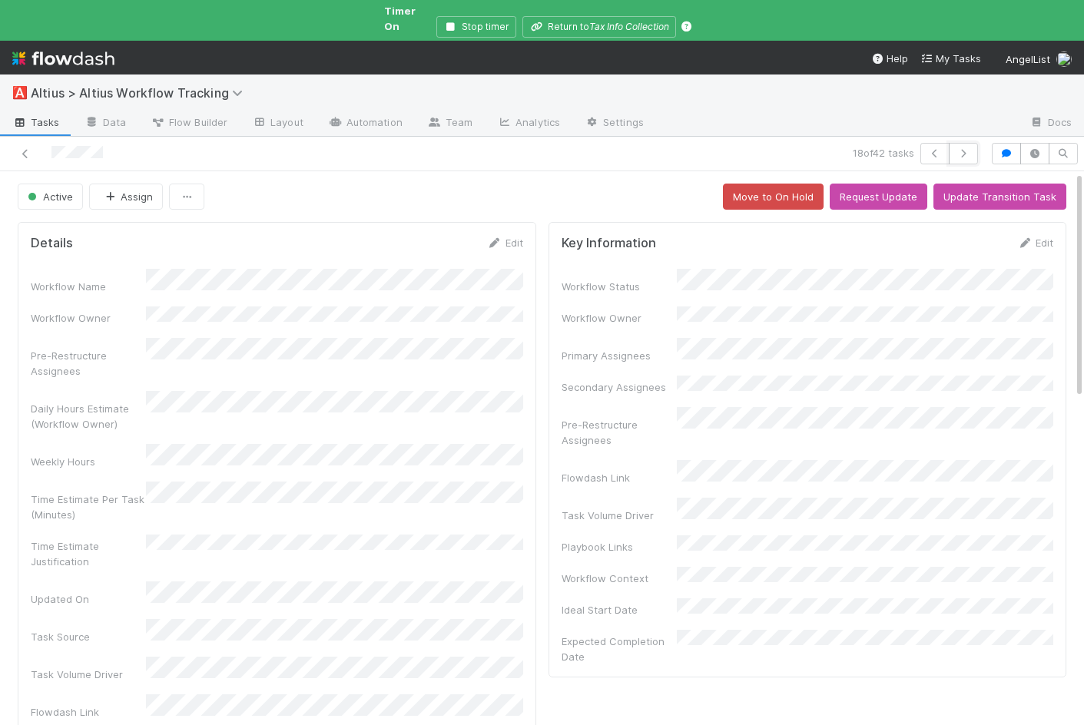
click at [963, 149] on icon "button" at bounding box center [963, 153] width 15 height 9
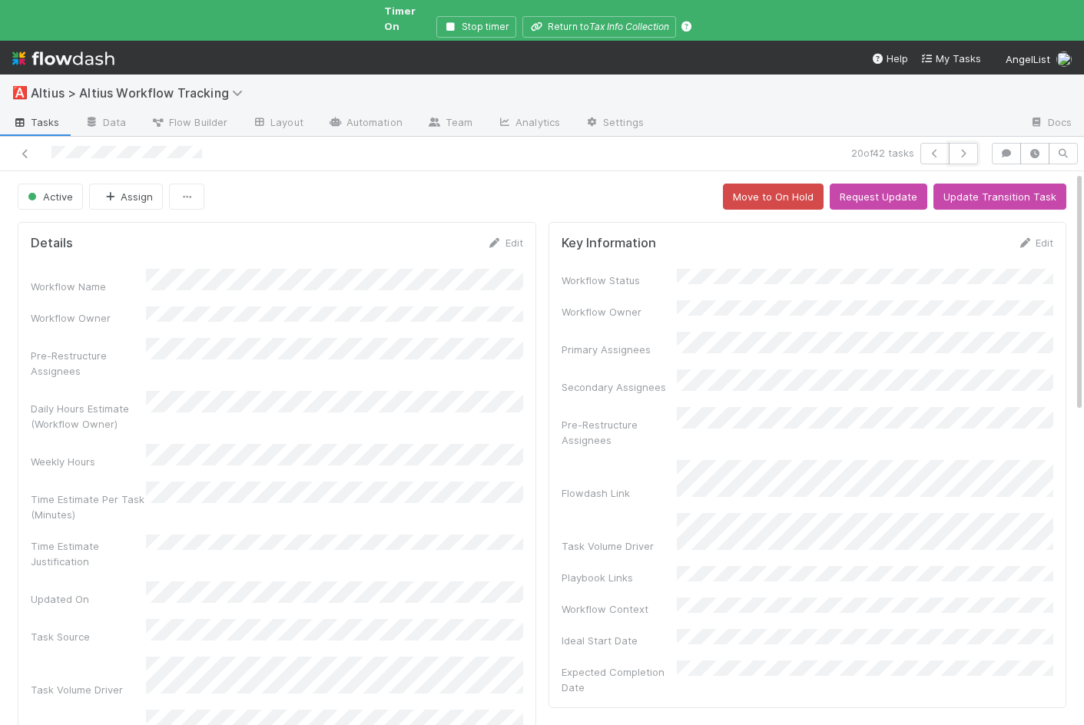
click at [963, 149] on icon "button" at bounding box center [963, 153] width 15 height 9
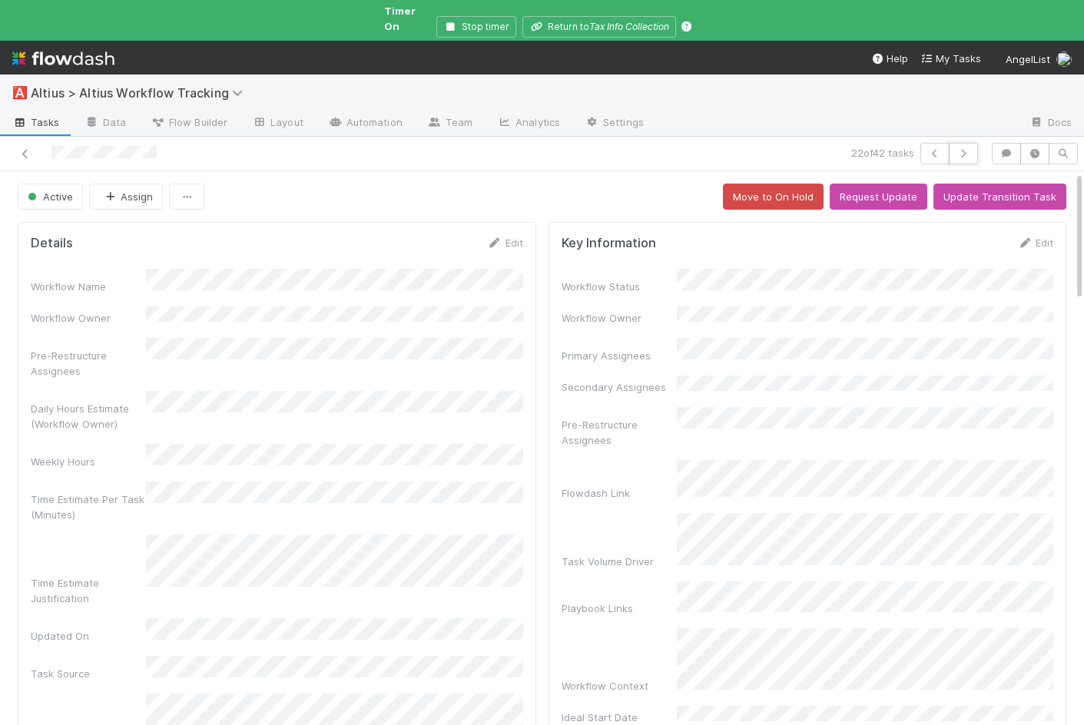
click at [963, 149] on icon "button" at bounding box center [963, 153] width 15 height 9
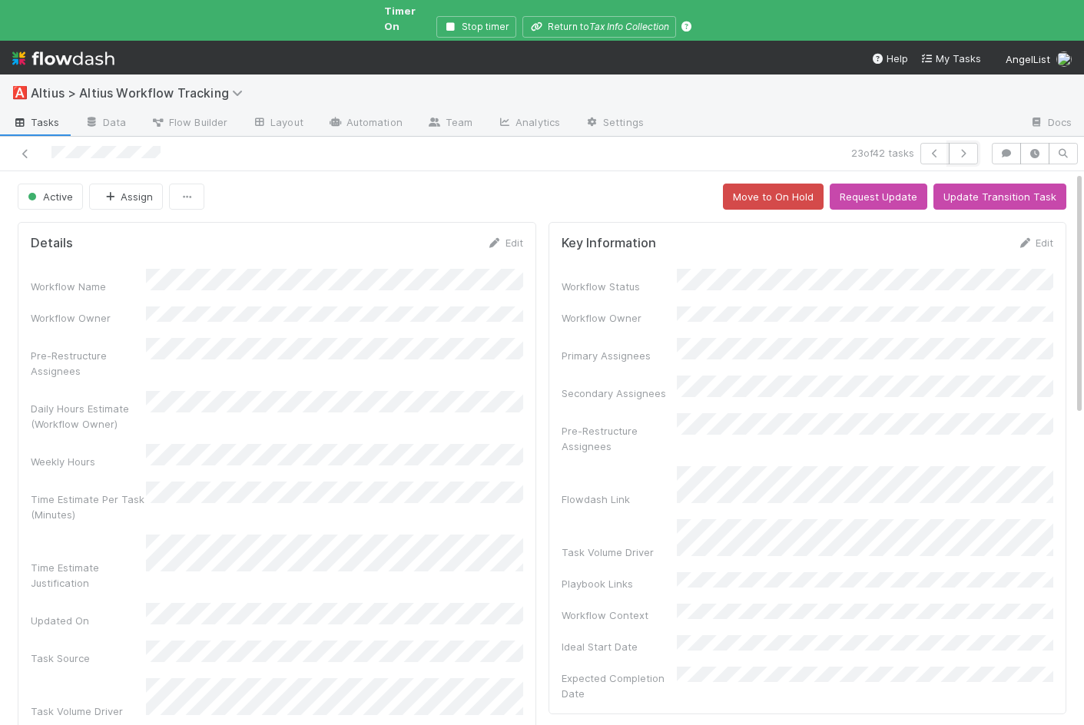
click at [963, 149] on icon "button" at bounding box center [963, 153] width 15 height 9
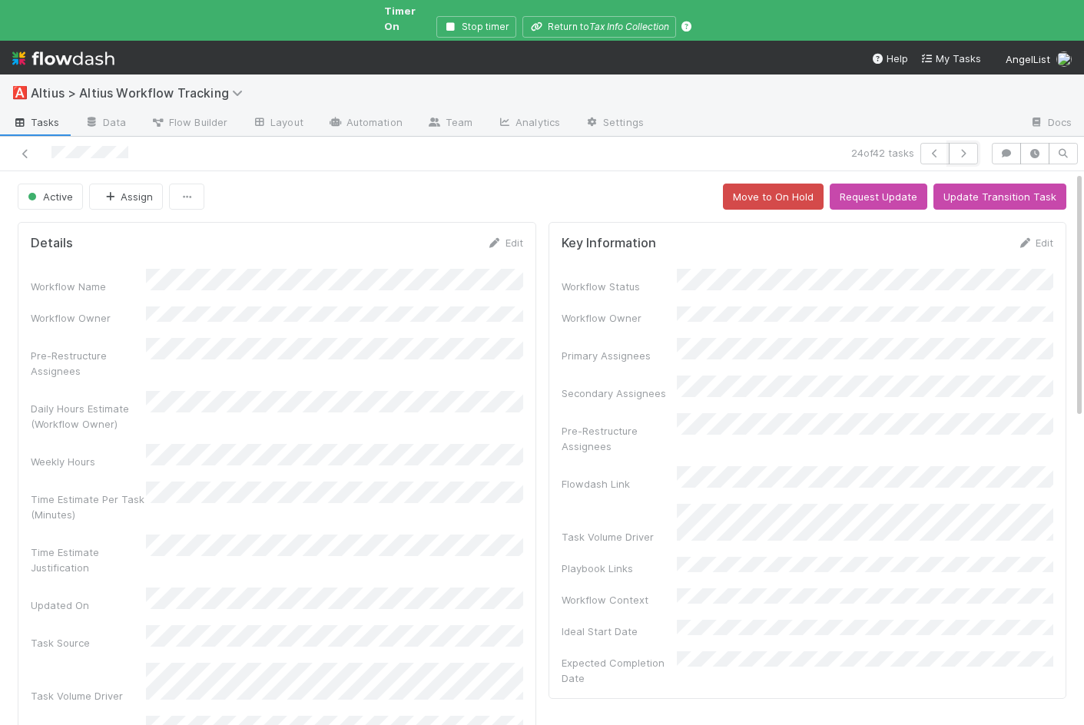
click at [963, 149] on icon "button" at bounding box center [963, 153] width 15 height 9
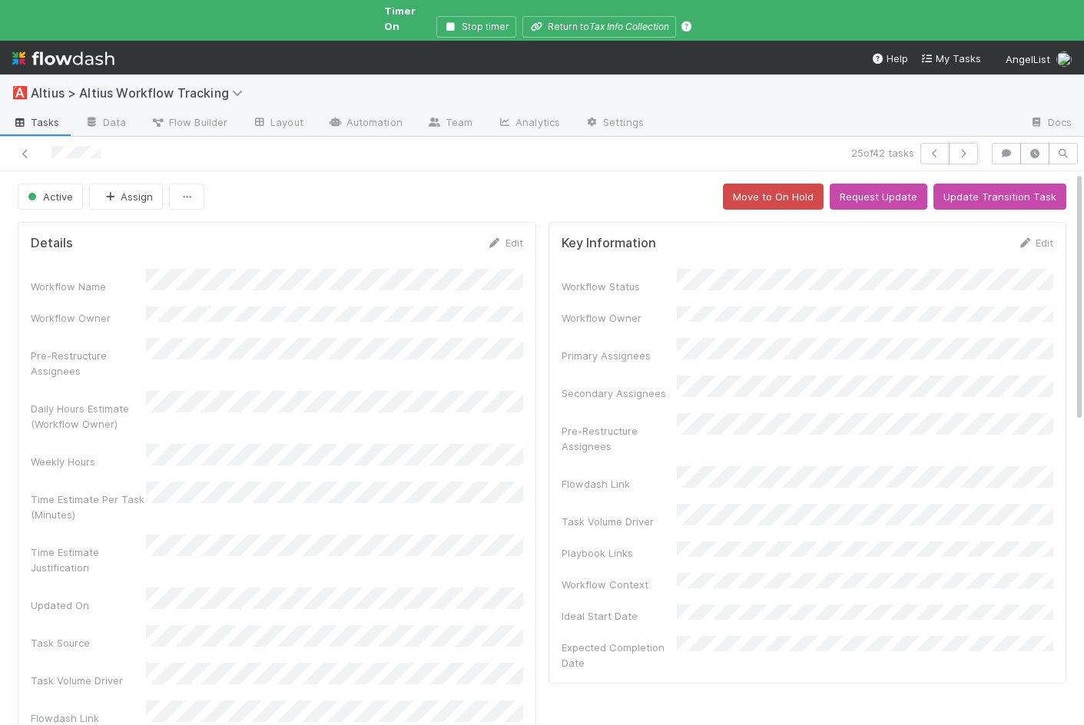
click at [963, 149] on icon "button" at bounding box center [963, 153] width 15 height 9
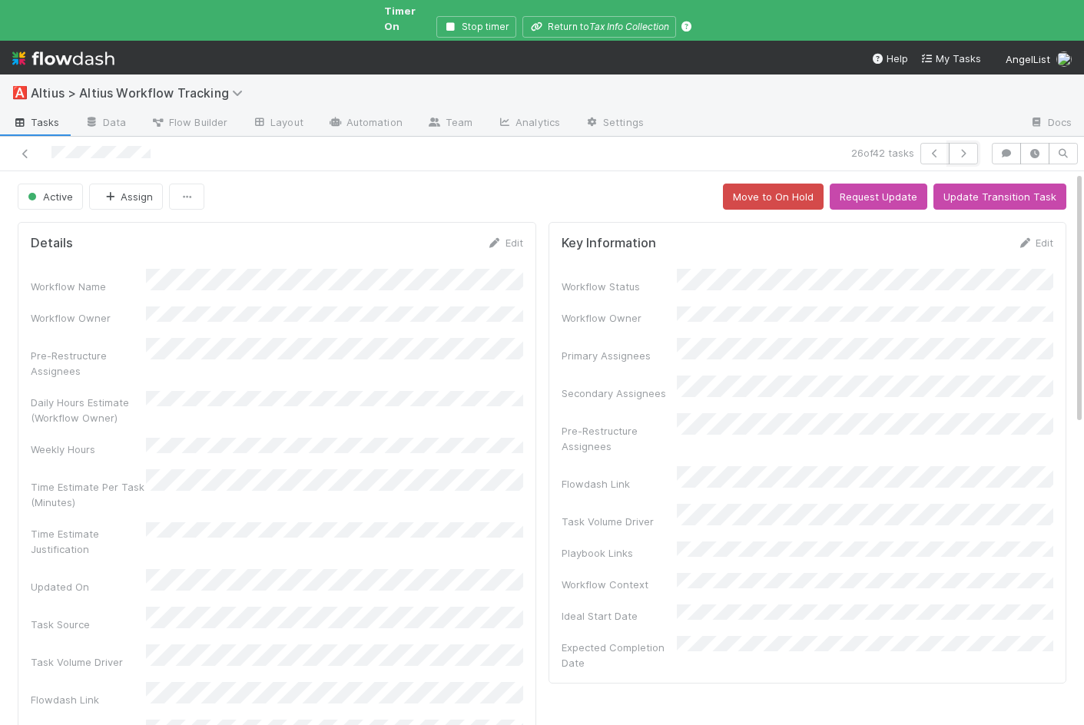
click at [963, 149] on icon "button" at bounding box center [963, 153] width 15 height 9
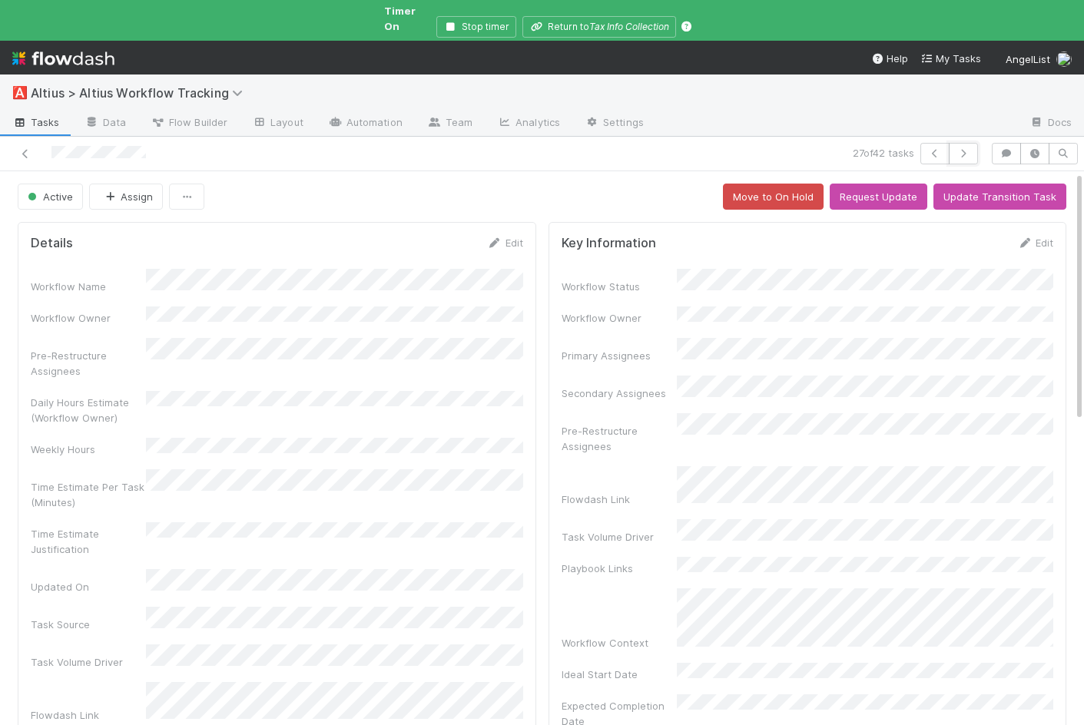
click at [963, 149] on icon "button" at bounding box center [963, 153] width 15 height 9
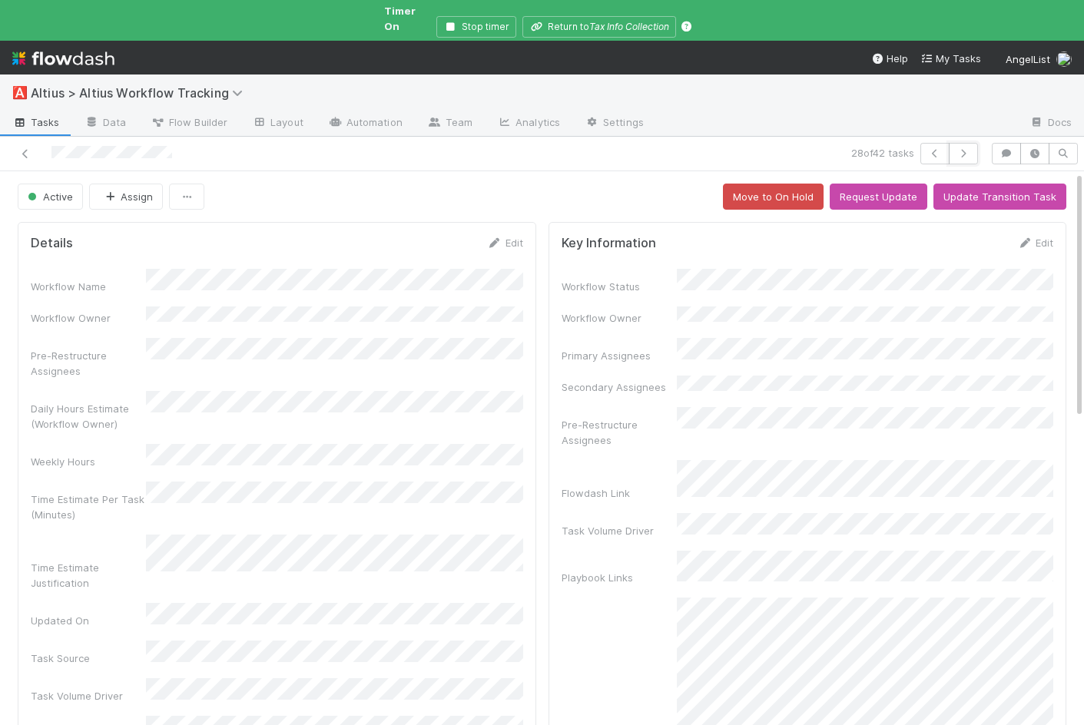
click at [963, 149] on icon "button" at bounding box center [963, 153] width 15 height 9
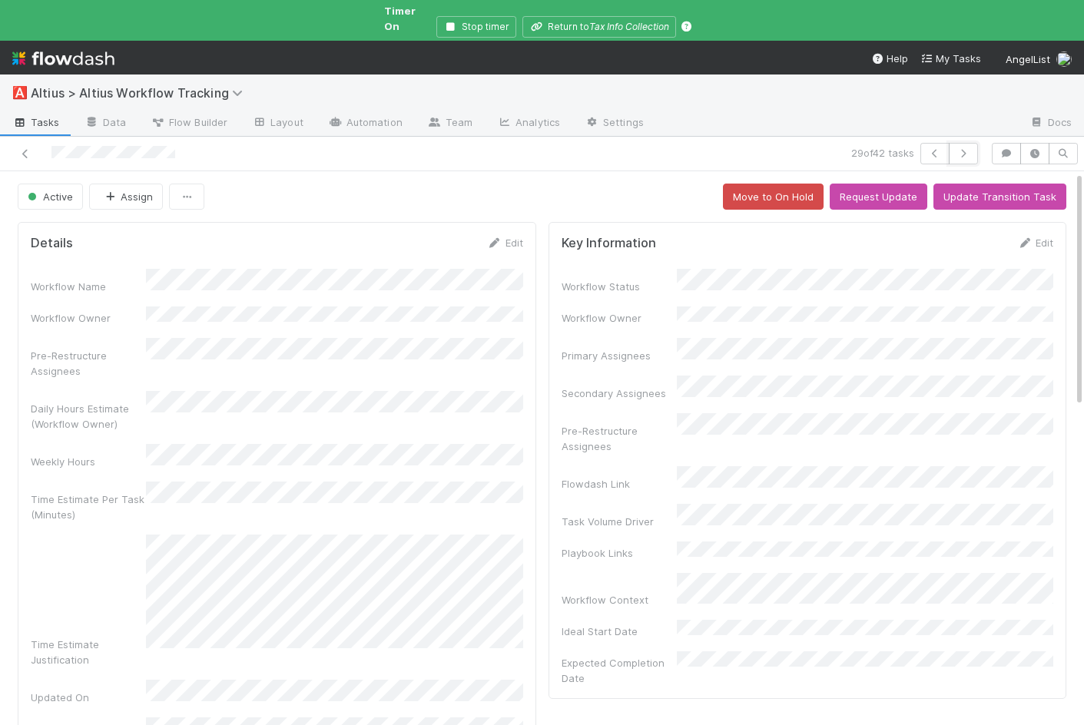
click at [963, 149] on icon "button" at bounding box center [963, 153] width 15 height 9
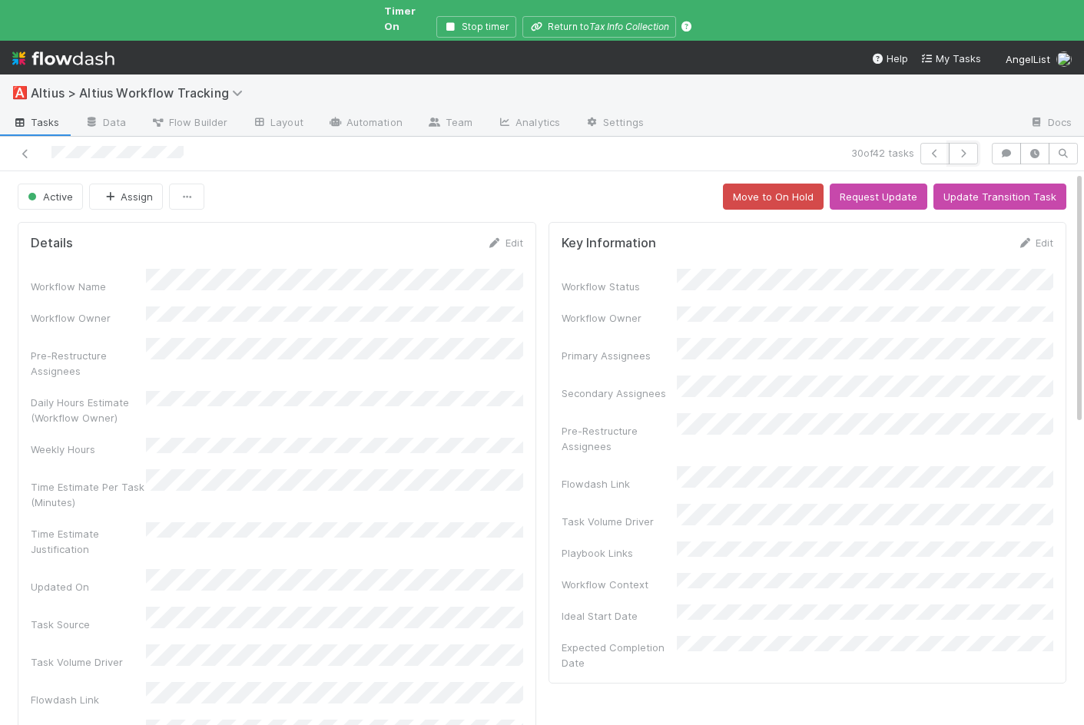
click at [963, 149] on icon "button" at bounding box center [963, 153] width 15 height 9
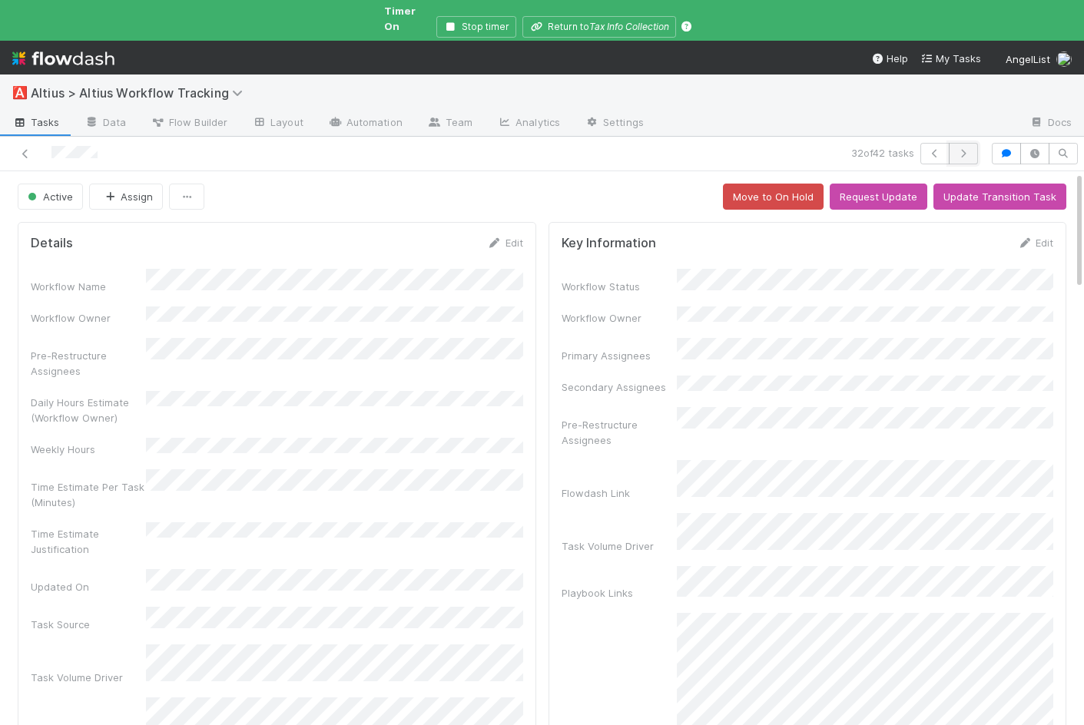
click at [966, 143] on button "button" at bounding box center [963, 154] width 29 height 22
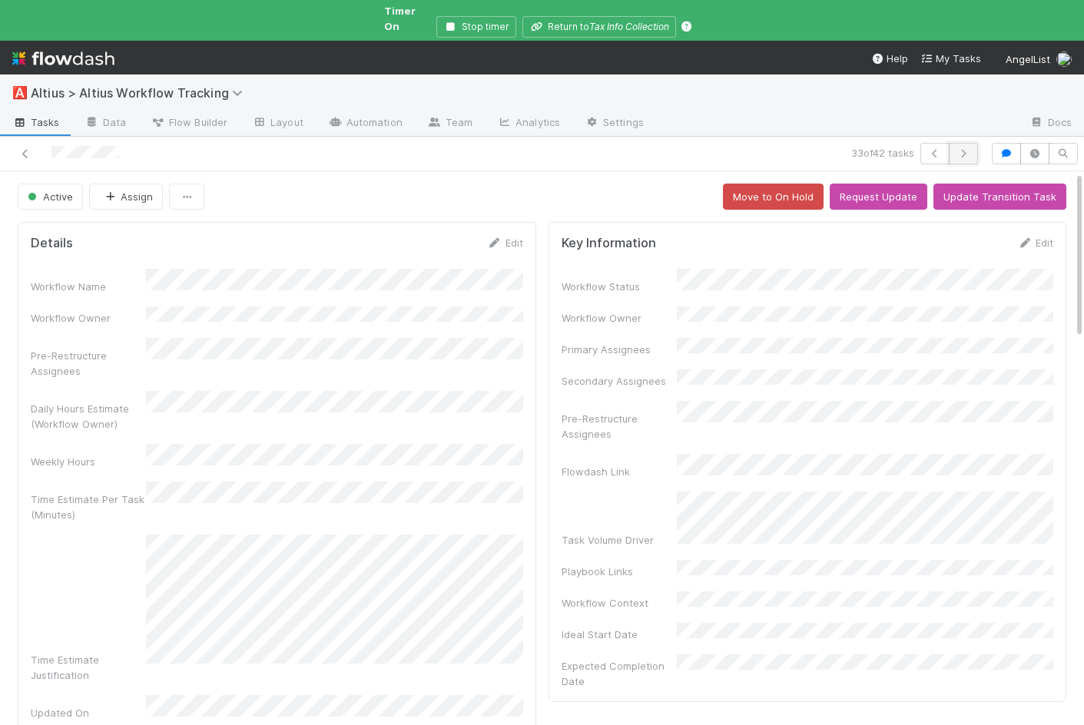
click at [965, 149] on icon "button" at bounding box center [963, 153] width 15 height 9
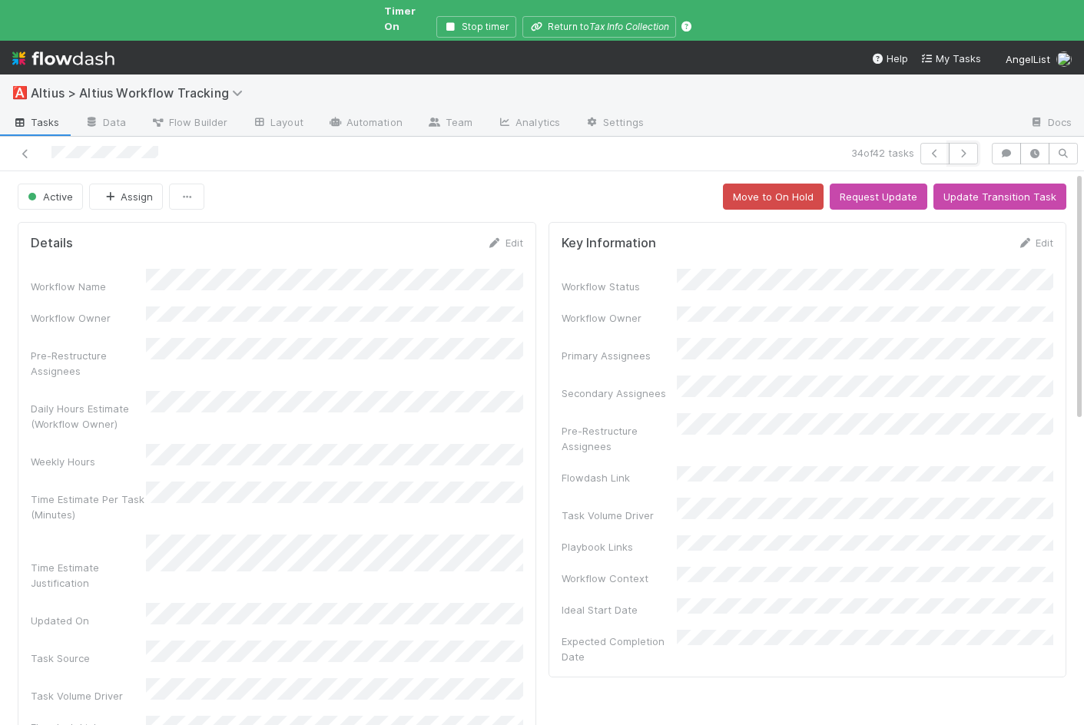
click at [965, 149] on icon "button" at bounding box center [963, 153] width 15 height 9
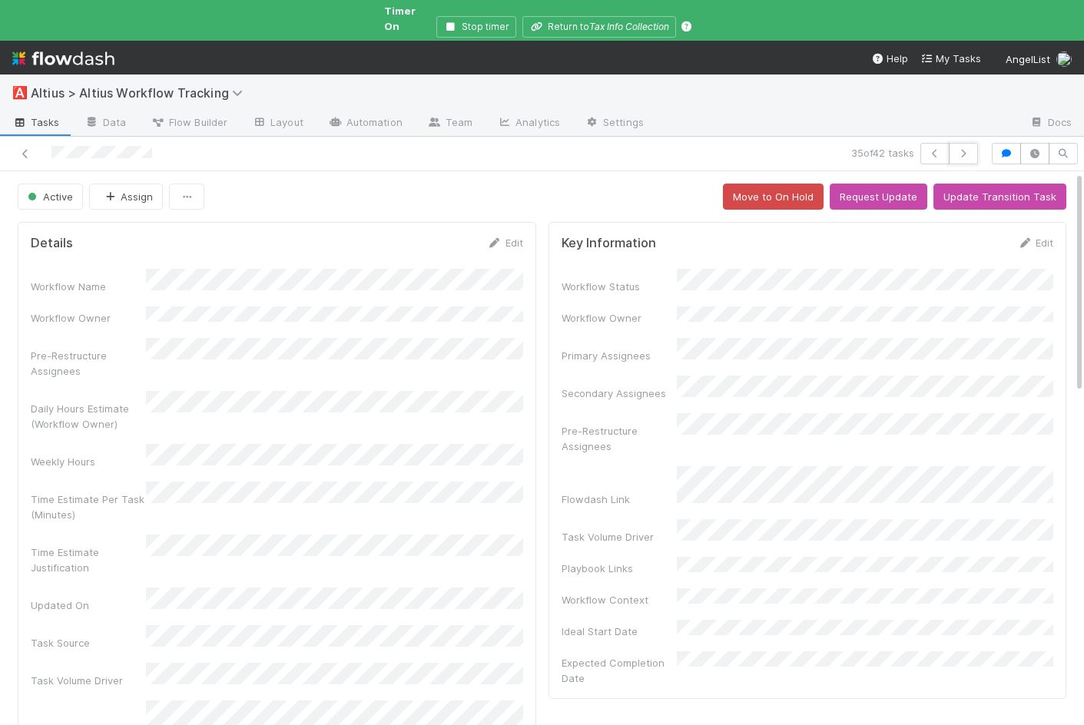
click at [965, 149] on icon "button" at bounding box center [963, 153] width 15 height 9
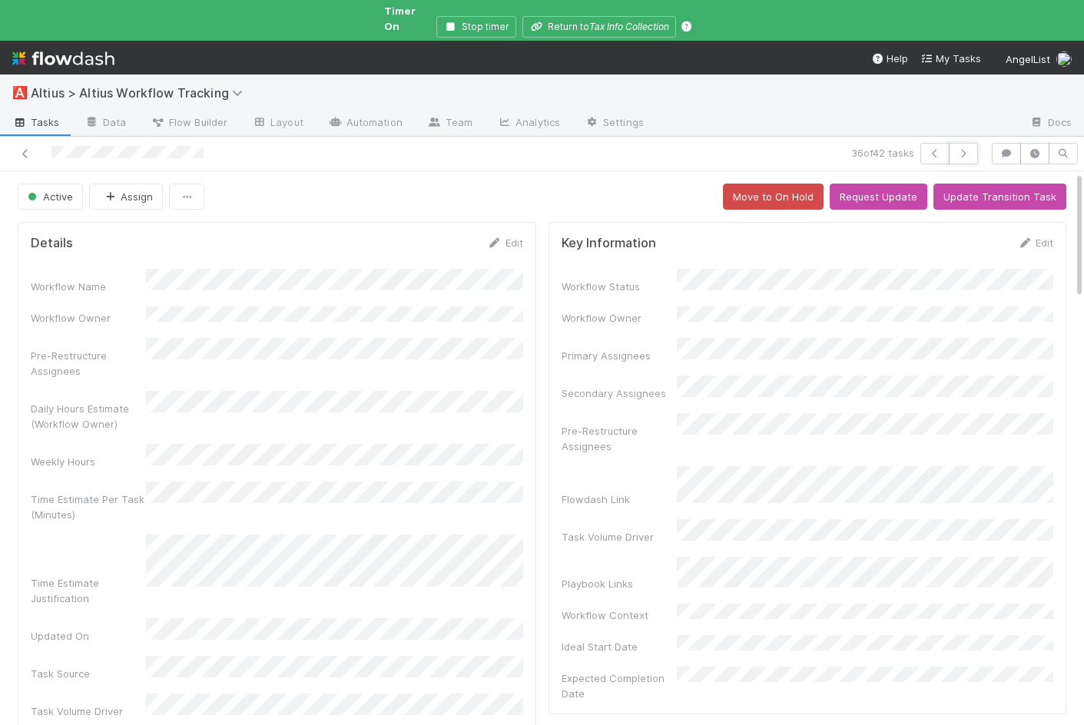
click at [965, 149] on icon "button" at bounding box center [963, 153] width 15 height 9
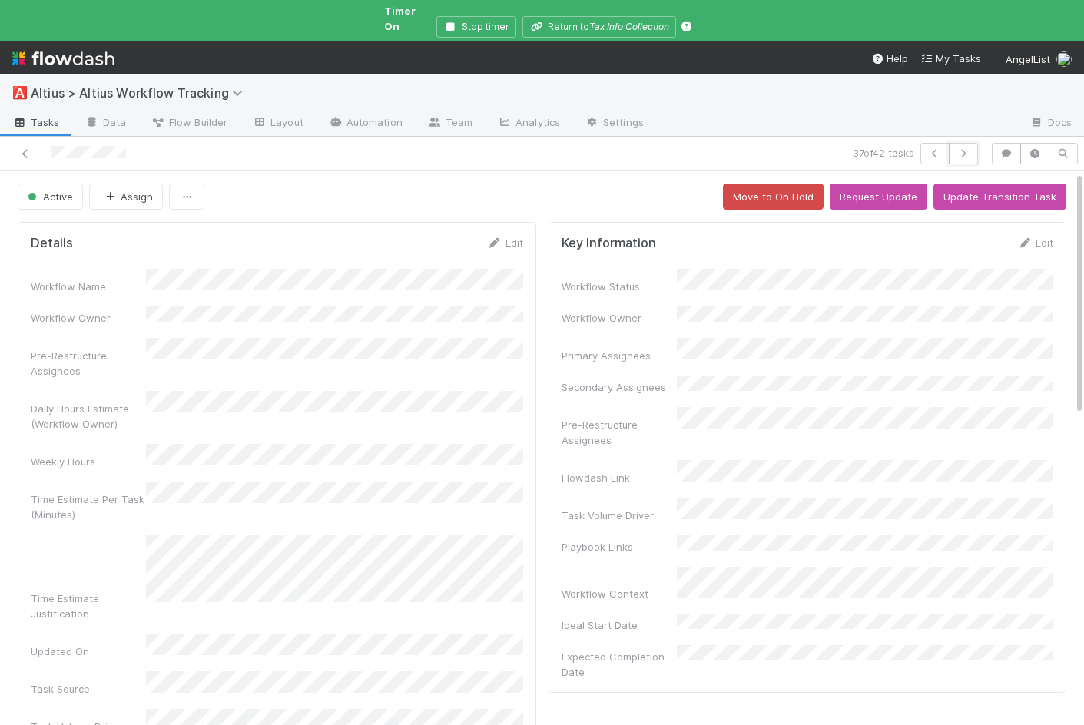
click at [965, 149] on icon "button" at bounding box center [963, 153] width 15 height 9
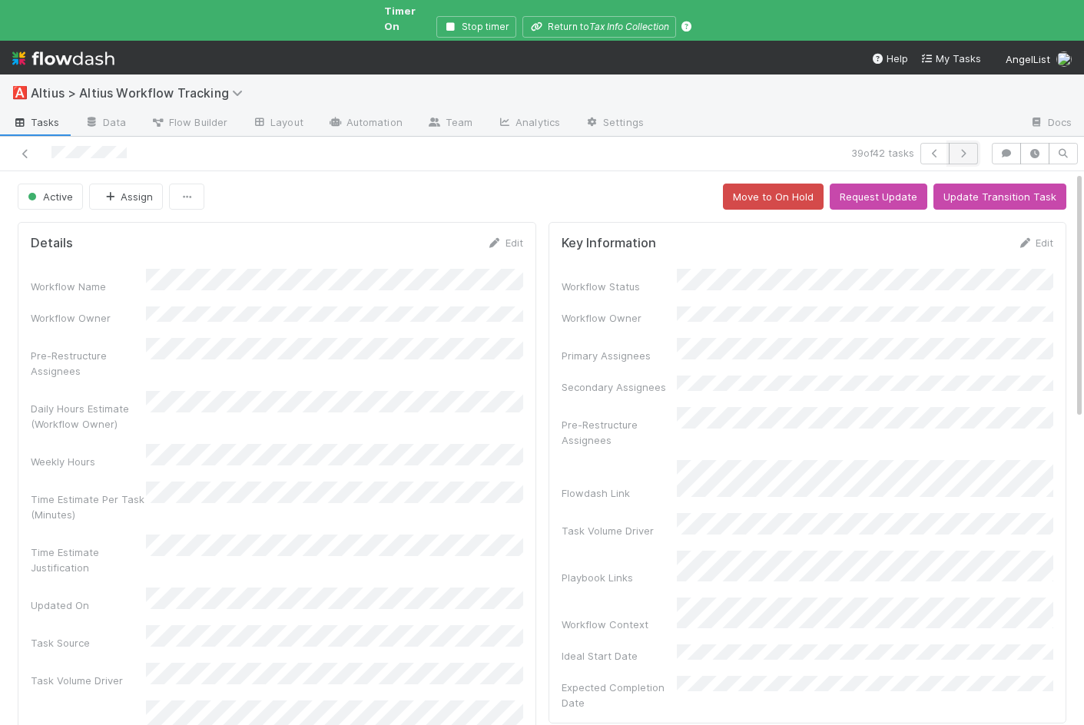
click at [966, 149] on icon "button" at bounding box center [963, 153] width 15 height 9
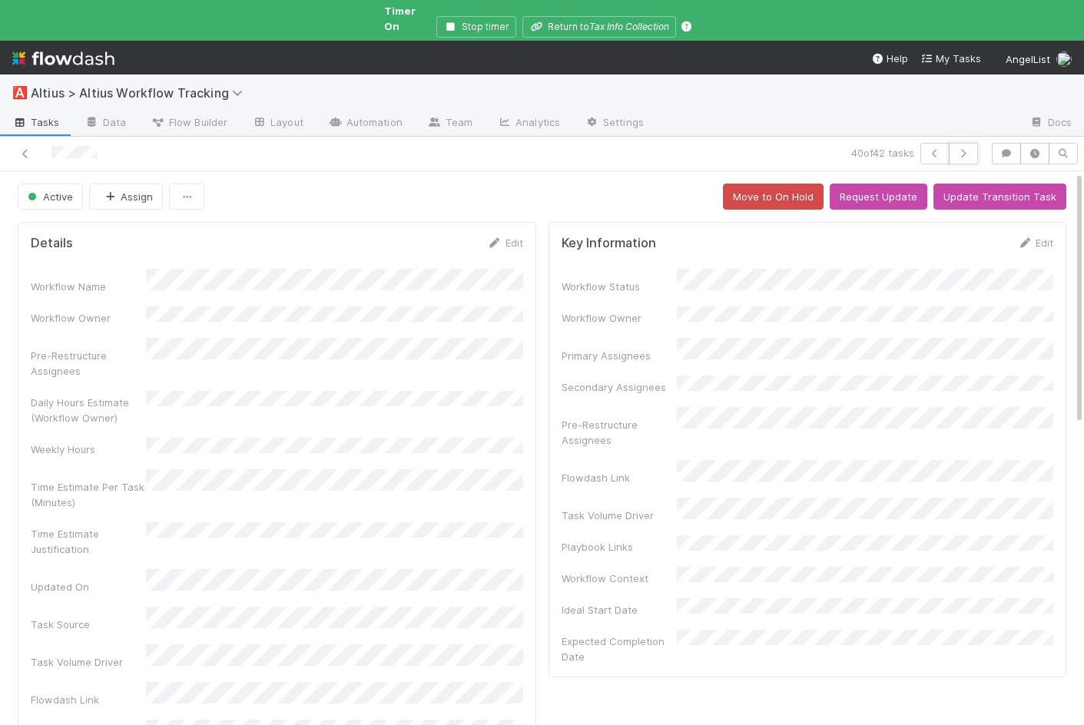
click at [966, 149] on icon "button" at bounding box center [963, 153] width 15 height 9
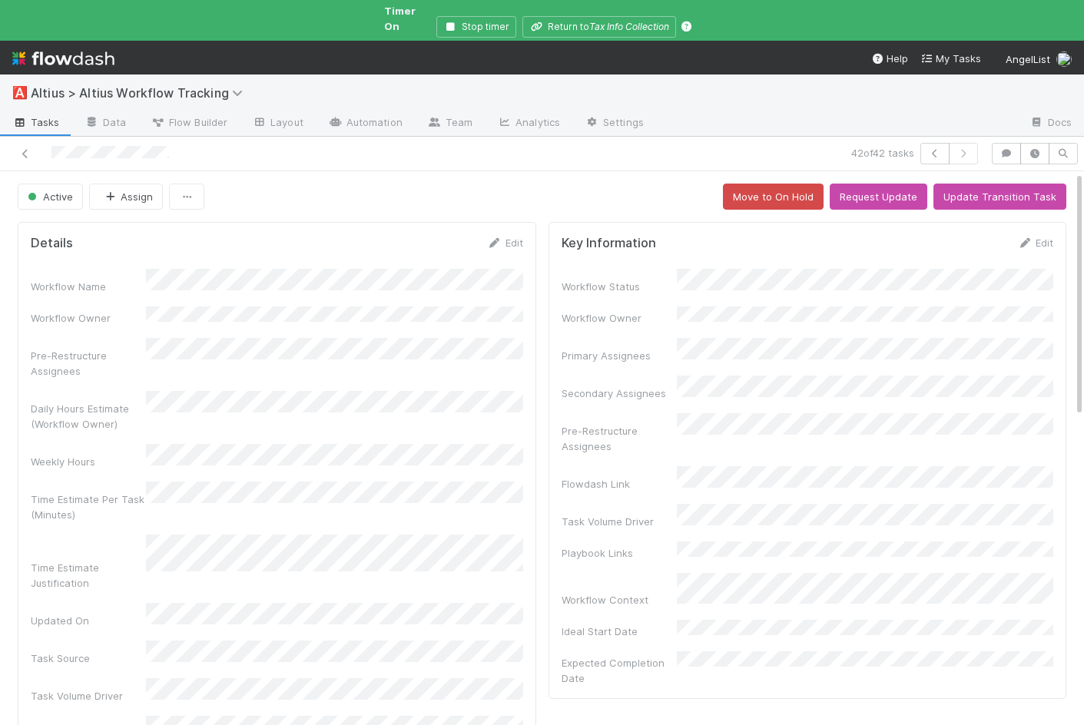
click at [342, 396] on div "Workflow Name Workflow Owner Pre-Restructure Assignees Daily Hours Estimate (Wo…" at bounding box center [277, 558] width 492 height 578
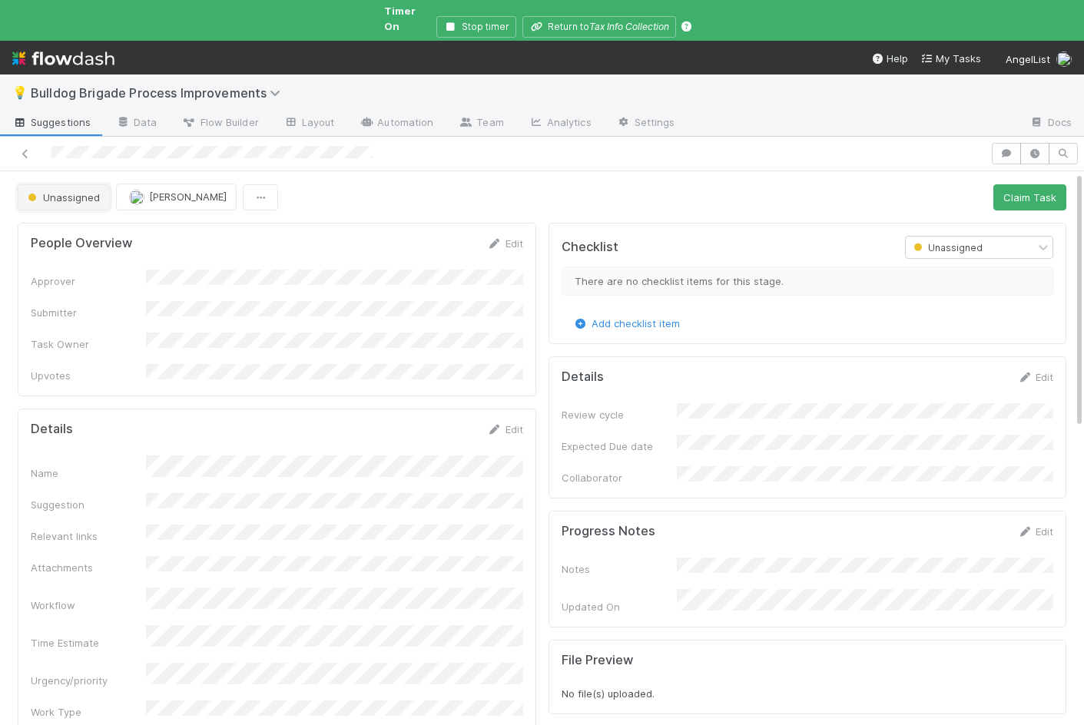
click at [104, 184] on button "Unassigned" at bounding box center [64, 197] width 92 height 26
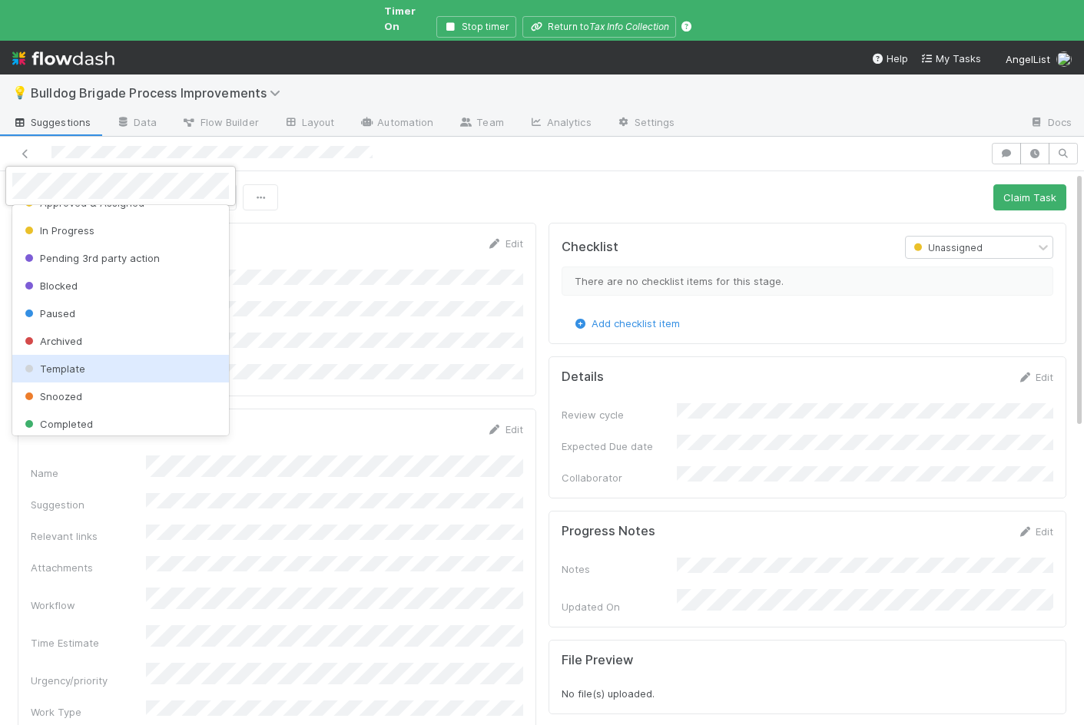
scroll to position [108, 0]
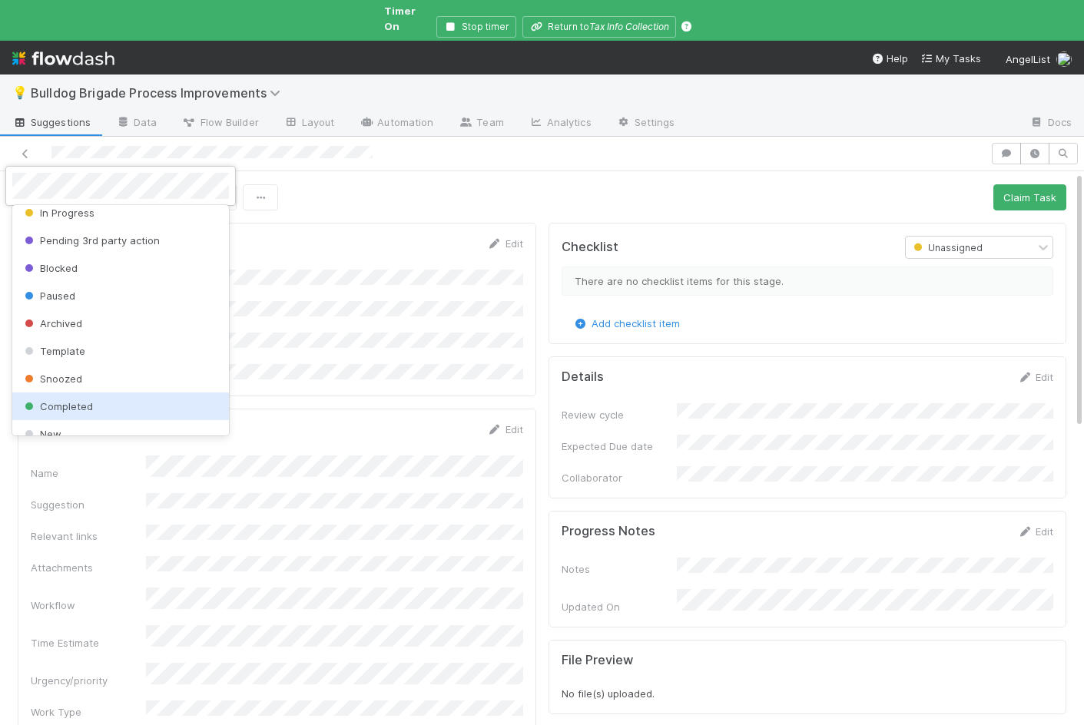
click at [73, 400] on span "Completed" at bounding box center [57, 406] width 71 height 12
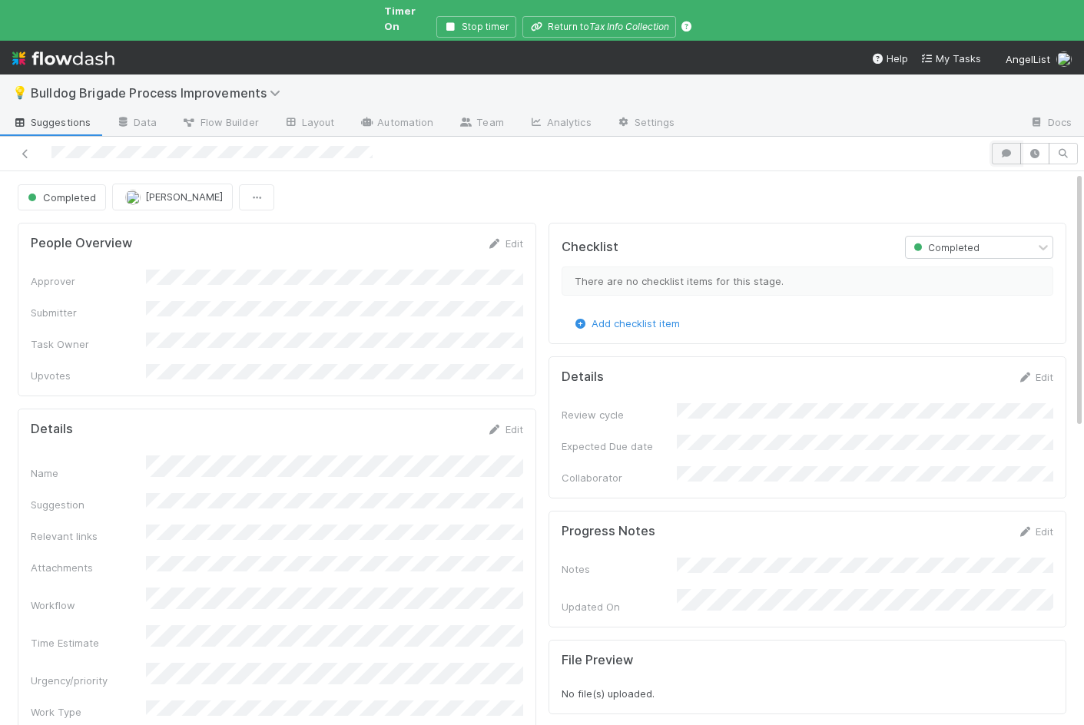
click at [1000, 149] on icon "button" at bounding box center [1006, 153] width 15 height 9
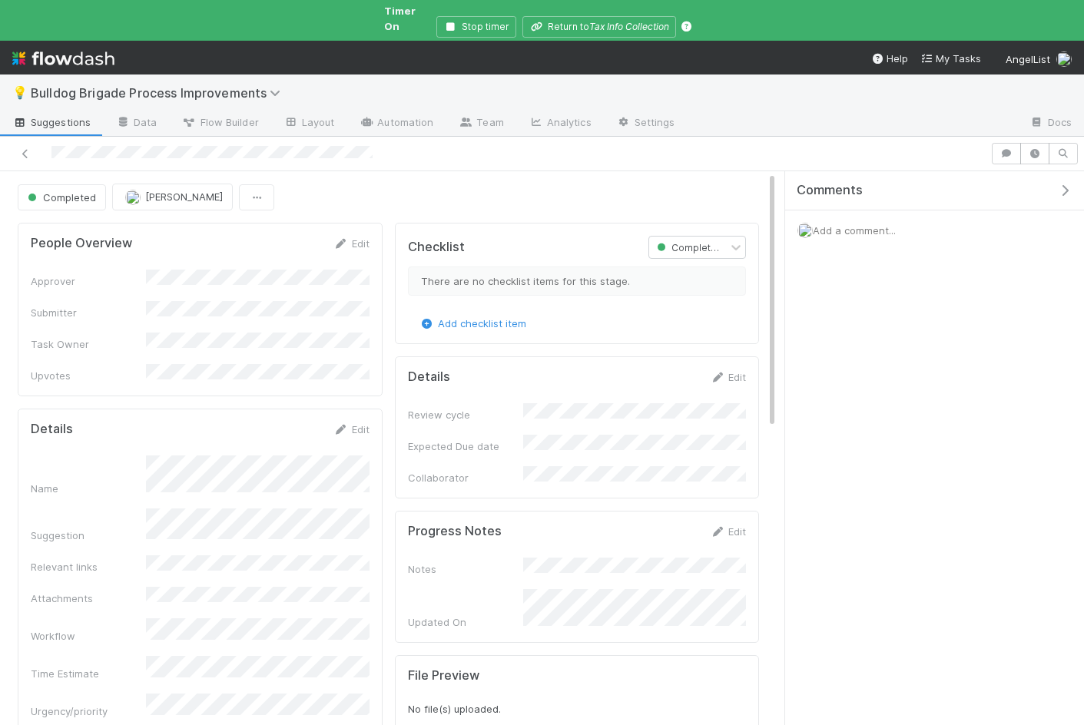
click at [861, 223] on div "Add a comment..." at bounding box center [934, 230] width 299 height 40
click at [849, 224] on span "Add a comment..." at bounding box center [854, 230] width 83 height 12
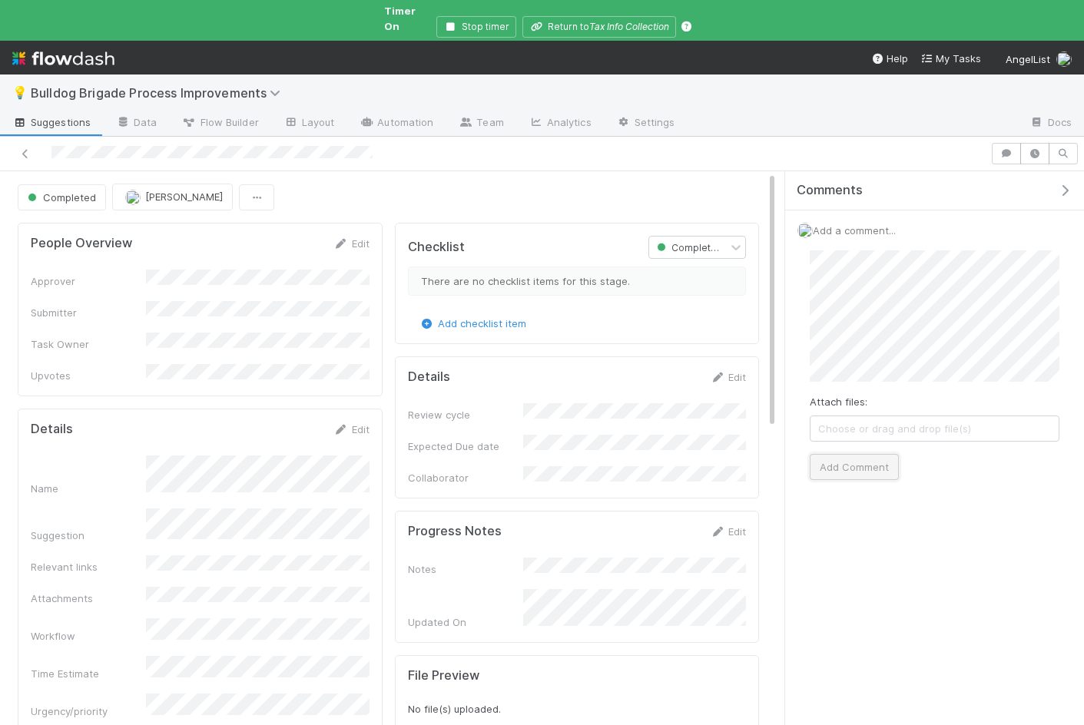
click at [877, 454] on button "Add Comment" at bounding box center [854, 467] width 89 height 26
click at [516, 184] on div "Completed Alix Hashagen" at bounding box center [388, 197] width 741 height 26
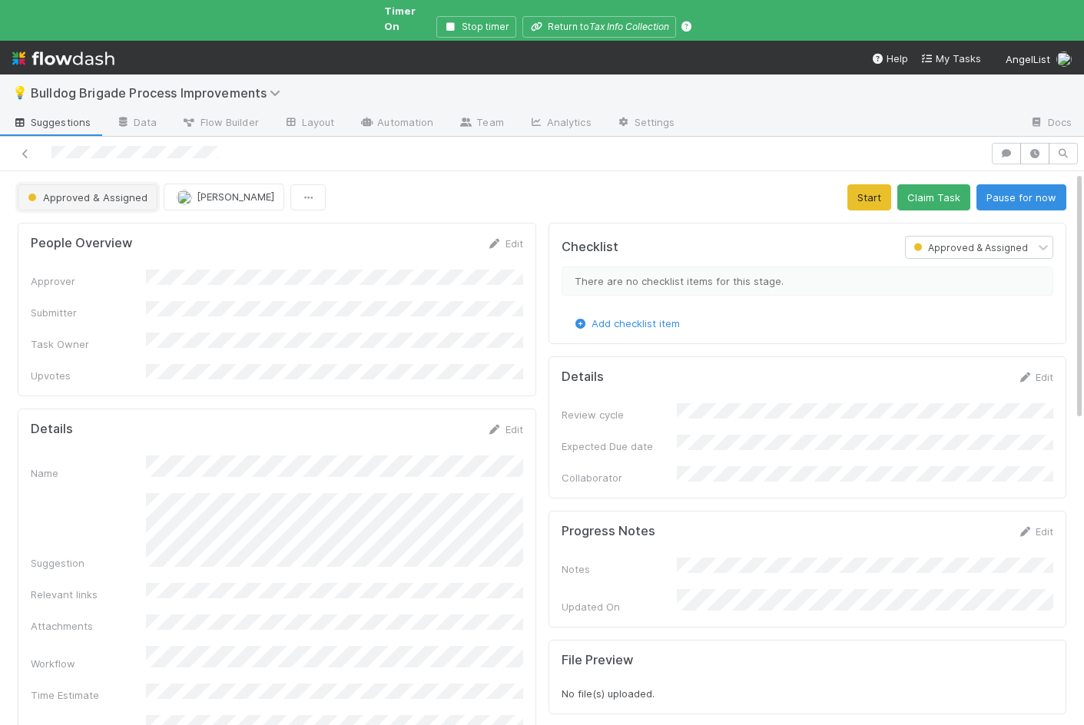
click at [98, 191] on span "Approved & Assigned" at bounding box center [86, 197] width 123 height 12
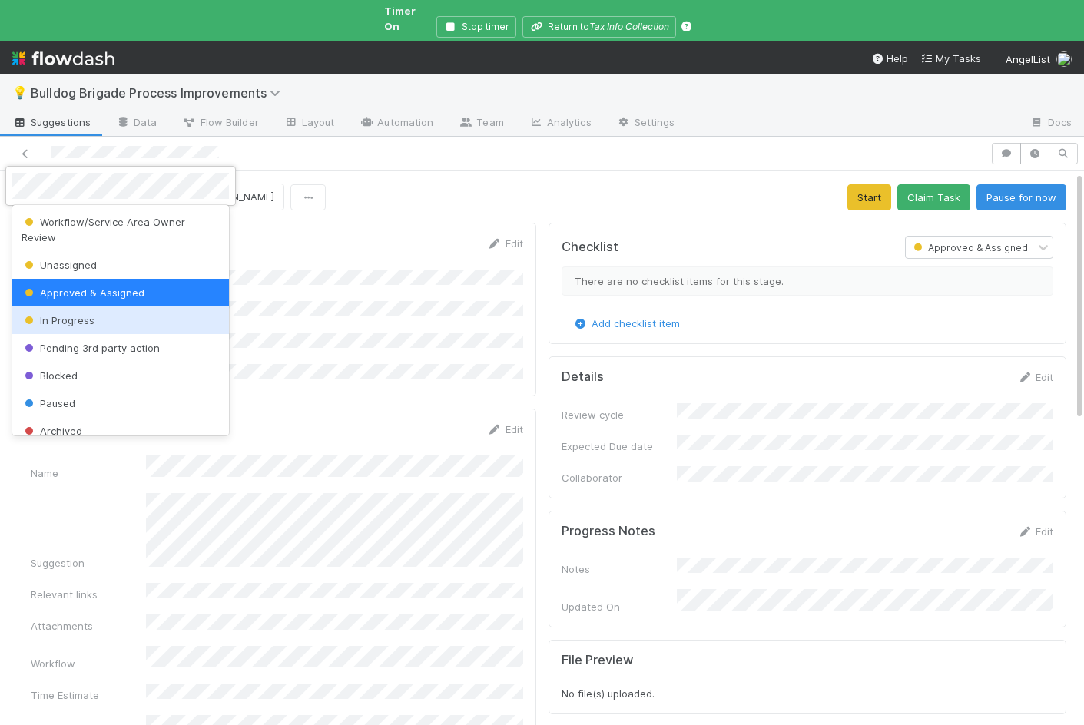
scroll to position [108, 0]
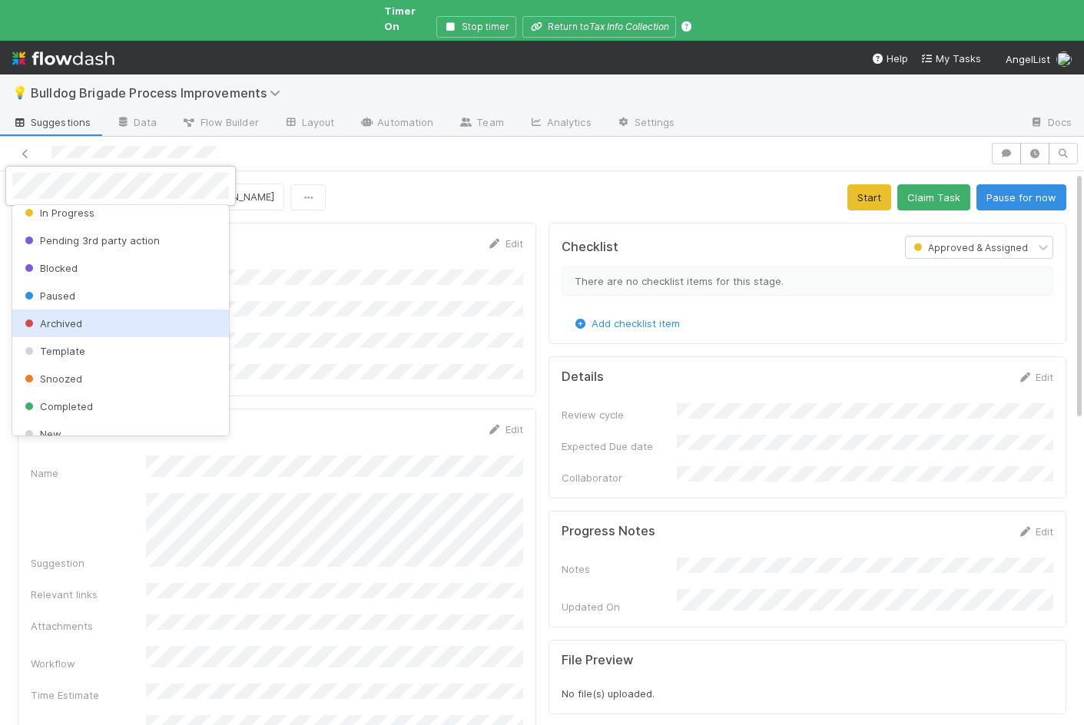
click at [62, 317] on span "Archived" at bounding box center [52, 323] width 61 height 12
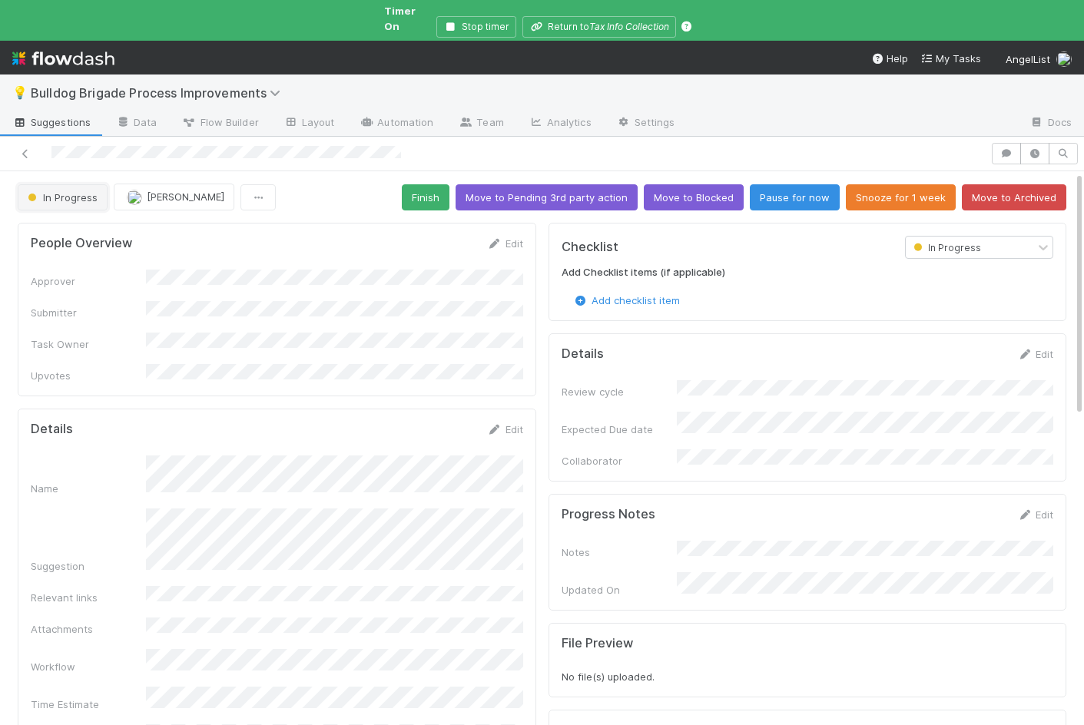
click at [75, 191] on span "In Progress" at bounding box center [61, 197] width 73 height 12
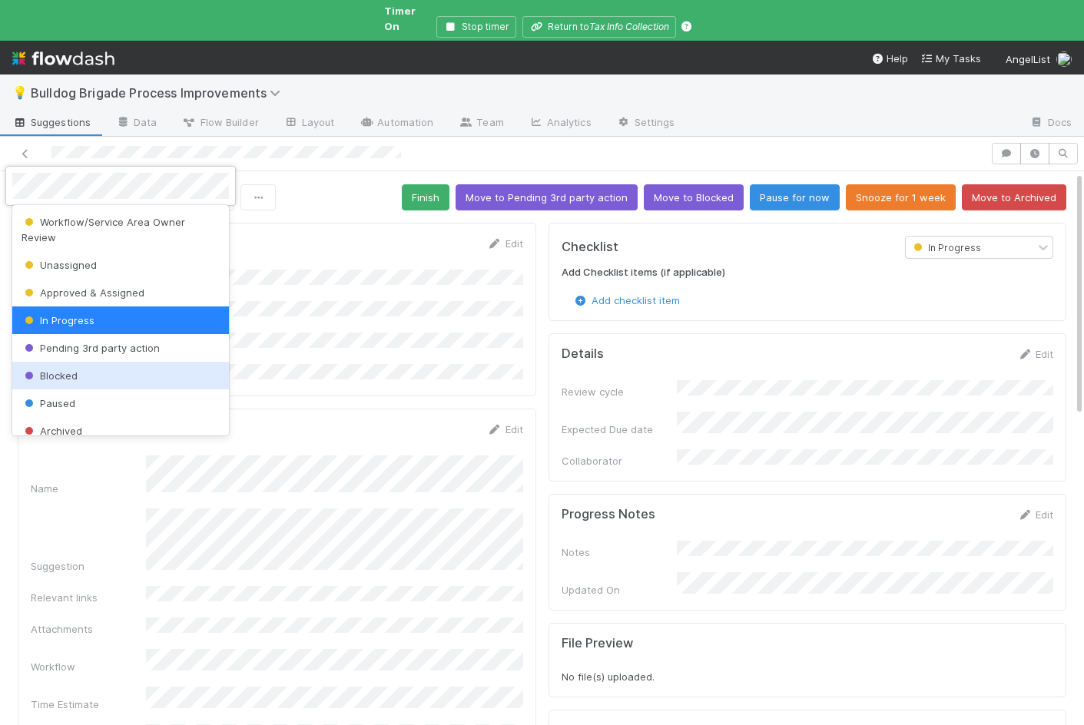
scroll to position [108, 0]
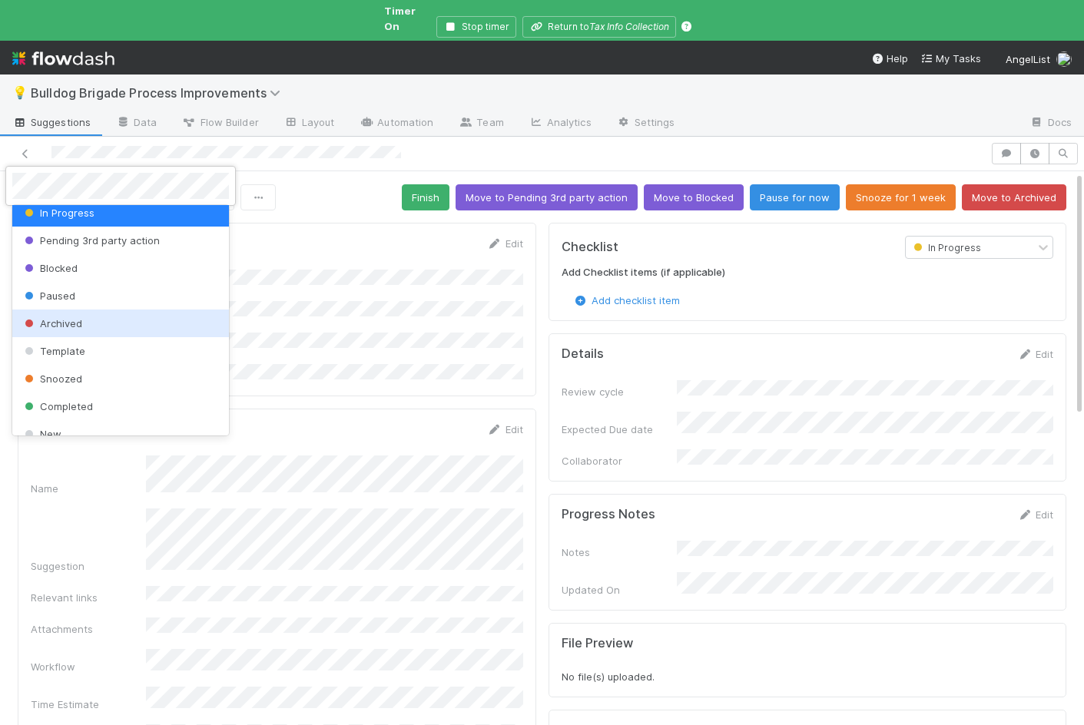
click at [416, 295] on div at bounding box center [542, 362] width 1084 height 725
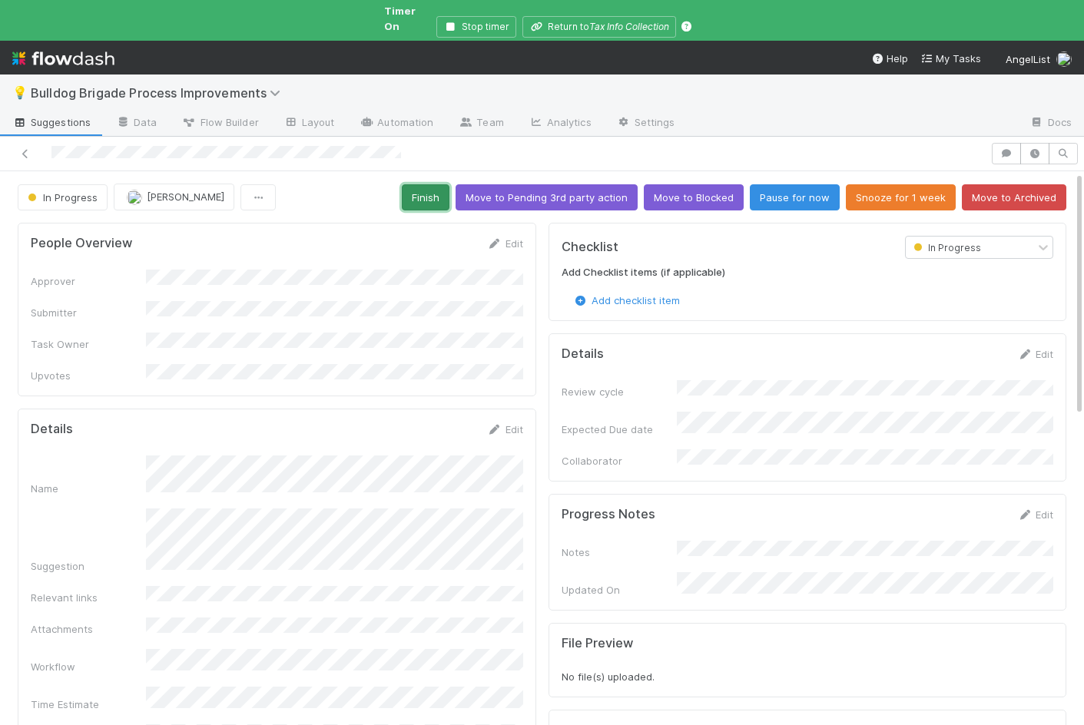
click at [435, 195] on button "Finish" at bounding box center [426, 197] width 48 height 26
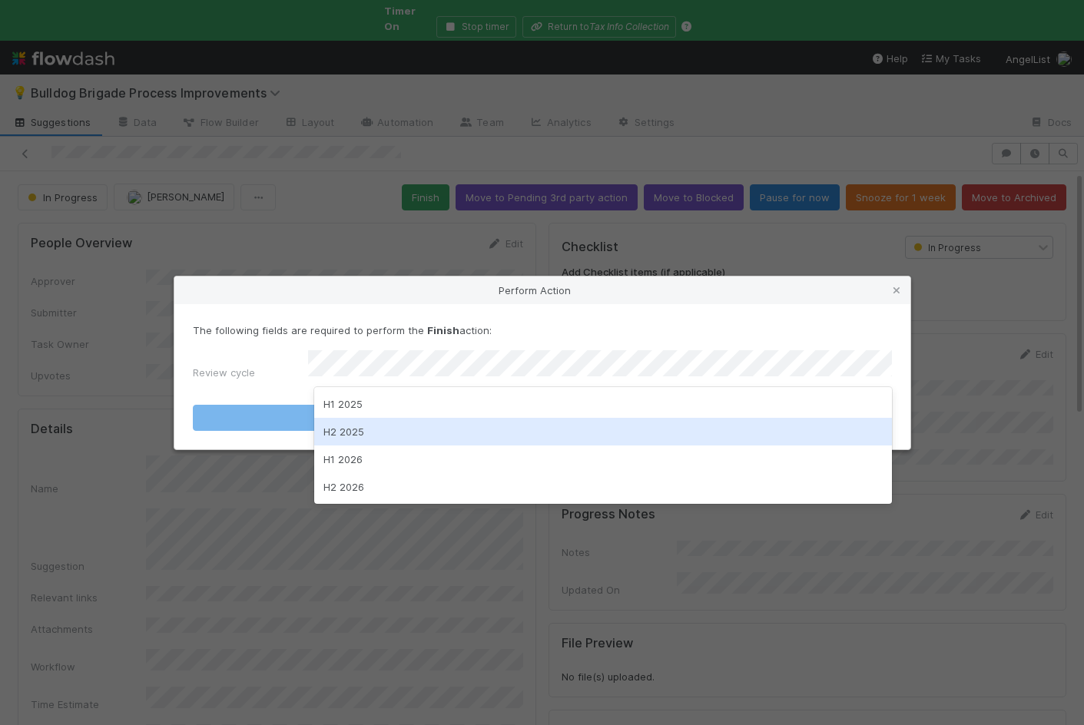
click at [392, 423] on div "H2 2025" at bounding box center [603, 432] width 578 height 28
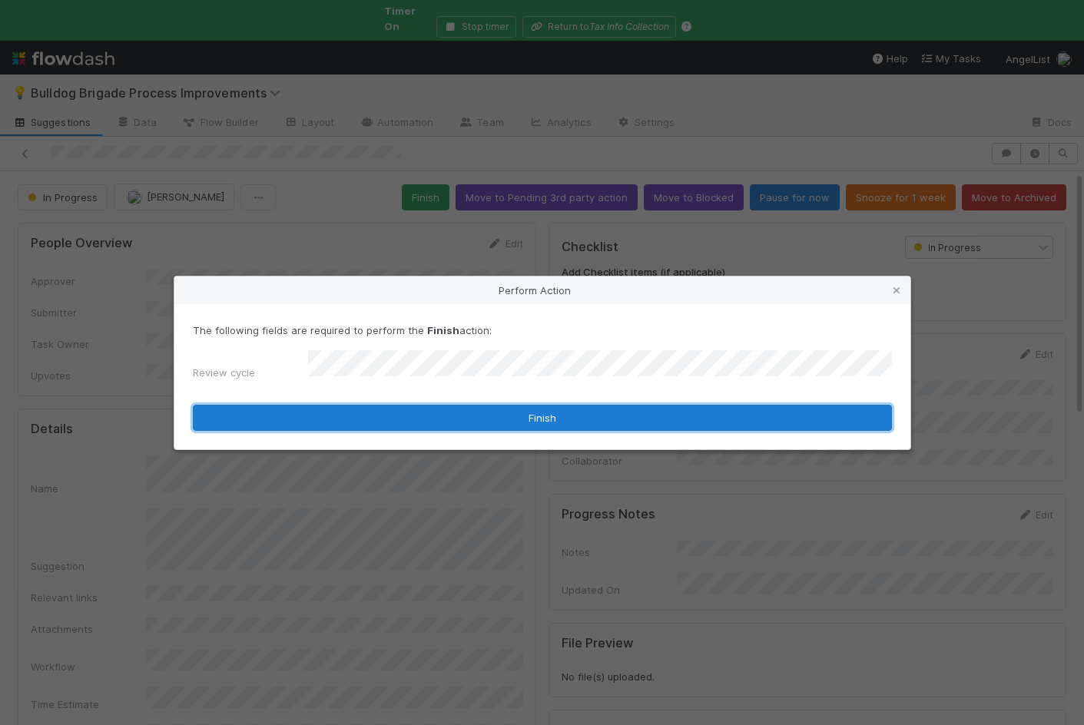
click at [380, 418] on button "Finish" at bounding box center [542, 418] width 699 height 26
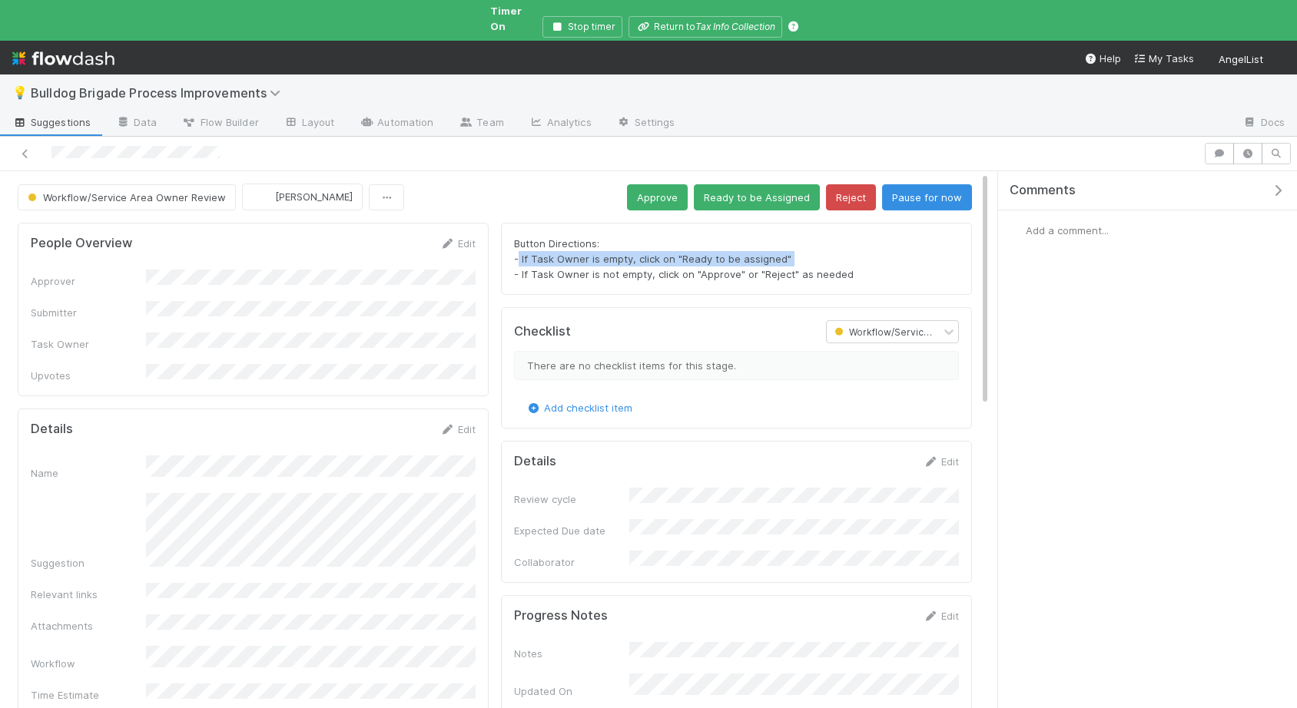
drag, startPoint x: 752, startPoint y: 244, endPoint x: 518, endPoint y: 252, distance: 234.4
click at [519, 252] on div "Button Directions: - If Task Owner is empty, click on "Ready to be assigned" - …" at bounding box center [736, 259] width 445 height 46
click at [731, 189] on button "Ready to be Assigned" at bounding box center [757, 197] width 126 height 26
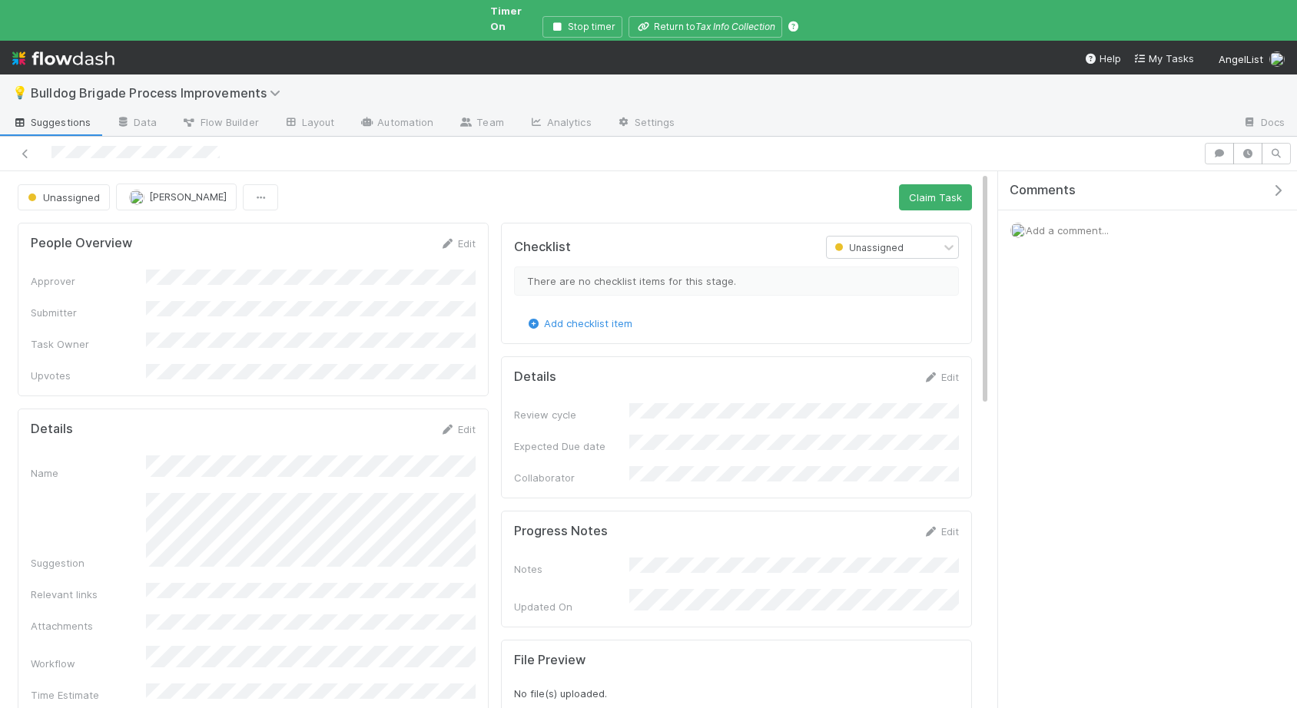
click at [473, 184] on div "Unassigned Alix Hashagen Claim Task" at bounding box center [495, 197] width 954 height 26
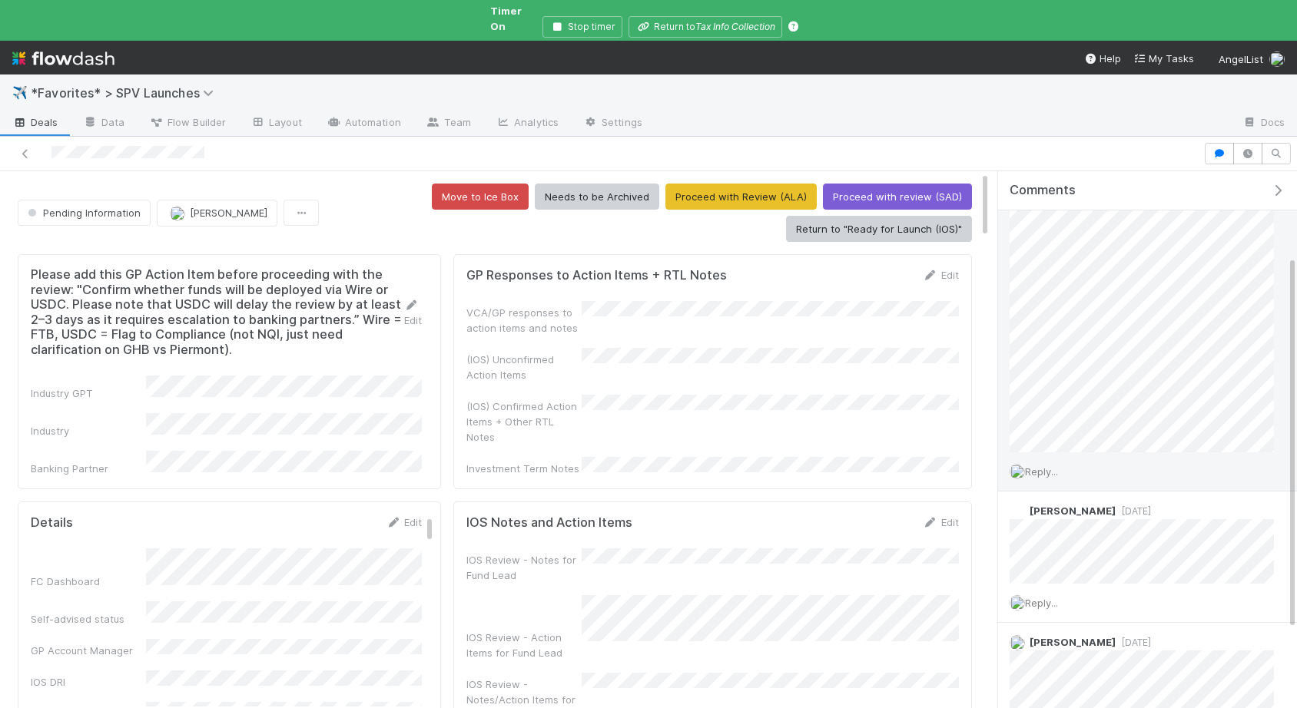
scroll to position [240, 0]
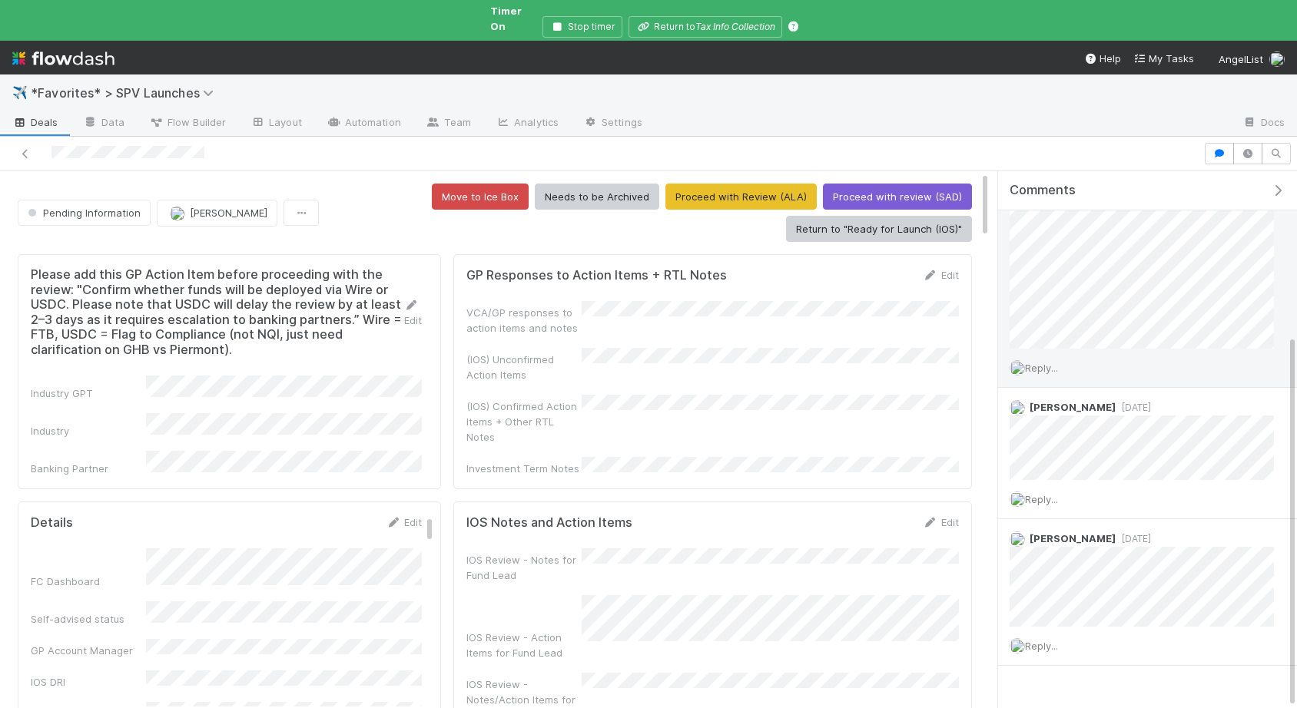
click at [1051, 362] on span "Reply..." at bounding box center [1041, 368] width 33 height 12
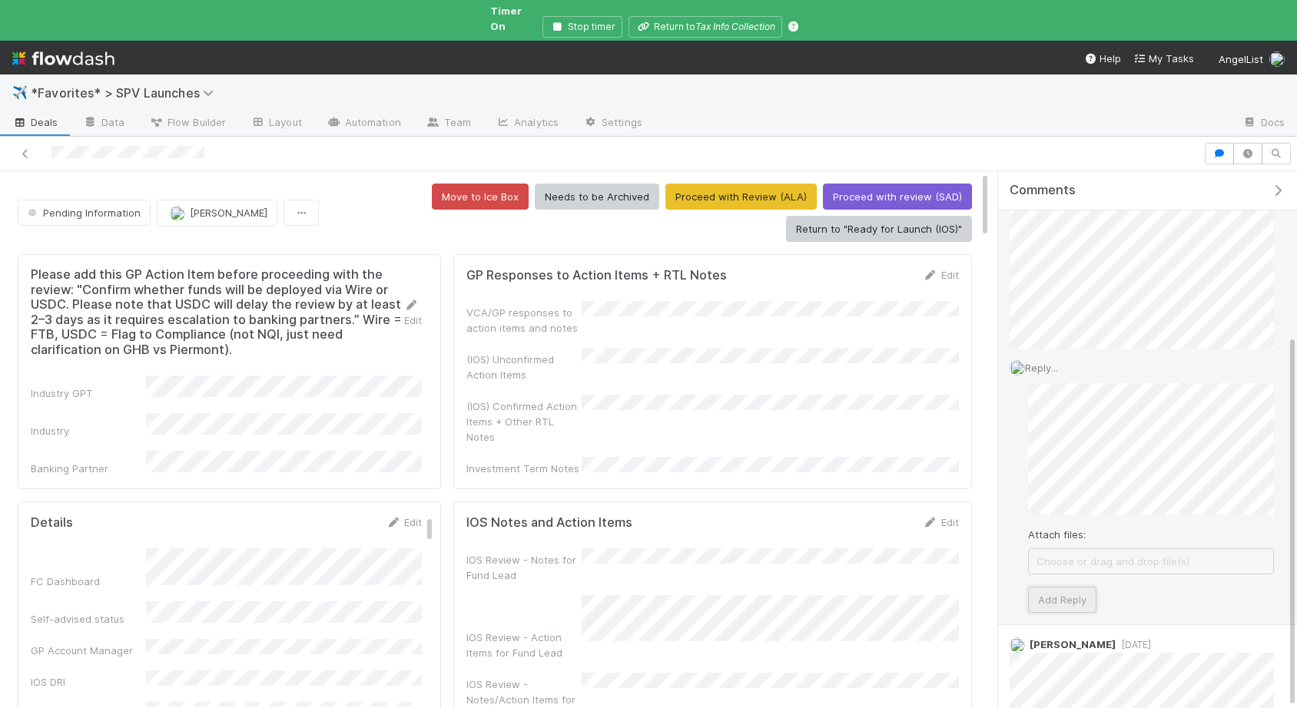
click at [1050, 587] on button "Add Reply" at bounding box center [1062, 600] width 68 height 26
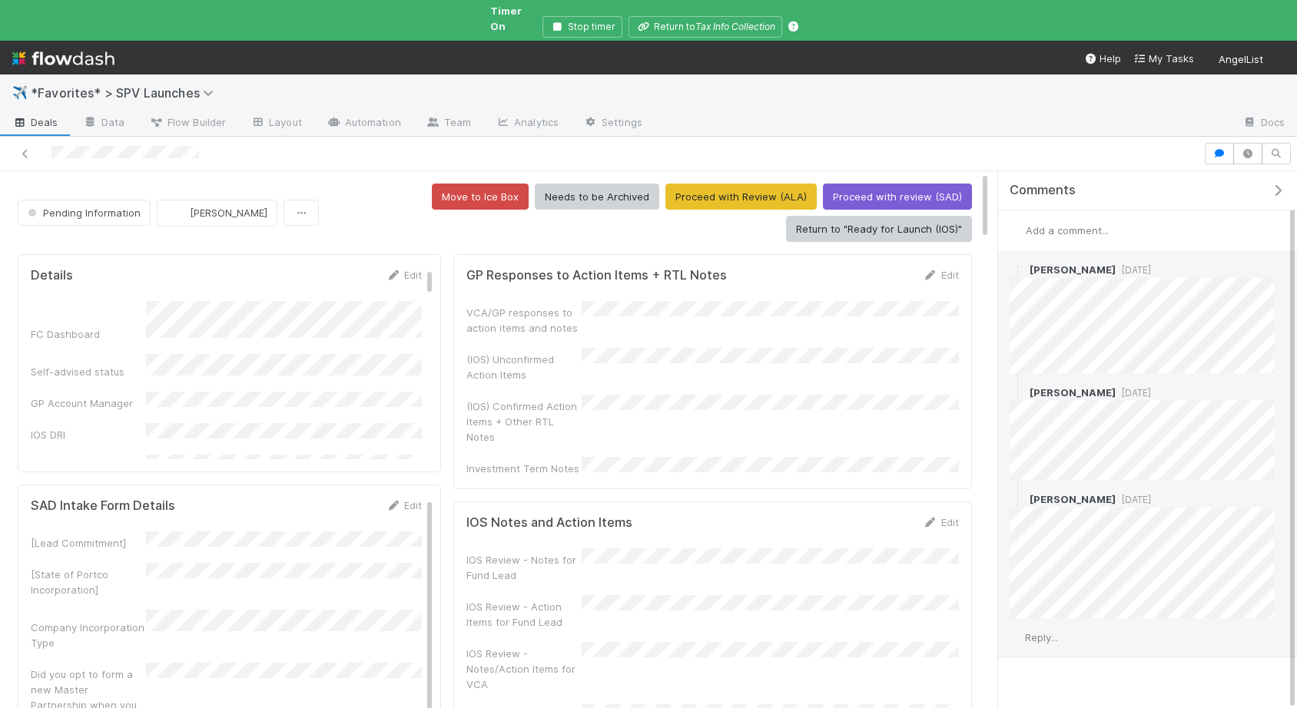
click at [1036, 631] on span "Reply..." at bounding box center [1041, 637] width 33 height 12
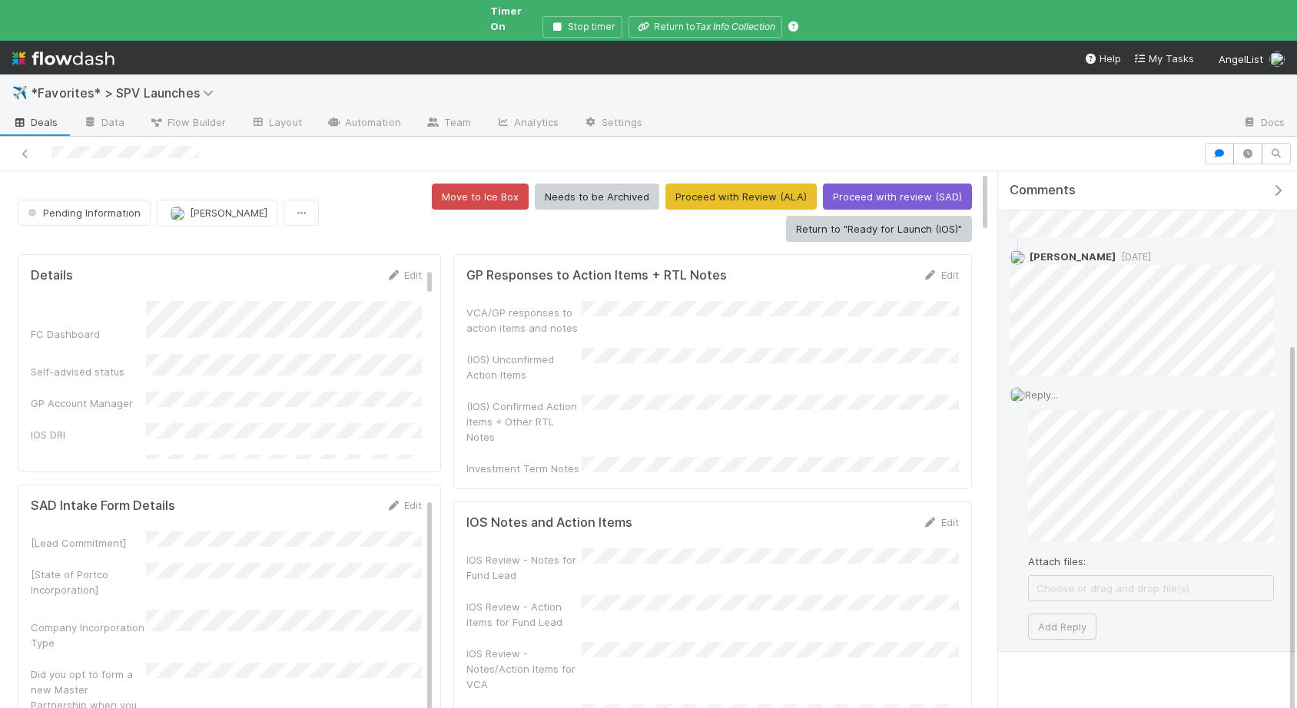
scroll to position [248, 0]
click at [1079, 618] on button "Add Reply" at bounding box center [1062, 621] width 68 height 26
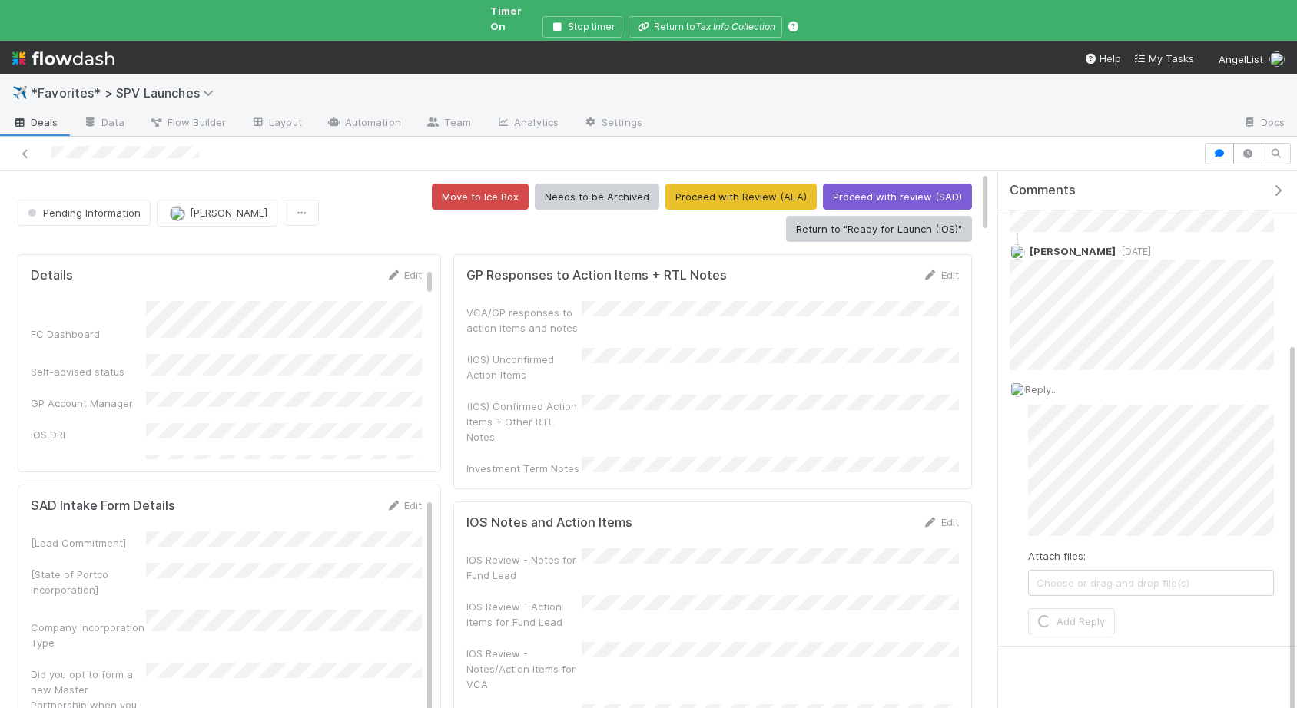
scroll to position [133, 0]
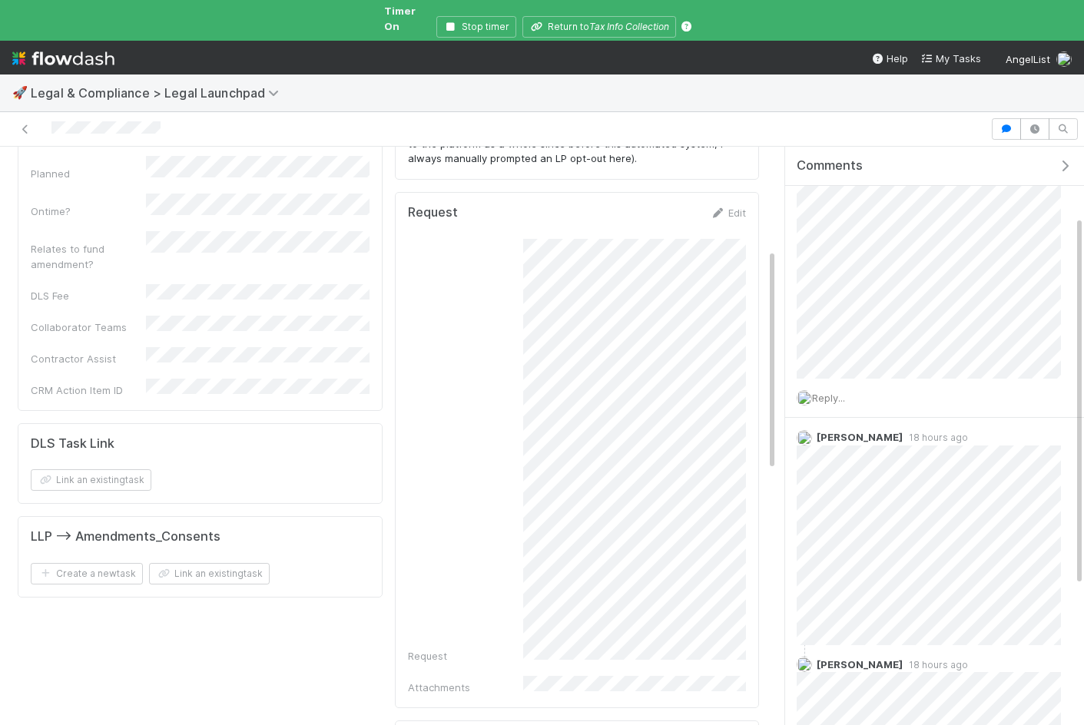
scroll to position [262, 0]
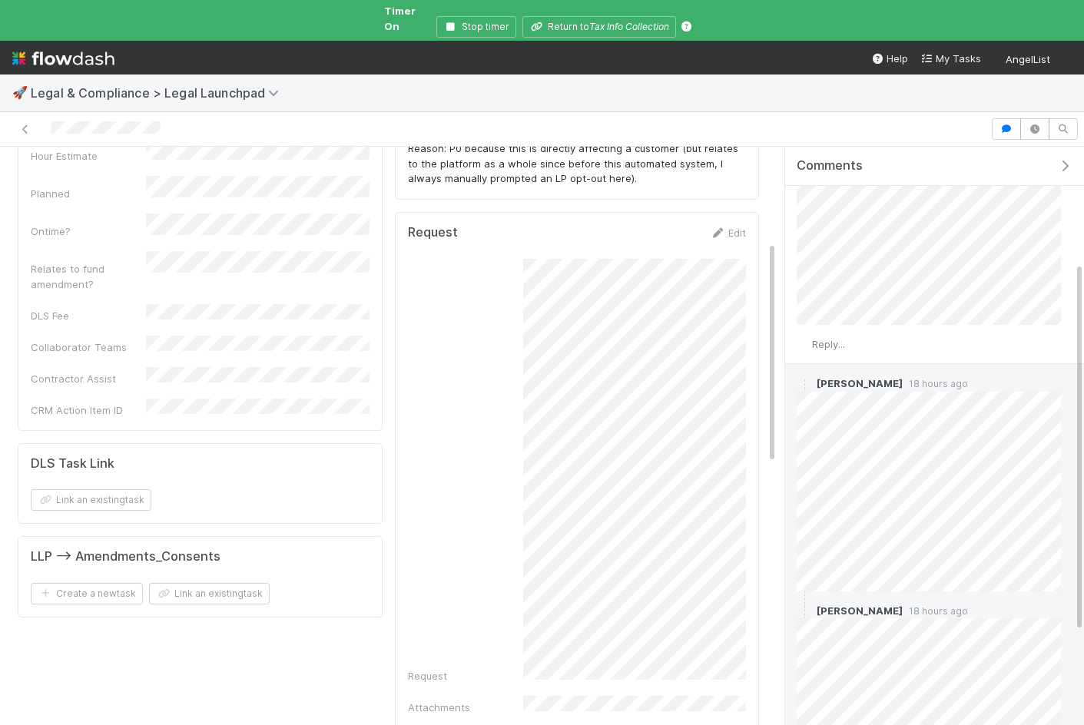
scroll to position [200, 0]
